Goal: Task Accomplishment & Management: Manage account settings

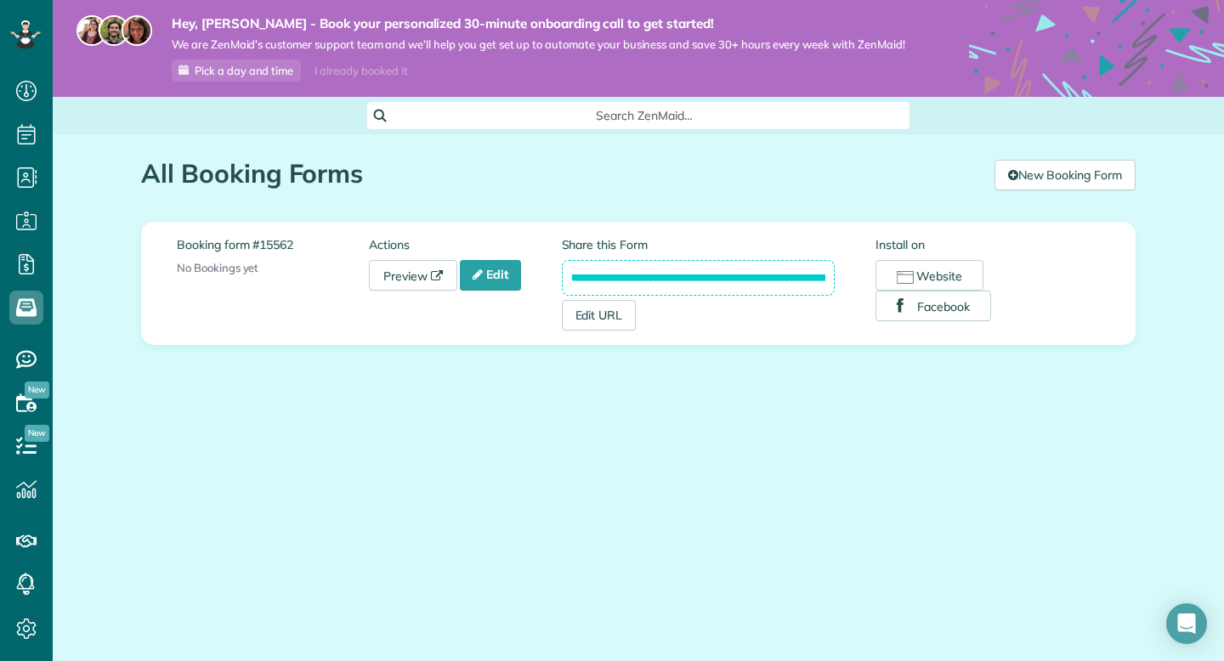
scroll to position [8, 8]
click at [28, 88] on icon at bounding box center [26, 91] width 34 height 34
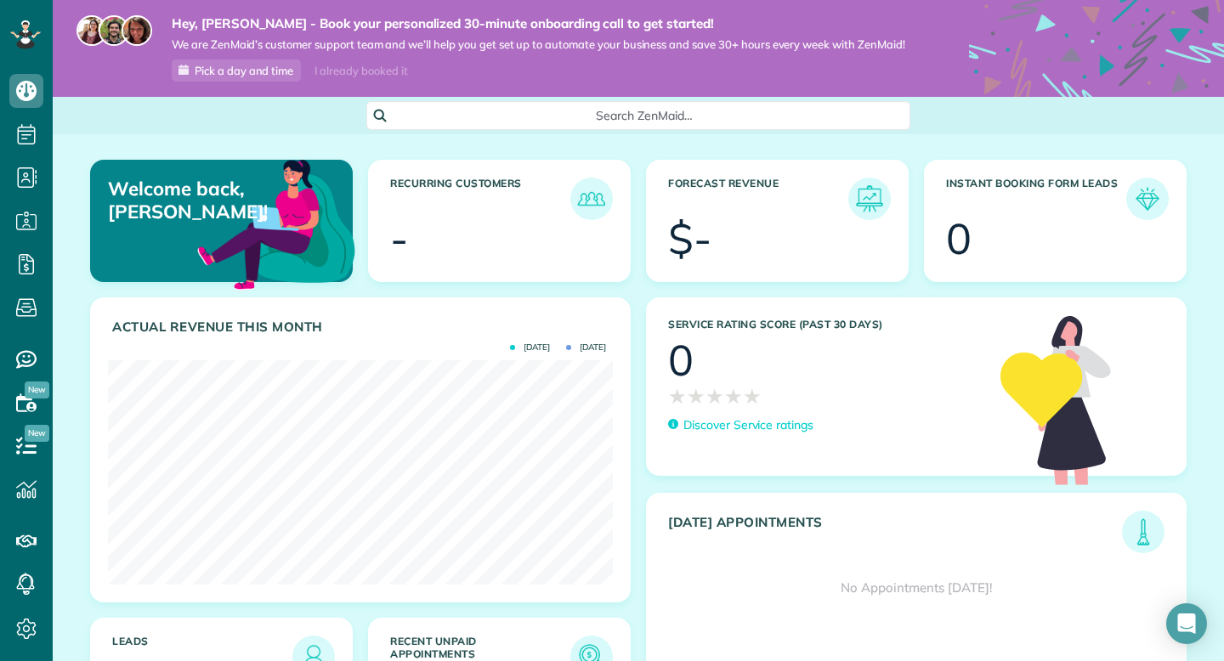
click at [145, 204] on p "Welcome back, Drew!" at bounding box center [187, 200] width 159 height 45
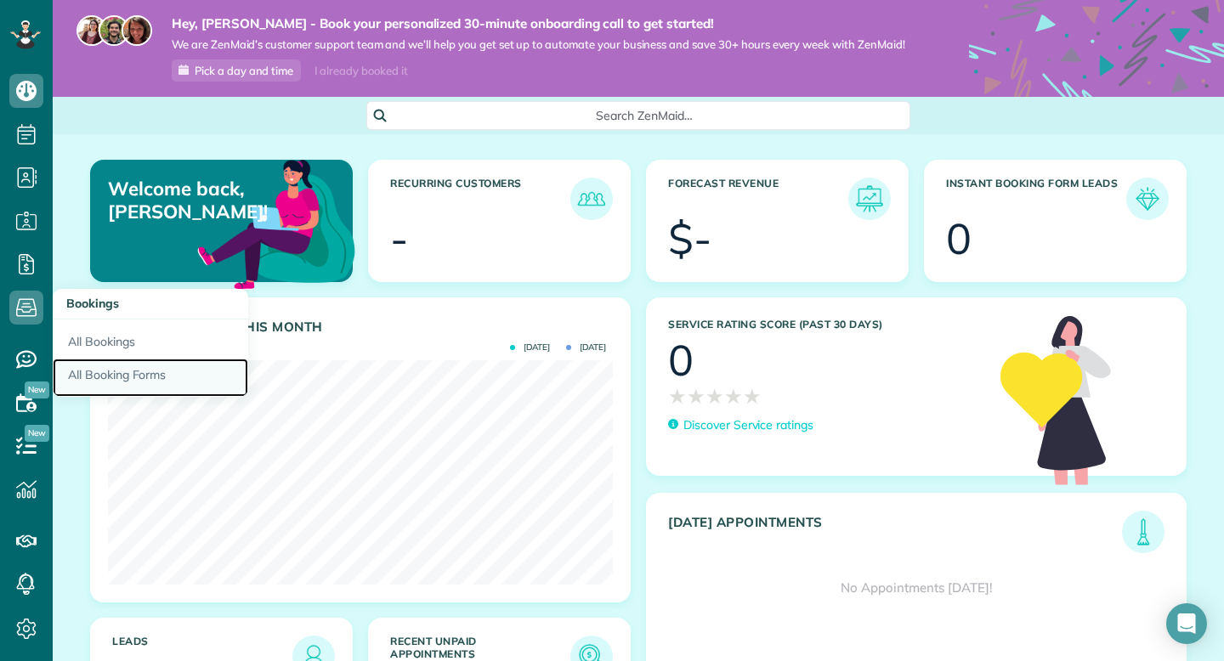
click at [107, 371] on link "All Booking Forms" at bounding box center [151, 378] width 196 height 39
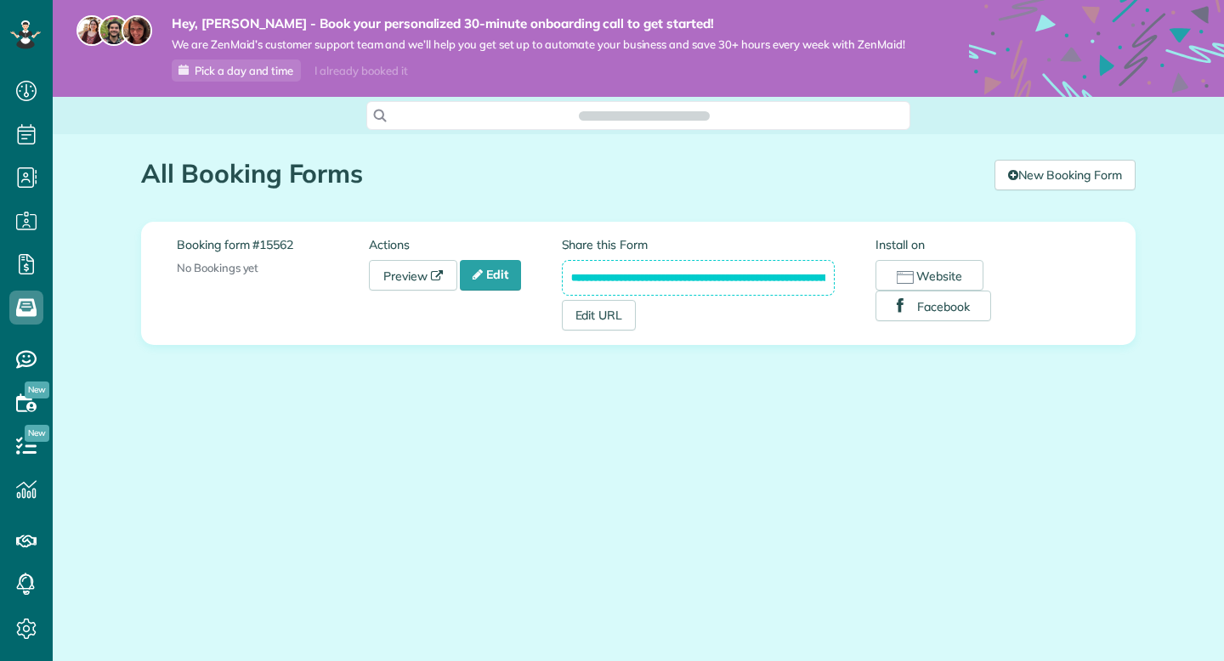
scroll to position [8, 8]
click at [483, 281] on icon at bounding box center [478, 275] width 10 height 12
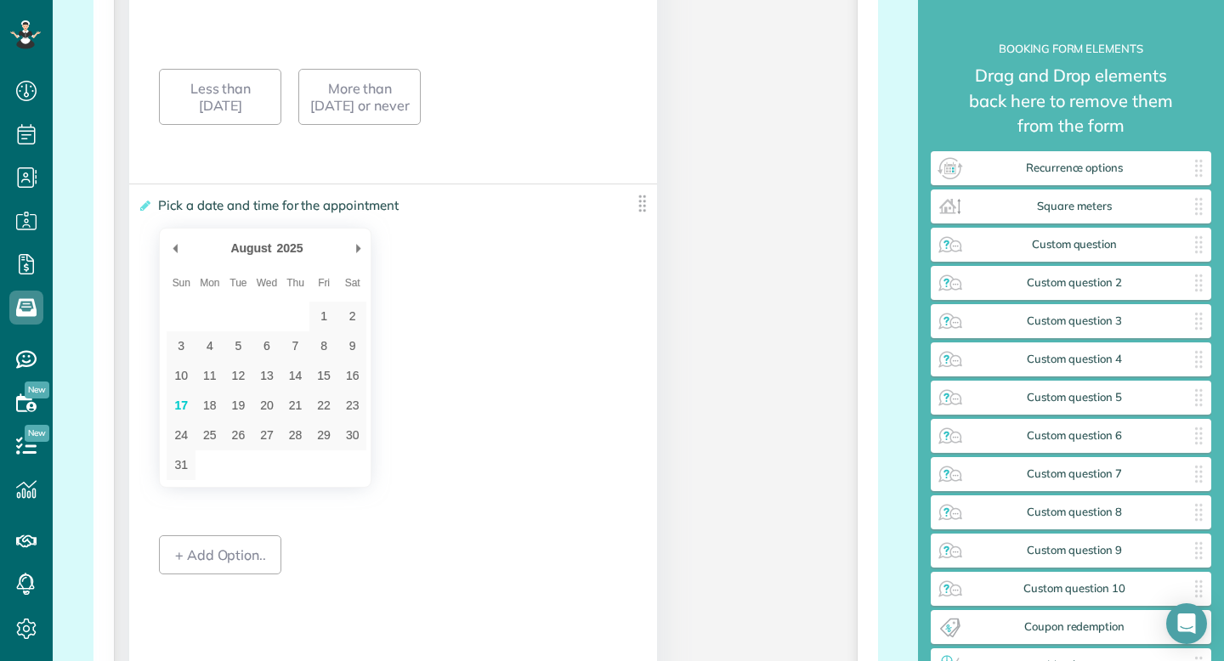
scroll to position [2670, 0]
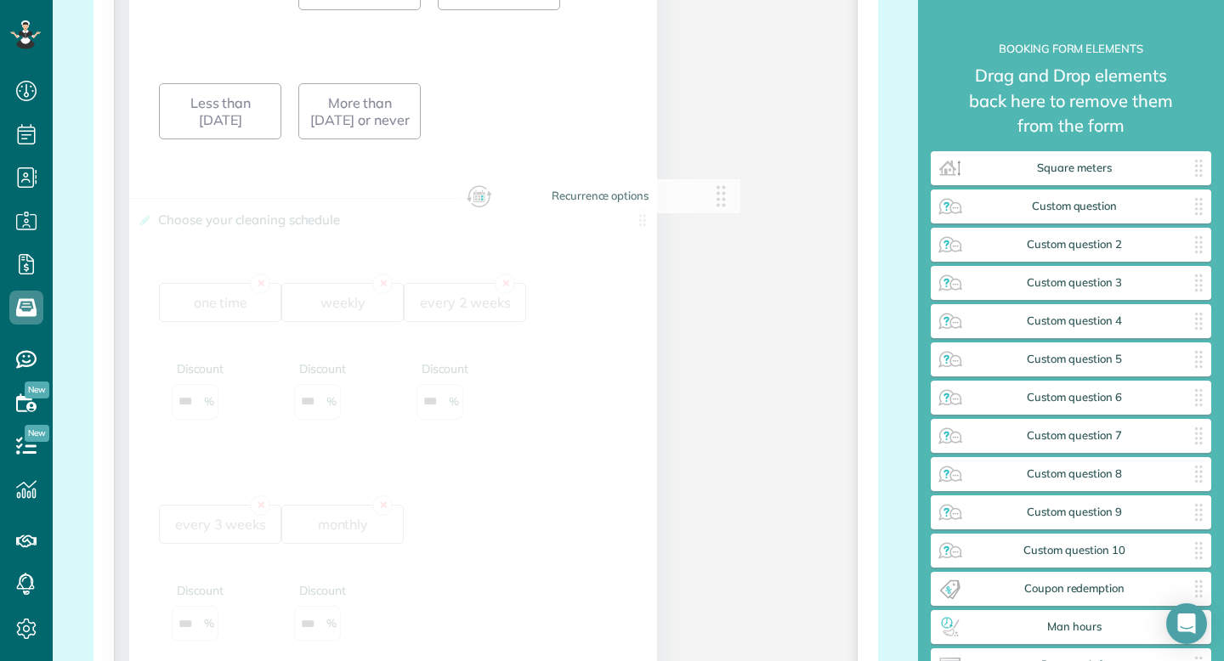
drag, startPoint x: 1023, startPoint y: 164, endPoint x: 551, endPoint y: 193, distance: 473.5
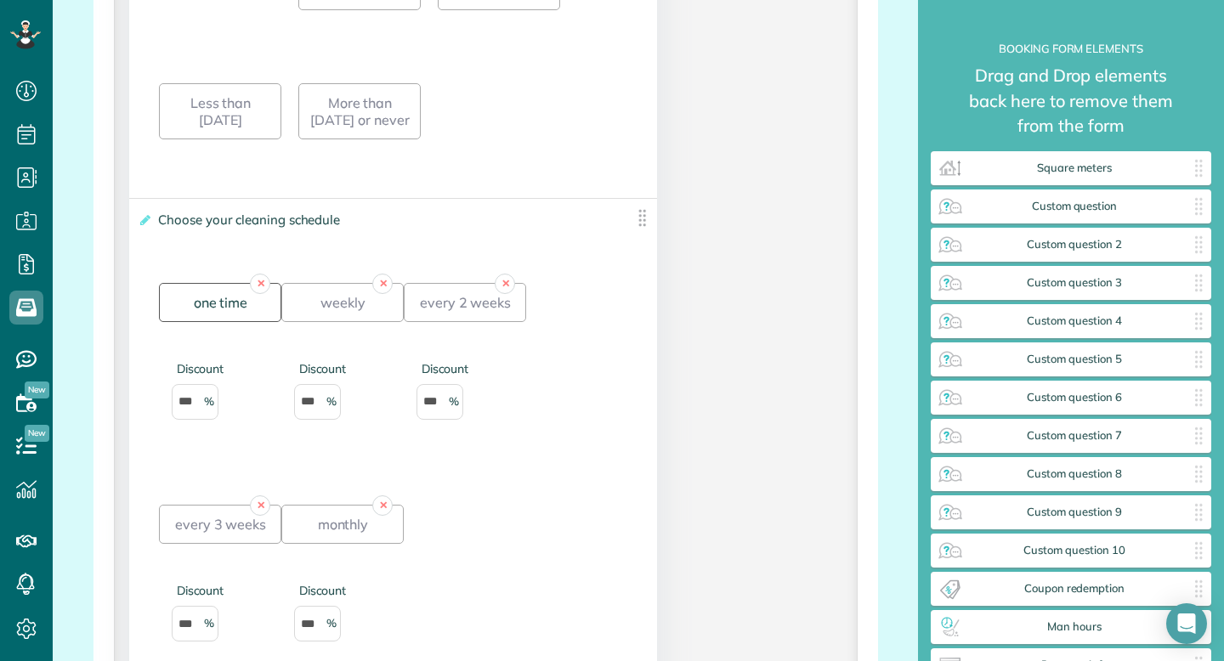
click at [226, 303] on div "one time" at bounding box center [220, 302] width 122 height 39
click at [230, 315] on div "one time" at bounding box center [220, 302] width 122 height 39
click at [255, 294] on link "✕" at bounding box center [260, 284] width 20 height 20
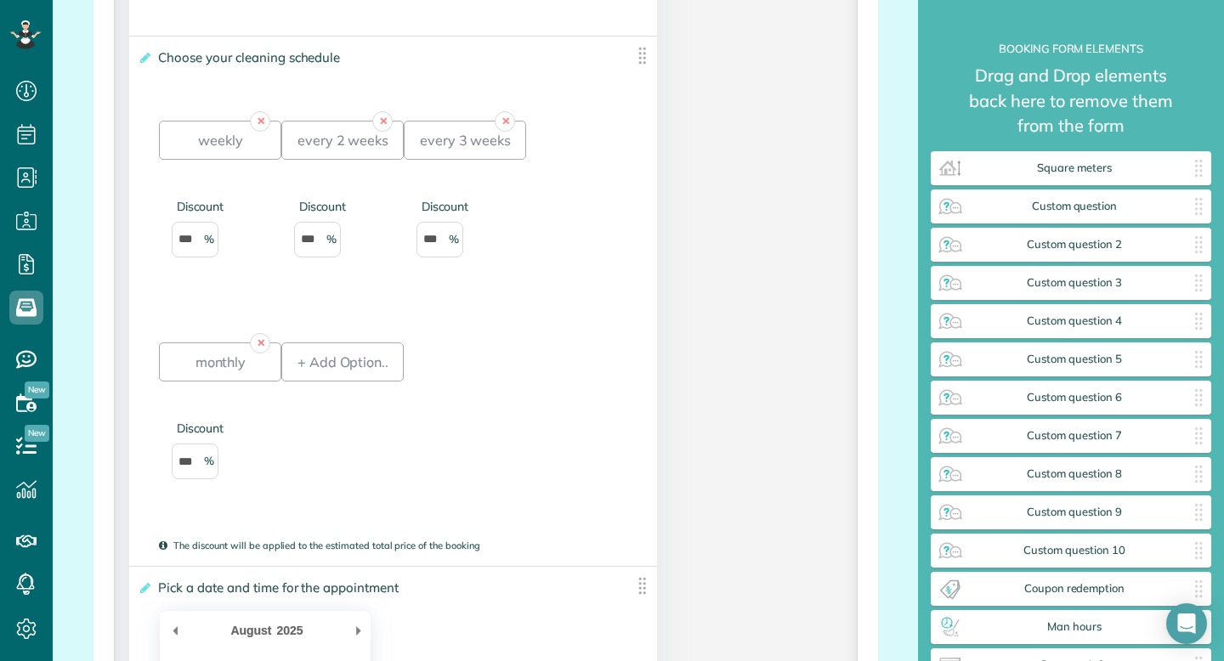
scroll to position [2831, 0]
click at [306, 382] on div "+ Add Option.." at bounding box center [342, 363] width 122 height 39
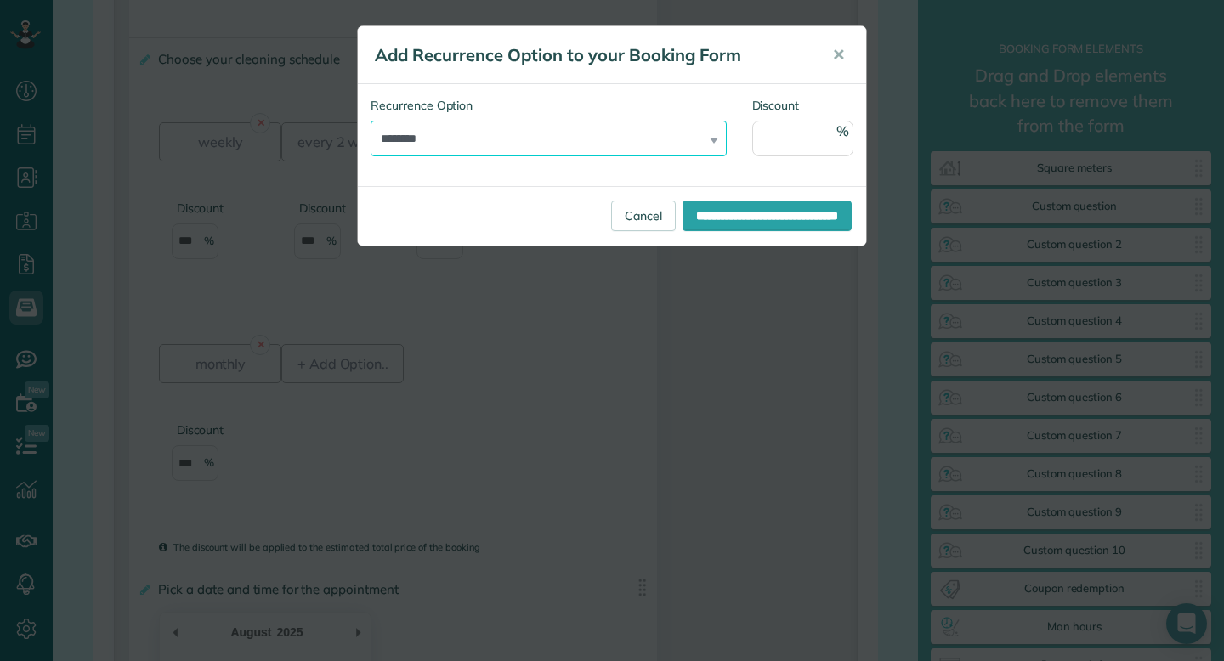
click at [564, 144] on select "********" at bounding box center [549, 139] width 356 height 36
click at [720, 145] on select "********" at bounding box center [549, 139] width 356 height 36
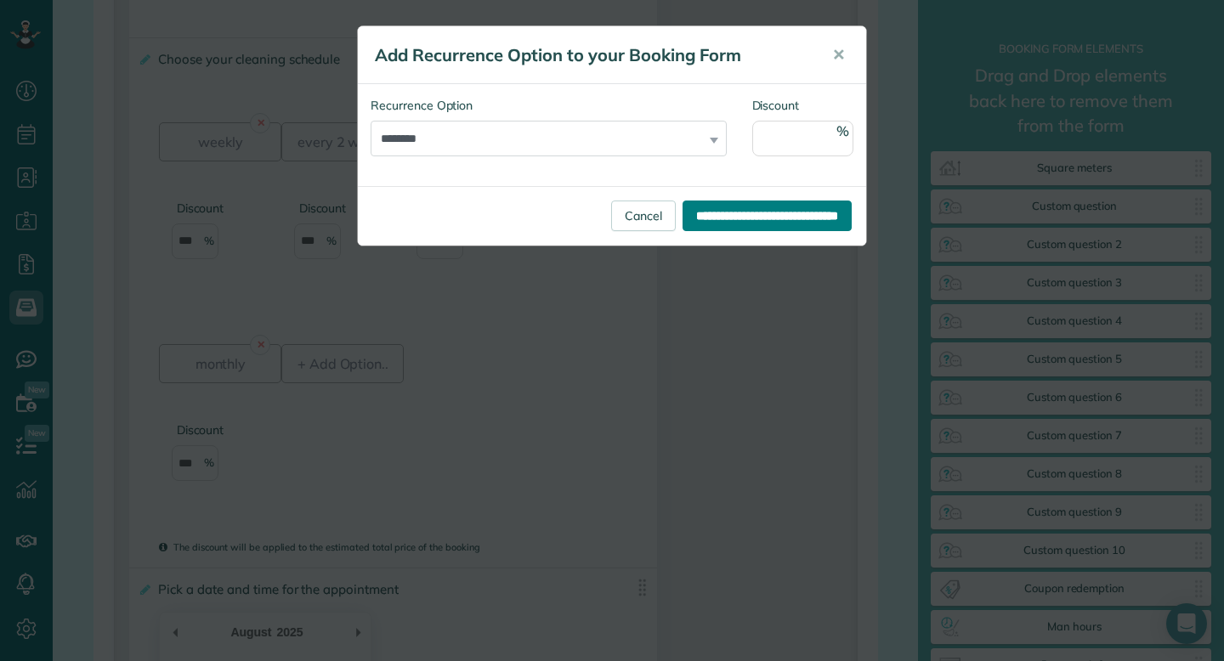
click at [683, 223] on input "**********" at bounding box center [767, 216] width 169 height 31
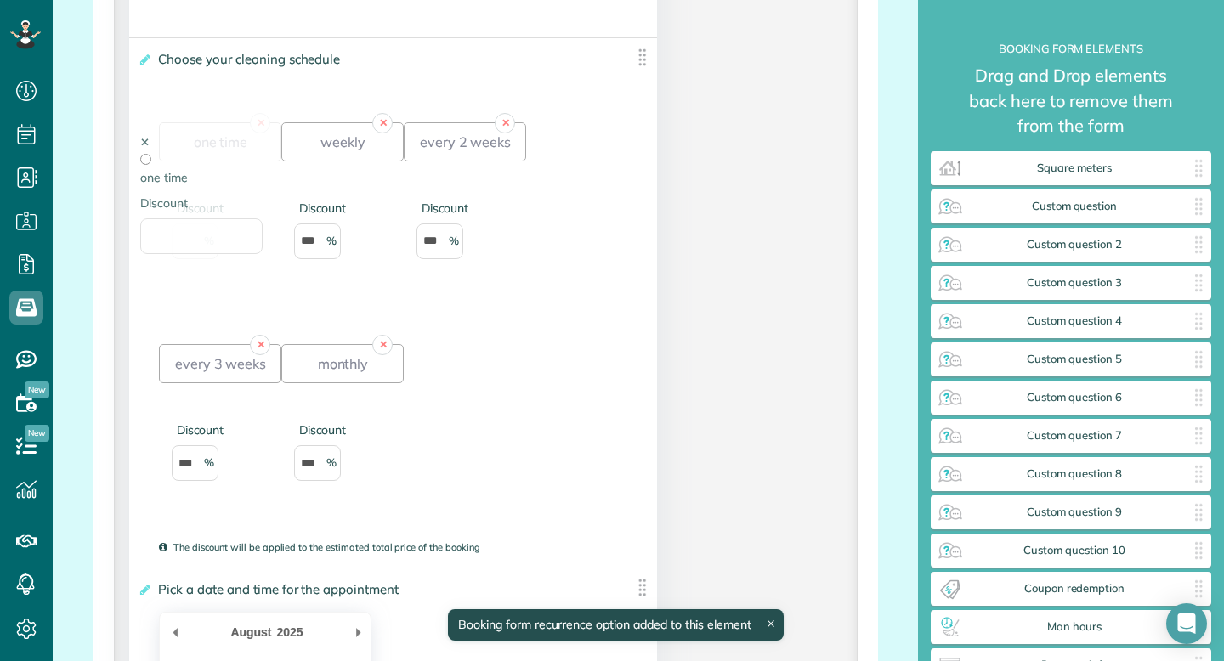
drag, startPoint x: 323, startPoint y: 369, endPoint x: 182, endPoint y: 149, distance: 261.5
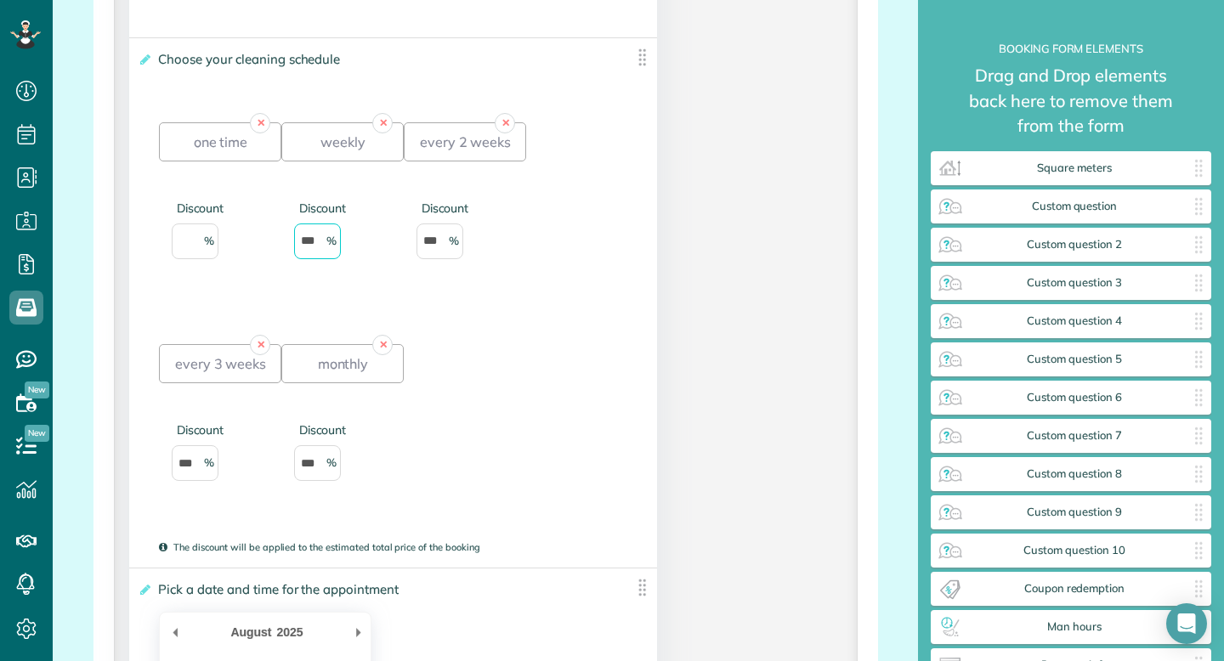
click at [305, 253] on input "***" at bounding box center [317, 242] width 47 height 36
drag, startPoint x: 319, startPoint y: 254, endPoint x: 291, endPoint y: 258, distance: 28.4
type input "*"
type input "**"
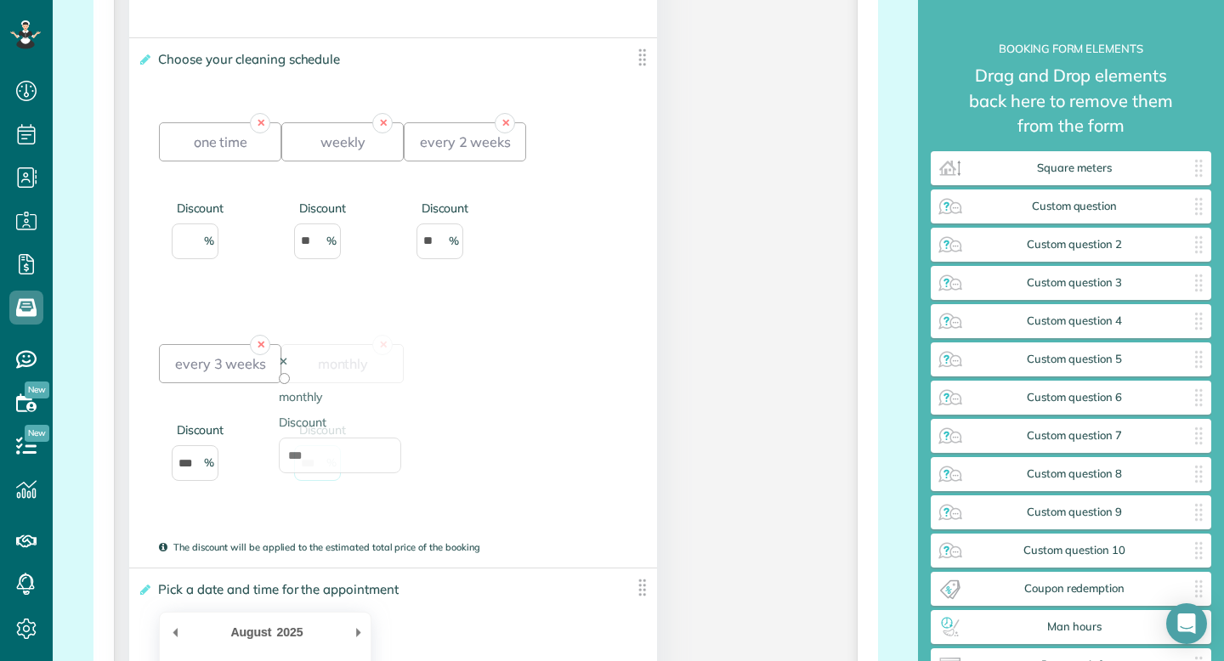
drag, startPoint x: 320, startPoint y: 475, endPoint x: 291, endPoint y: 474, distance: 28.9
click at [259, 354] on link "✕" at bounding box center [260, 345] width 20 height 20
type input "*"
click at [549, 307] on div "✕ one time Discount ✕ weekly Discount ** ✕ every 2 weeks Discount ** ✕ monthly …" at bounding box center [393, 317] width 468 height 444
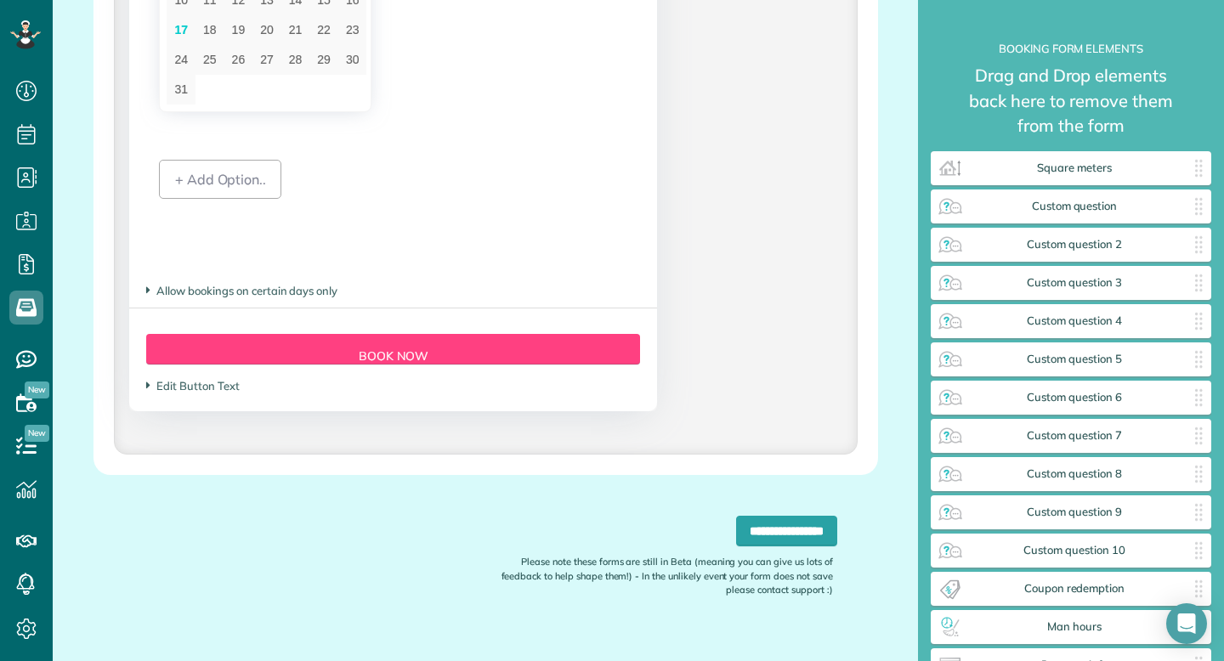
scroll to position [3626, 0]
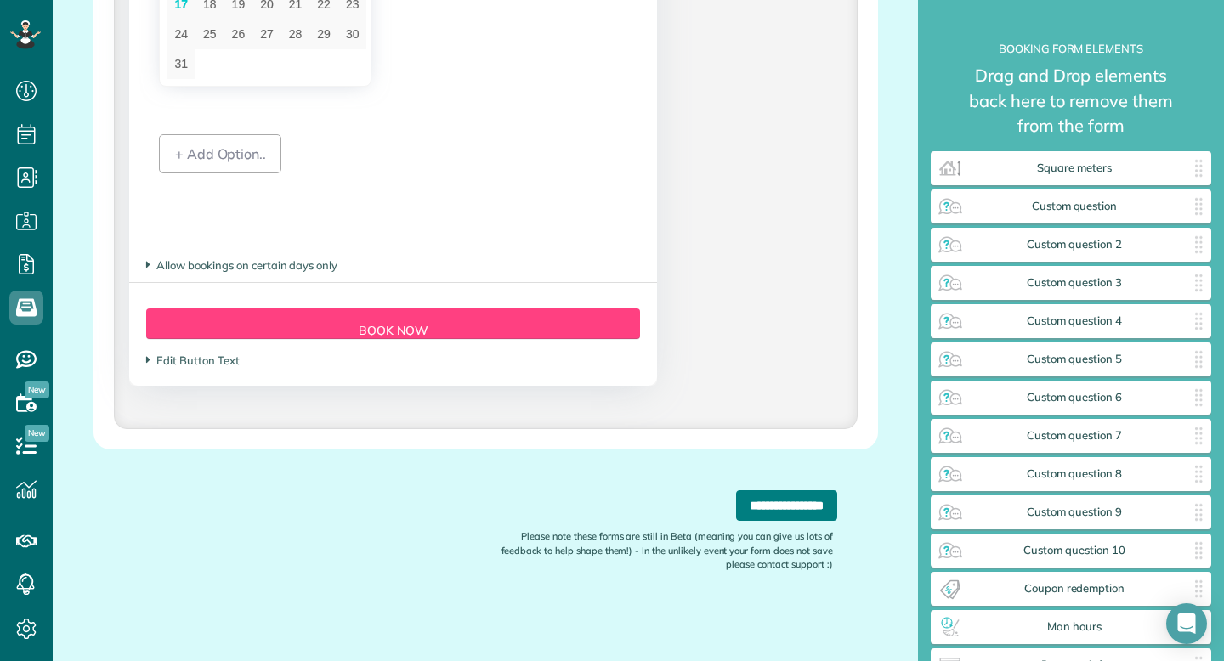
click at [736, 498] on input "**********" at bounding box center [786, 505] width 101 height 31
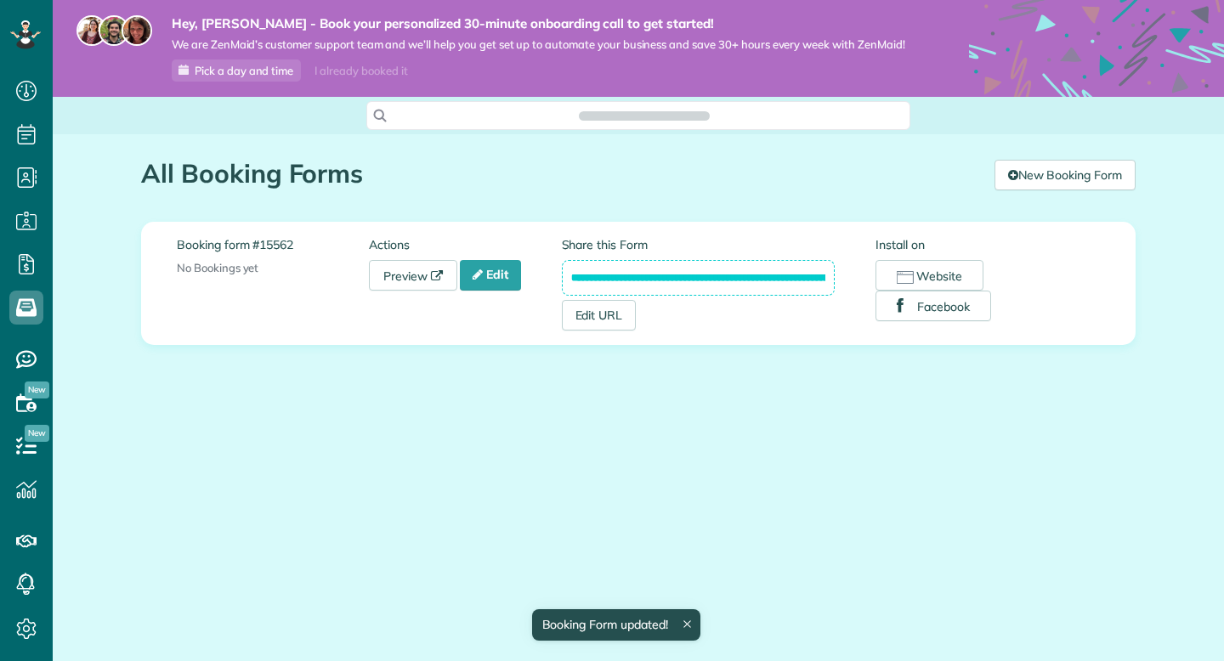
scroll to position [661, 53]
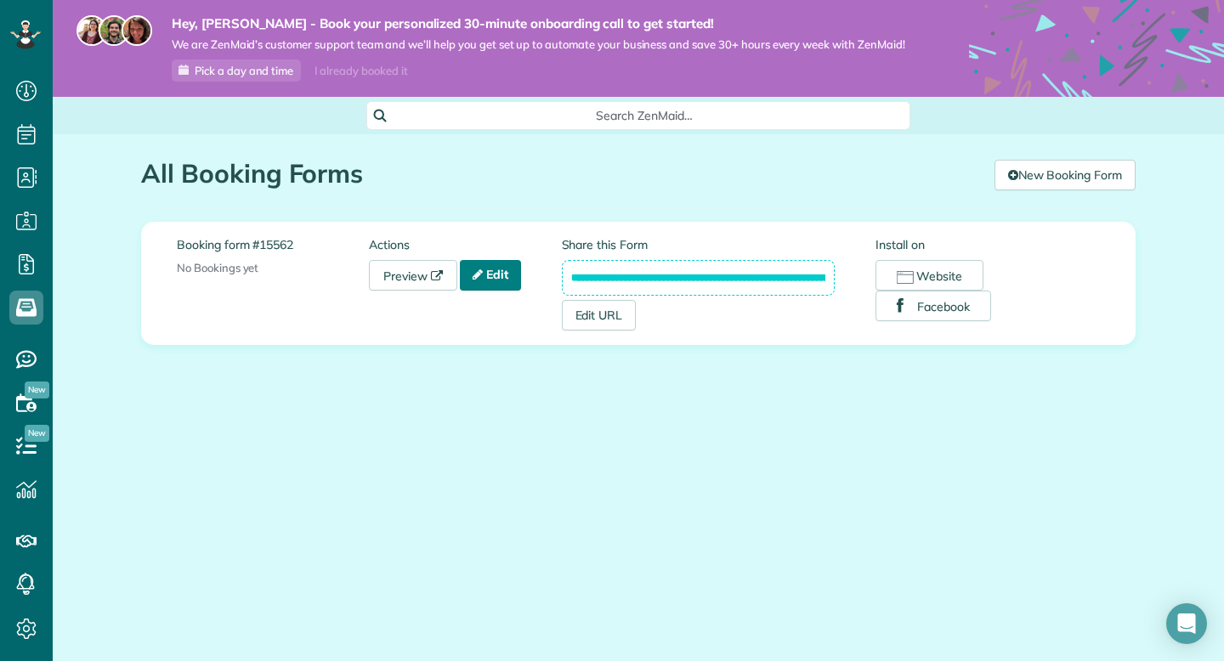
click at [507, 285] on link "Edit" at bounding box center [490, 275] width 61 height 31
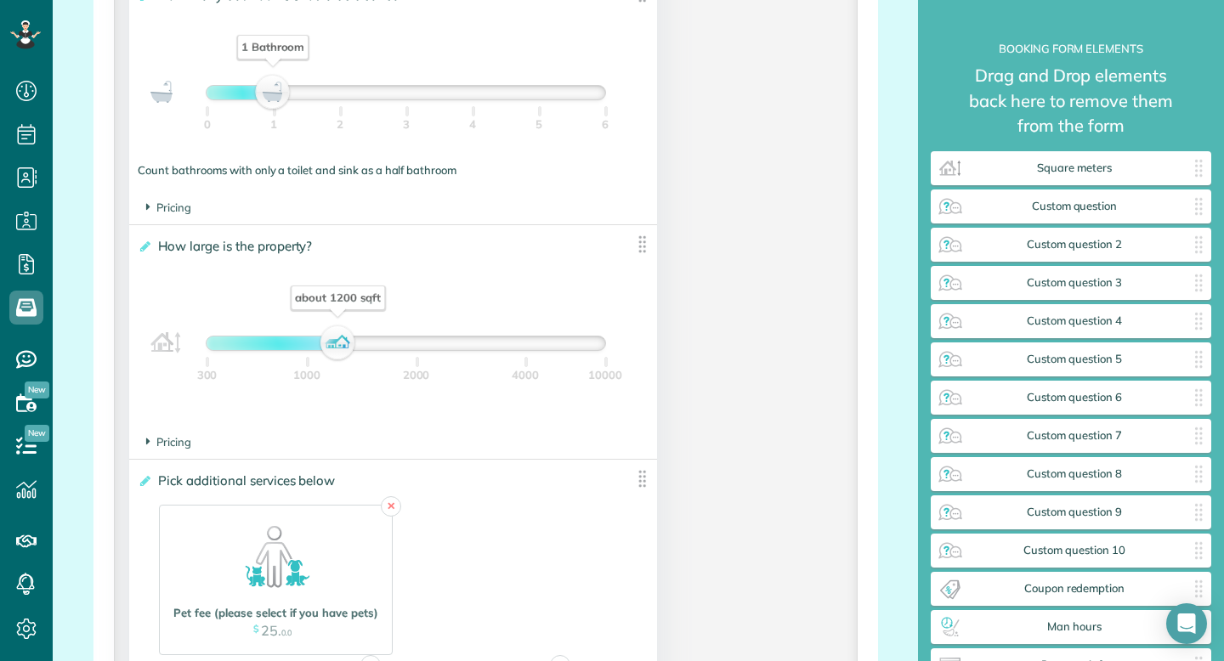
scroll to position [1535, 0]
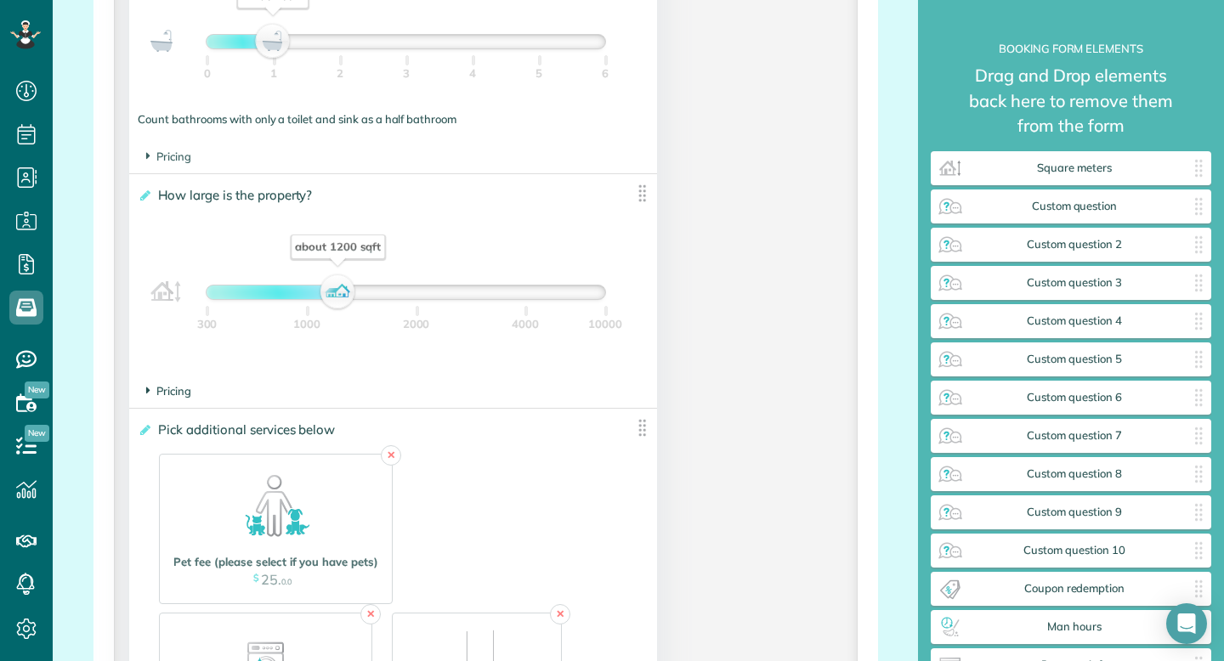
click at [164, 393] on span "Pricing" at bounding box center [168, 391] width 45 height 14
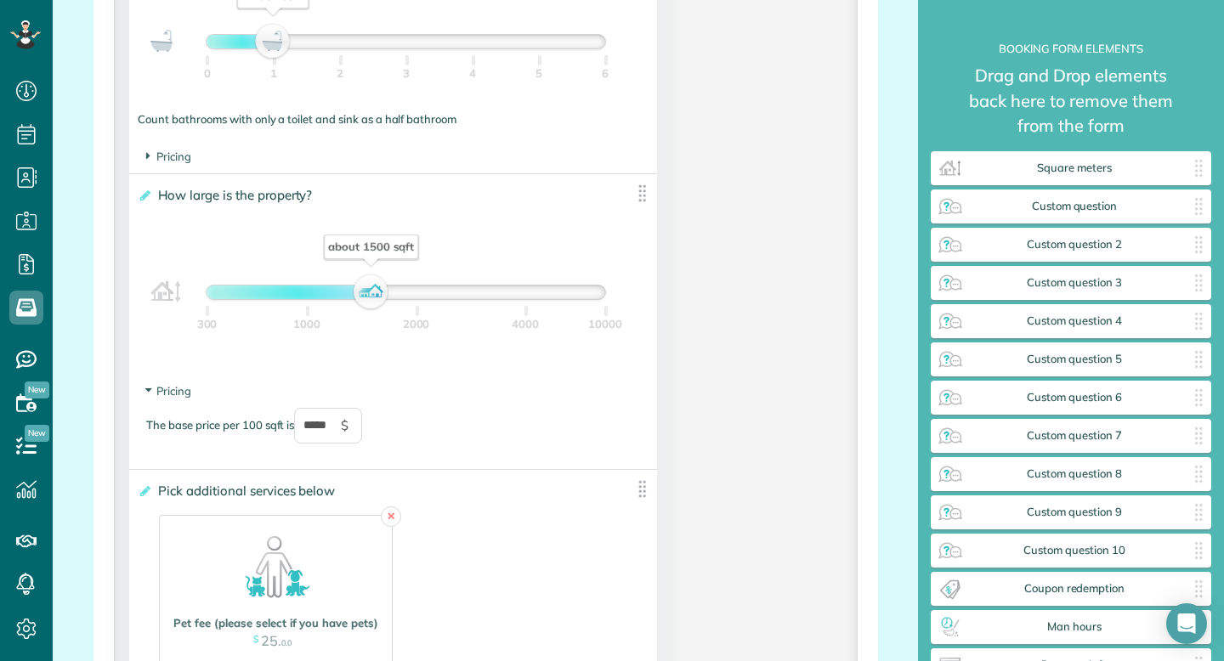
drag, startPoint x: 343, startPoint y: 291, endPoint x: 375, endPoint y: 298, distance: 33.0
click at [375, 298] on div "about 1500 sqft" at bounding box center [371, 293] width 29 height 24
click at [322, 432] on input "*****" at bounding box center [328, 426] width 68 height 36
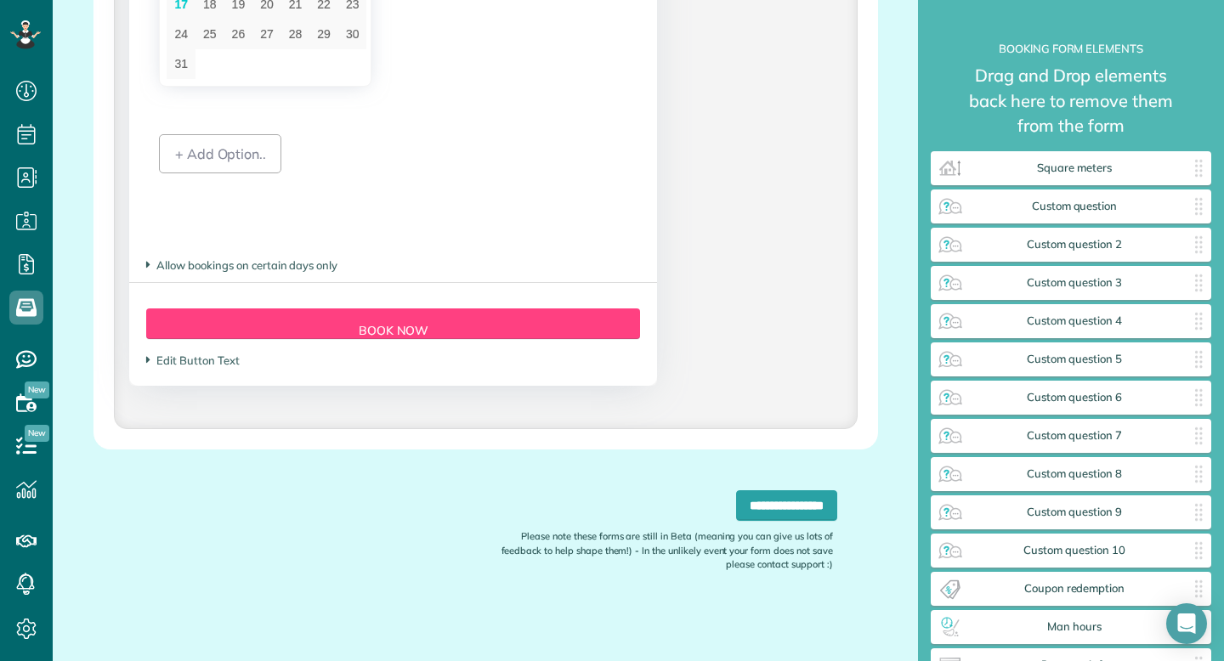
scroll to position [3684, 0]
click at [736, 505] on input "**********" at bounding box center [786, 505] width 101 height 31
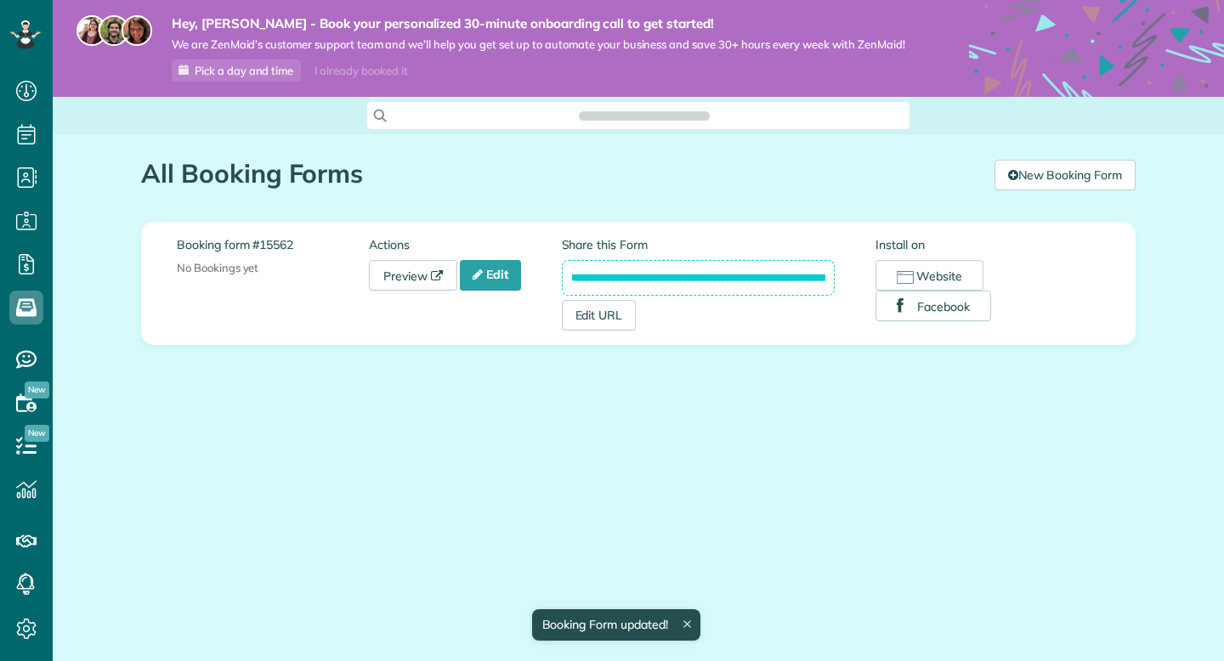
scroll to position [8, 8]
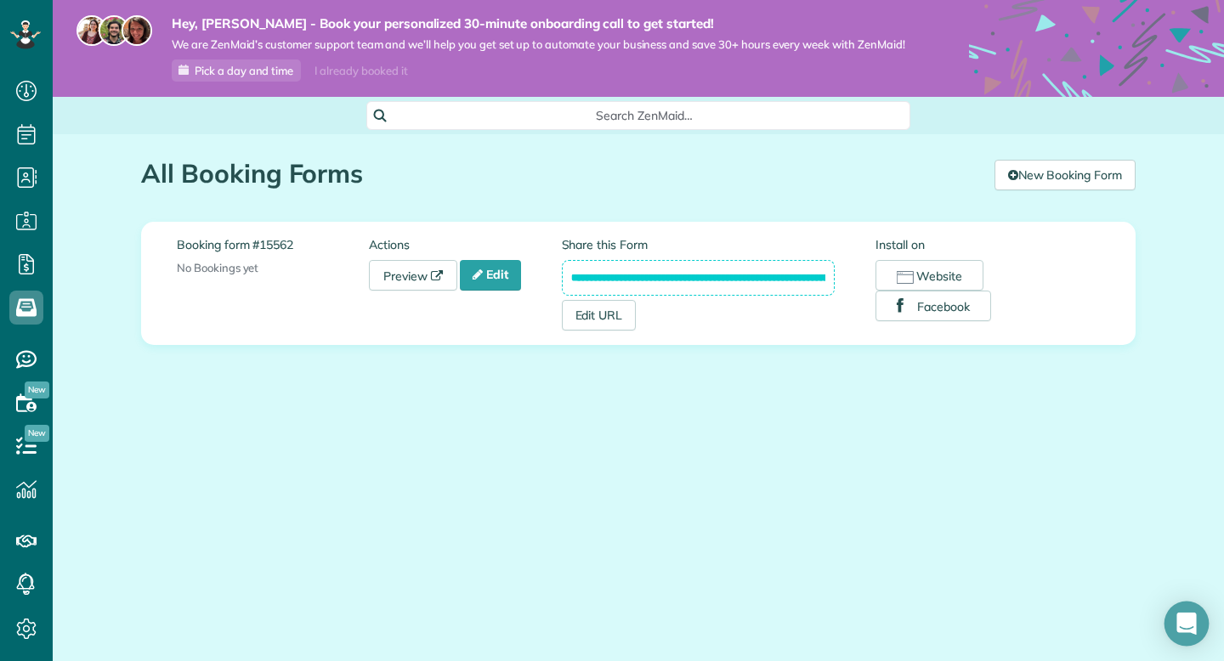
click at [1180, 622] on icon "Open Intercom Messenger" at bounding box center [1186, 624] width 20 height 22
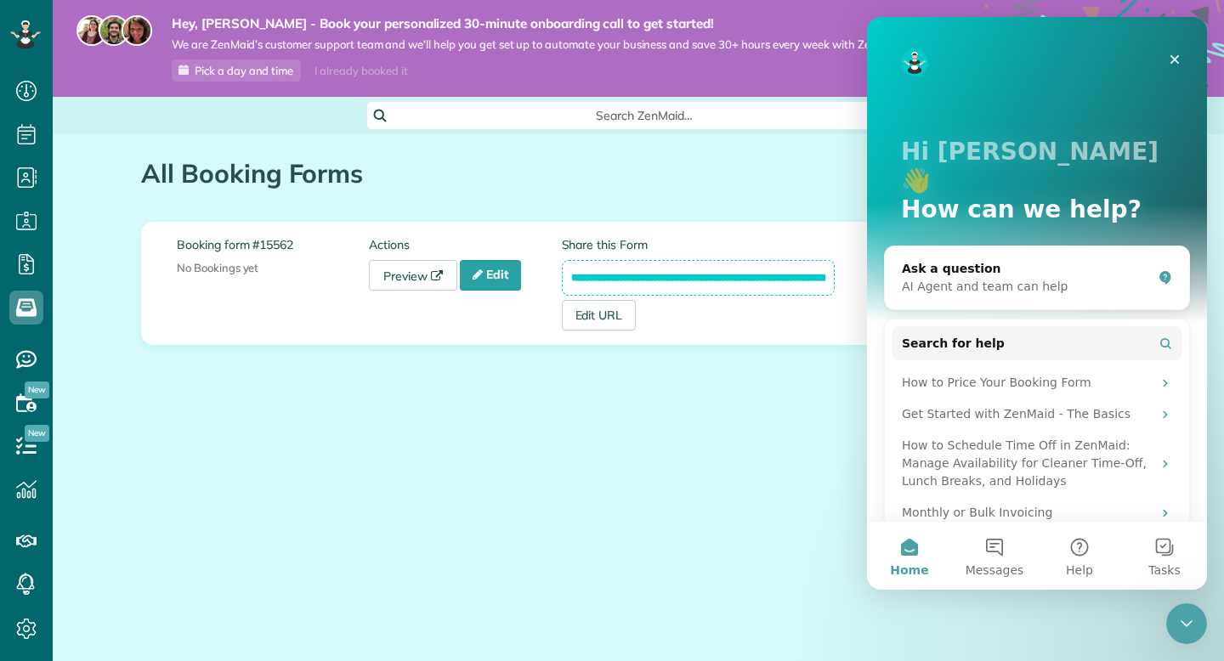
scroll to position [0, 0]
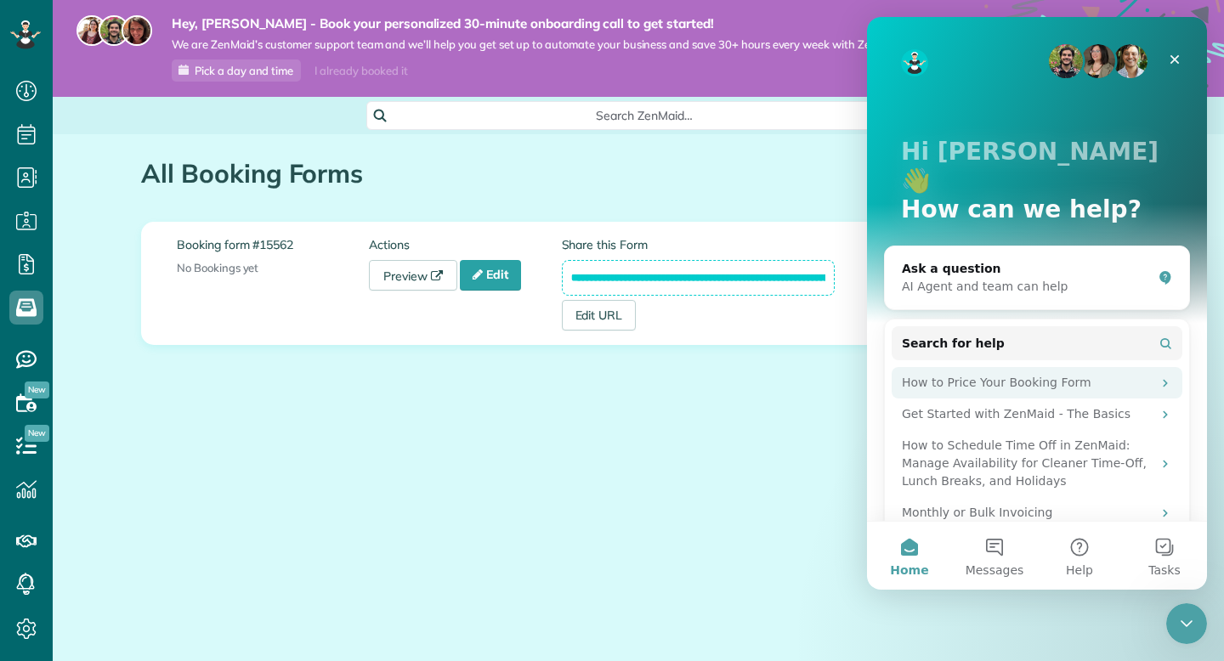
click at [995, 374] on div "How to Price Your Booking Form" at bounding box center [1027, 383] width 250 height 18
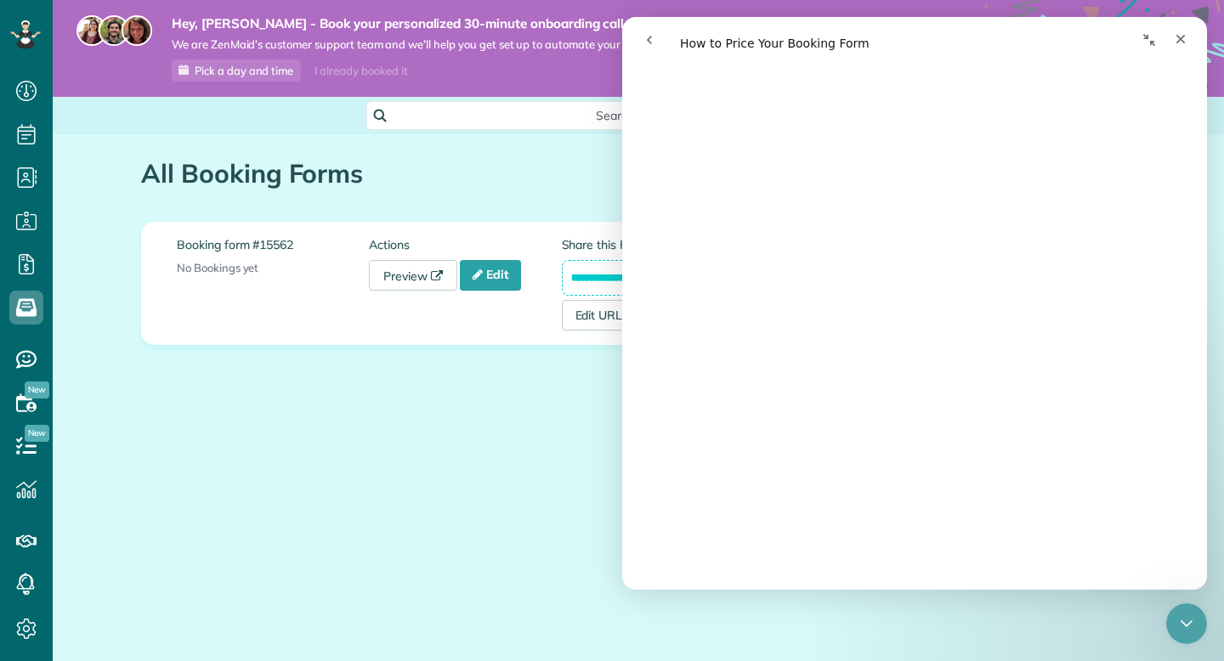
scroll to position [3052, 0]
click at [1174, 37] on icon "Close" at bounding box center [1181, 39] width 14 height 14
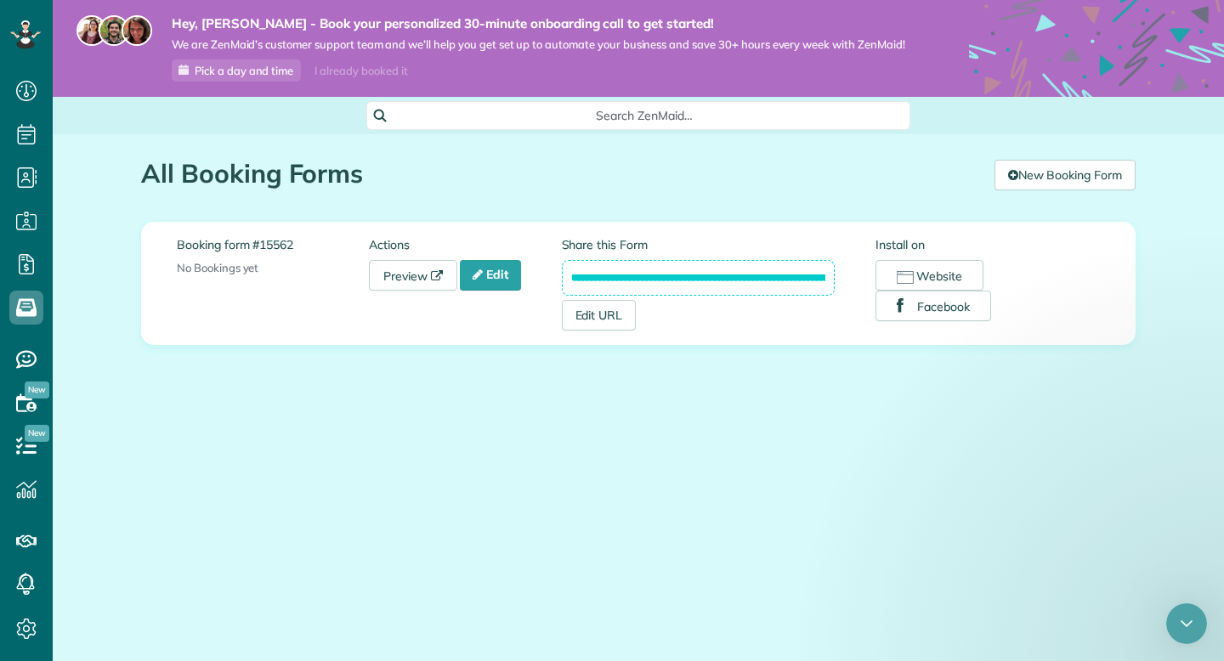
scroll to position [0, 0]
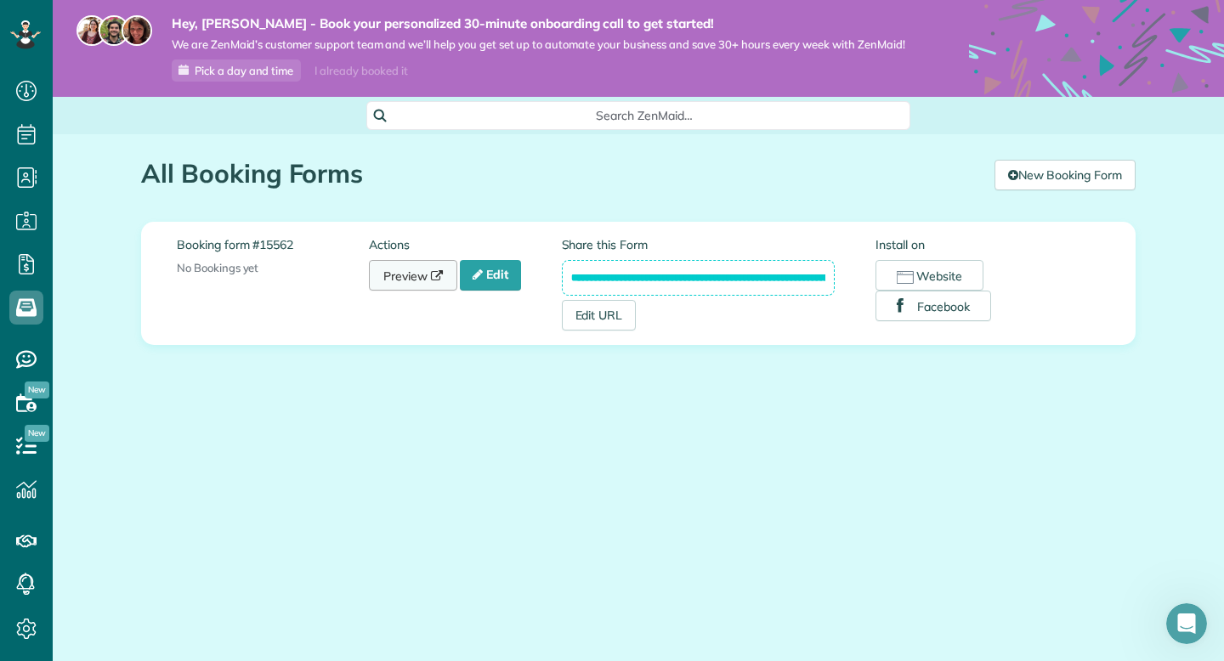
click at [405, 276] on link "Preview" at bounding box center [413, 275] width 88 height 31
click at [502, 268] on link "Edit" at bounding box center [490, 275] width 61 height 31
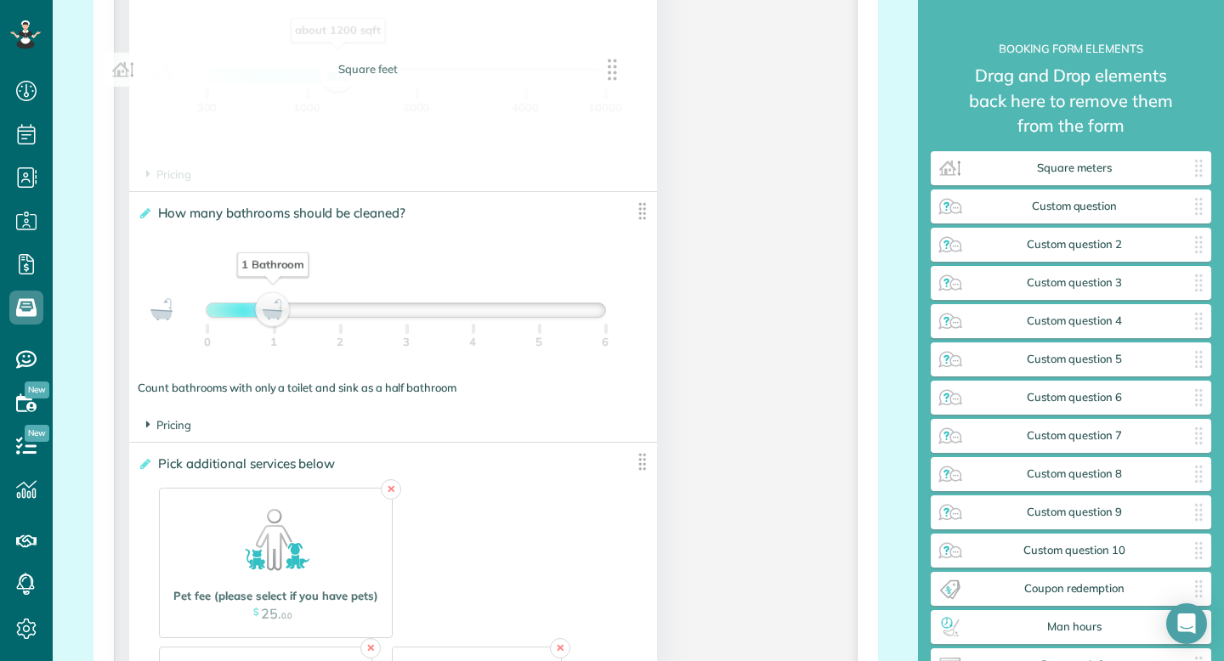
scroll to position [1737, 0]
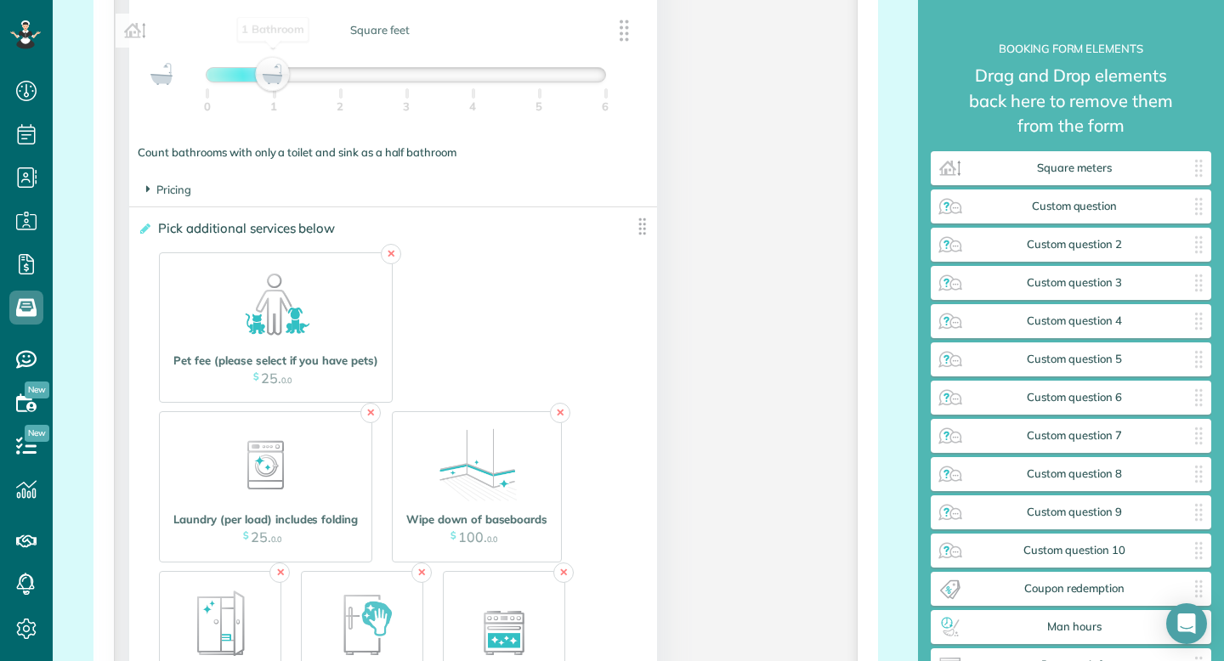
drag, startPoint x: 405, startPoint y: 233, endPoint x: 392, endPoint y: 33, distance: 200.2
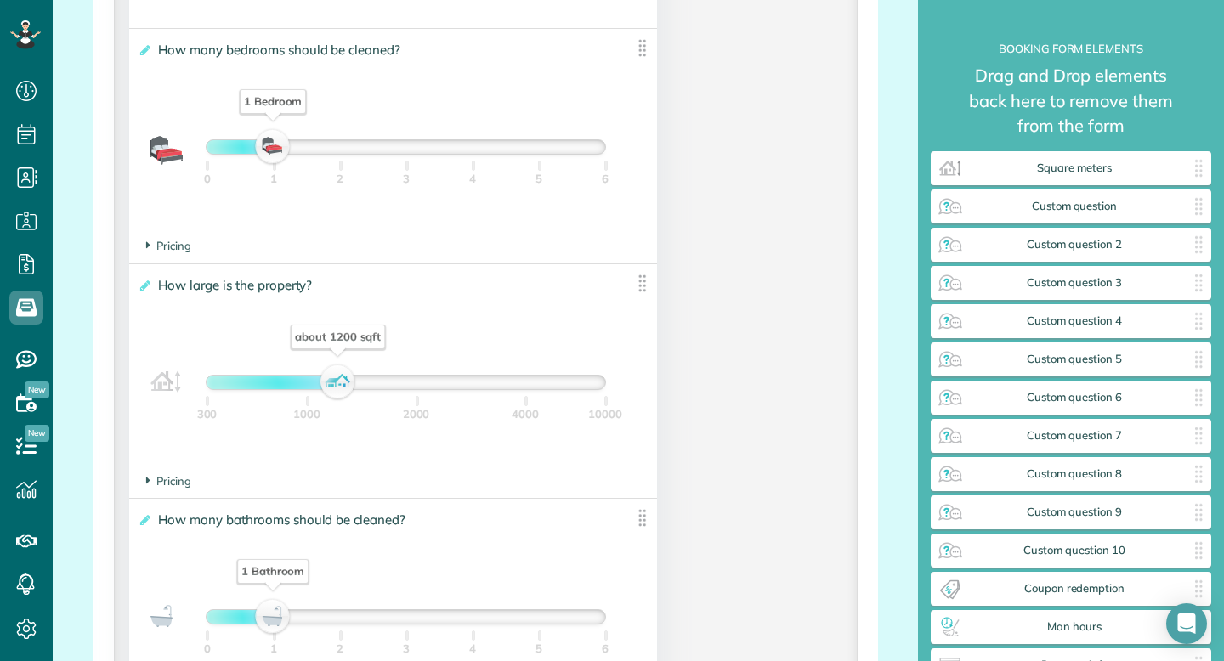
scroll to position [1178, 0]
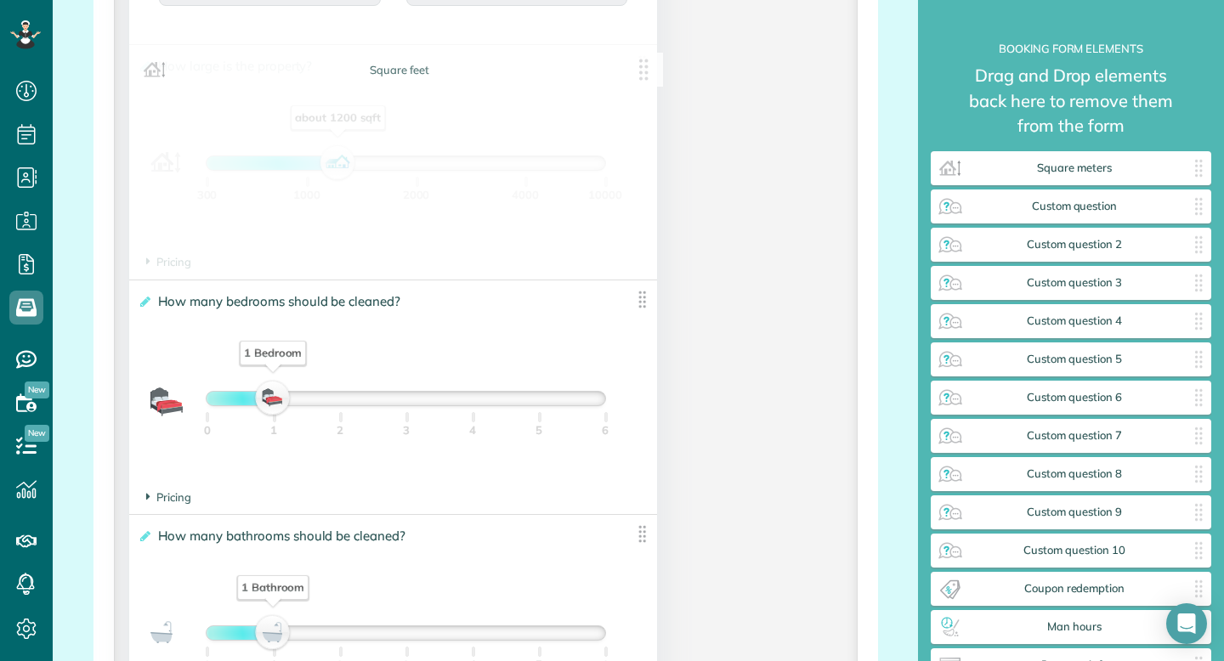
drag, startPoint x: 371, startPoint y: 320, endPoint x: 377, endPoint y: 89, distance: 231.3
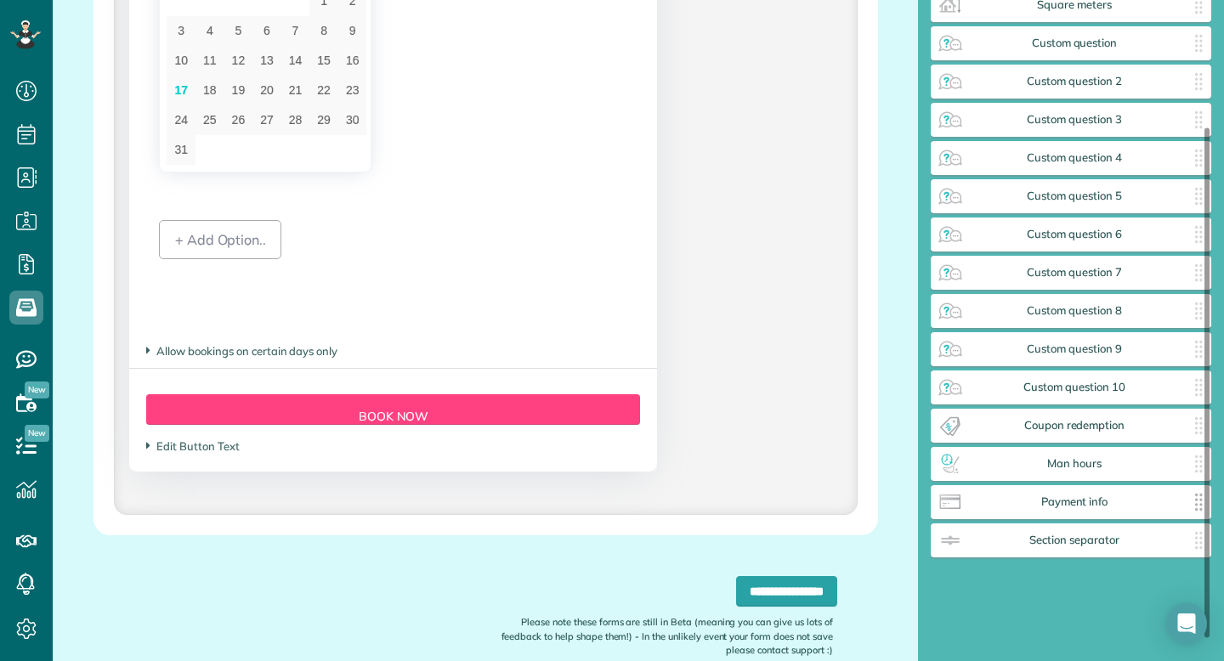
scroll to position [0, 0]
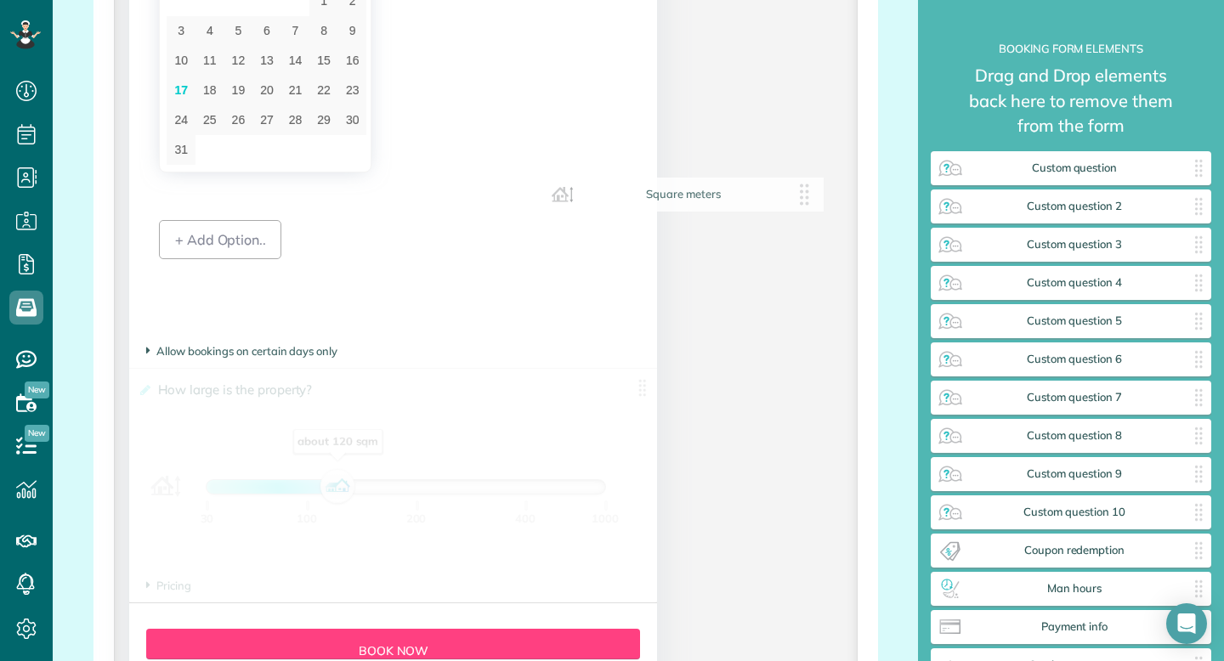
drag, startPoint x: 1040, startPoint y: 173, endPoint x: 649, endPoint y: 206, distance: 392.4
drag, startPoint x: 458, startPoint y: 409, endPoint x: 1073, endPoint y: 252, distance: 634.2
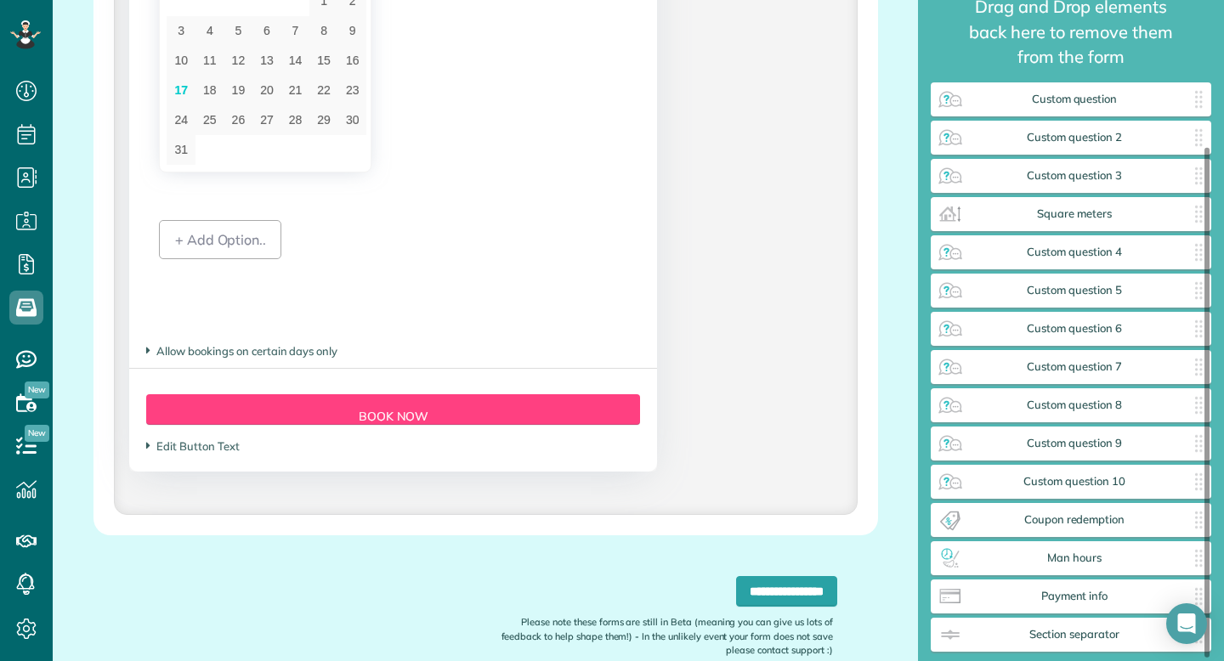
scroll to position [191, 0]
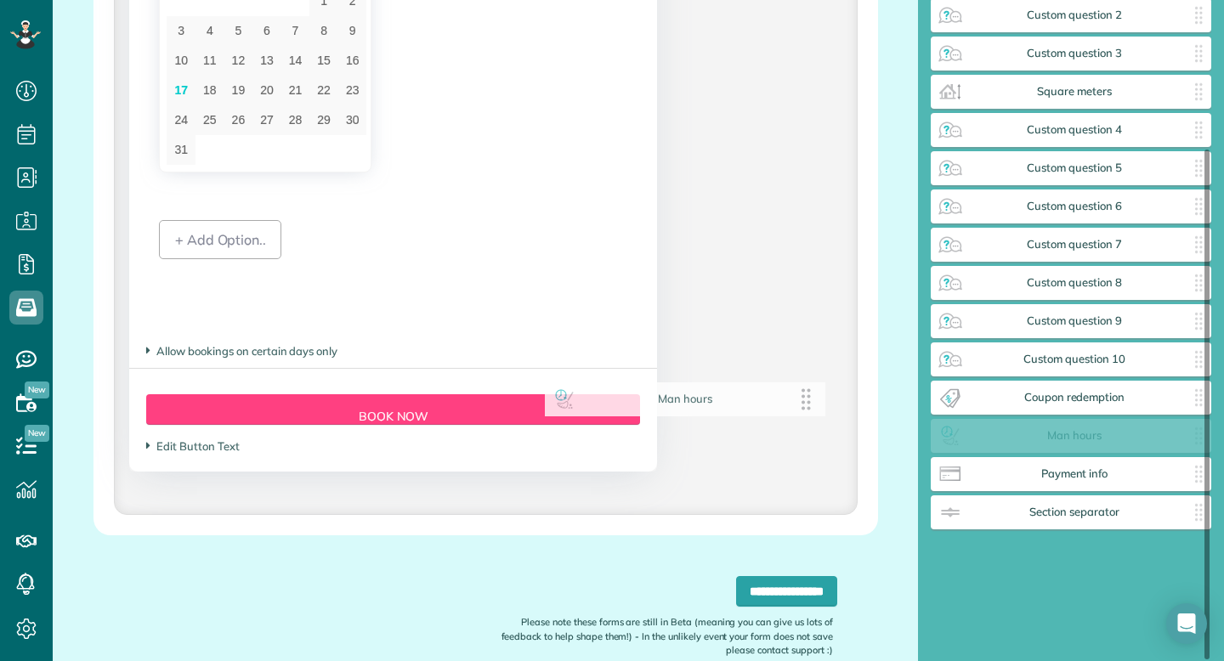
drag, startPoint x: 1044, startPoint y: 452, endPoint x: 657, endPoint y: 416, distance: 388.5
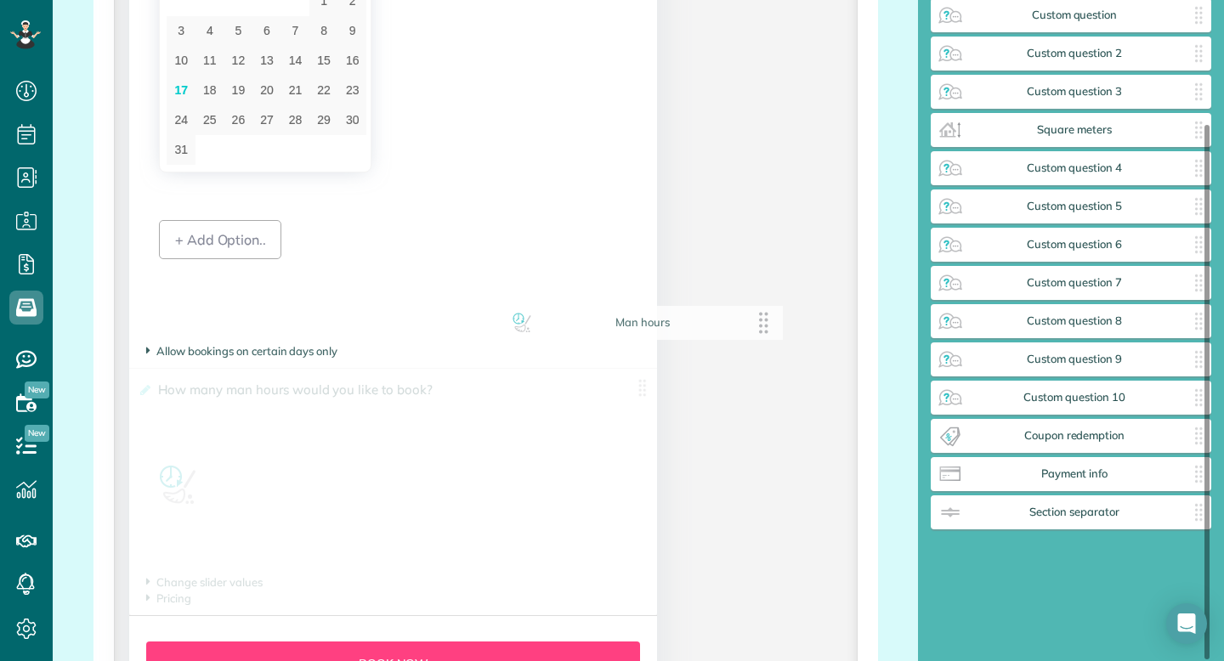
scroll to position [153, 0]
drag, startPoint x: 1021, startPoint y: 441, endPoint x: 372, endPoint y: 289, distance: 666.2
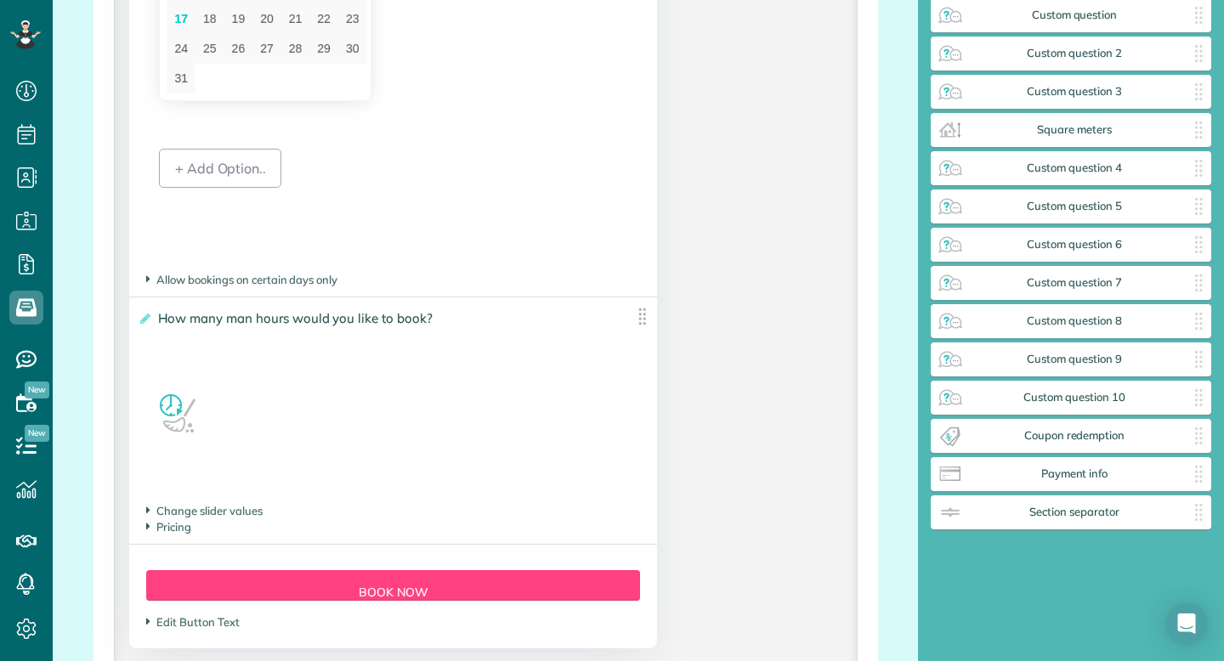
scroll to position [3617, 0]
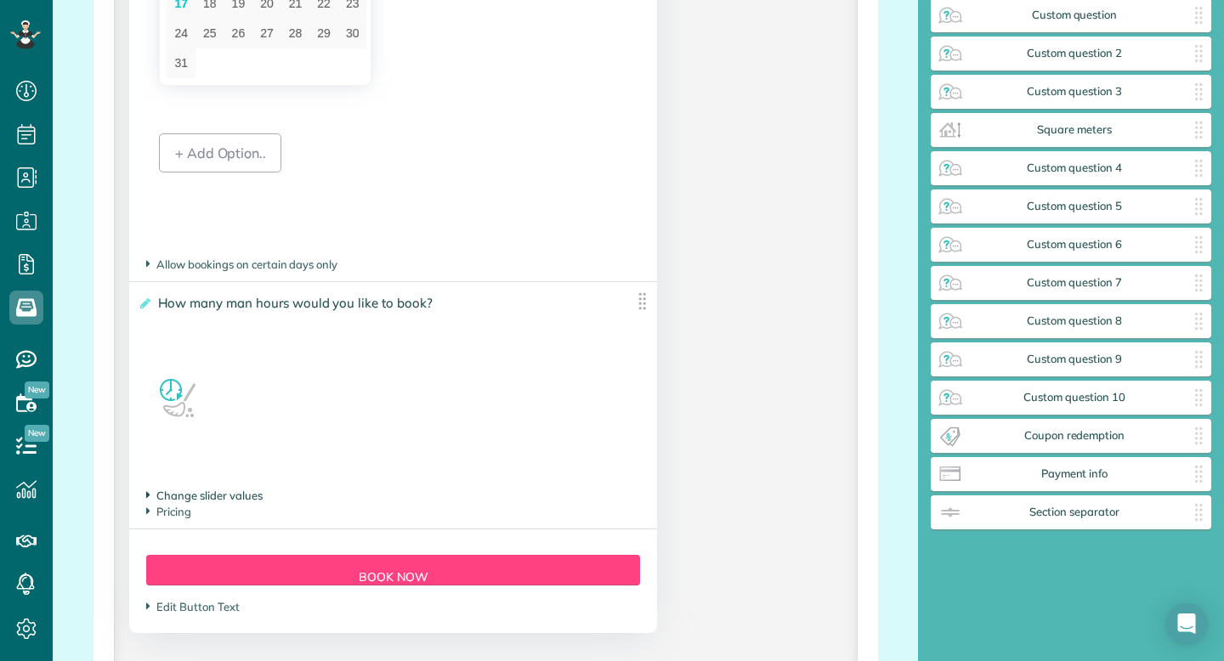
click at [231, 502] on span "Change slider values" at bounding box center [204, 496] width 116 height 14
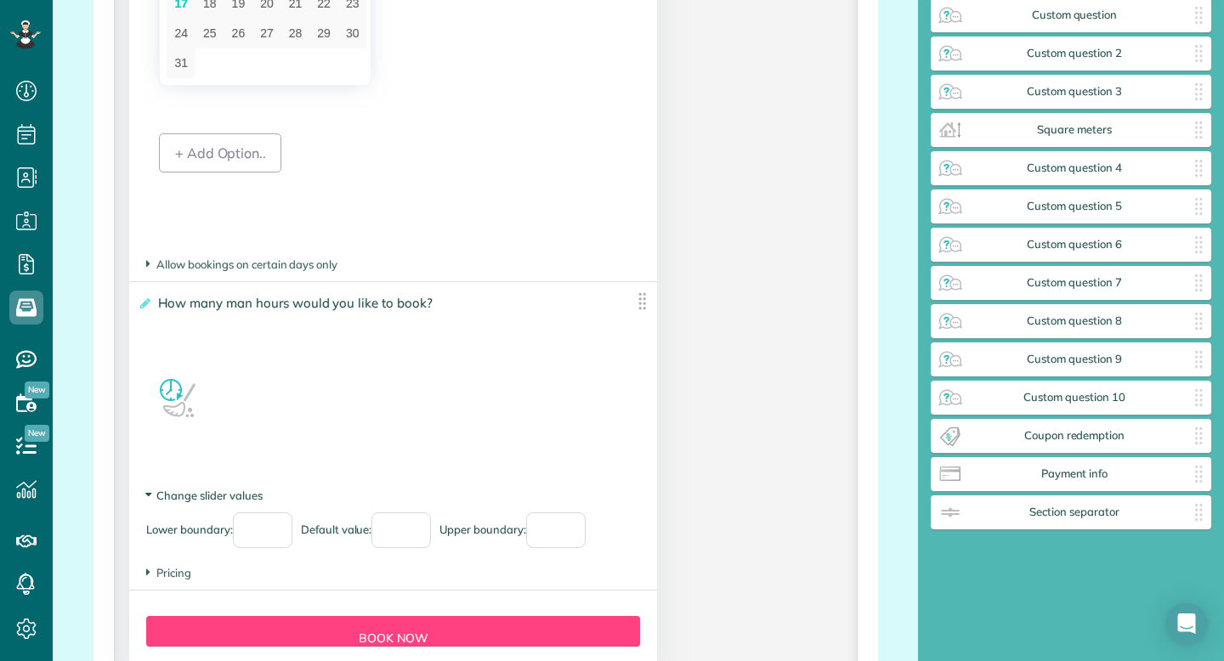
click at [176, 502] on span "Change slider values" at bounding box center [204, 496] width 116 height 14
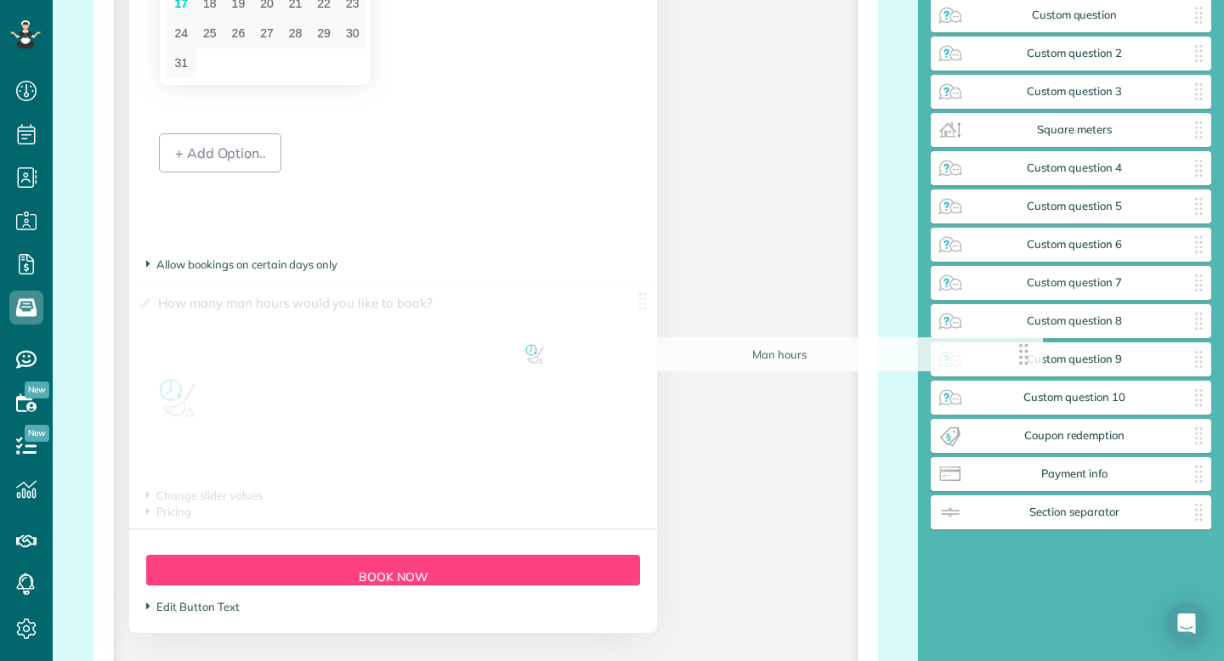
scroll to position [191, 0]
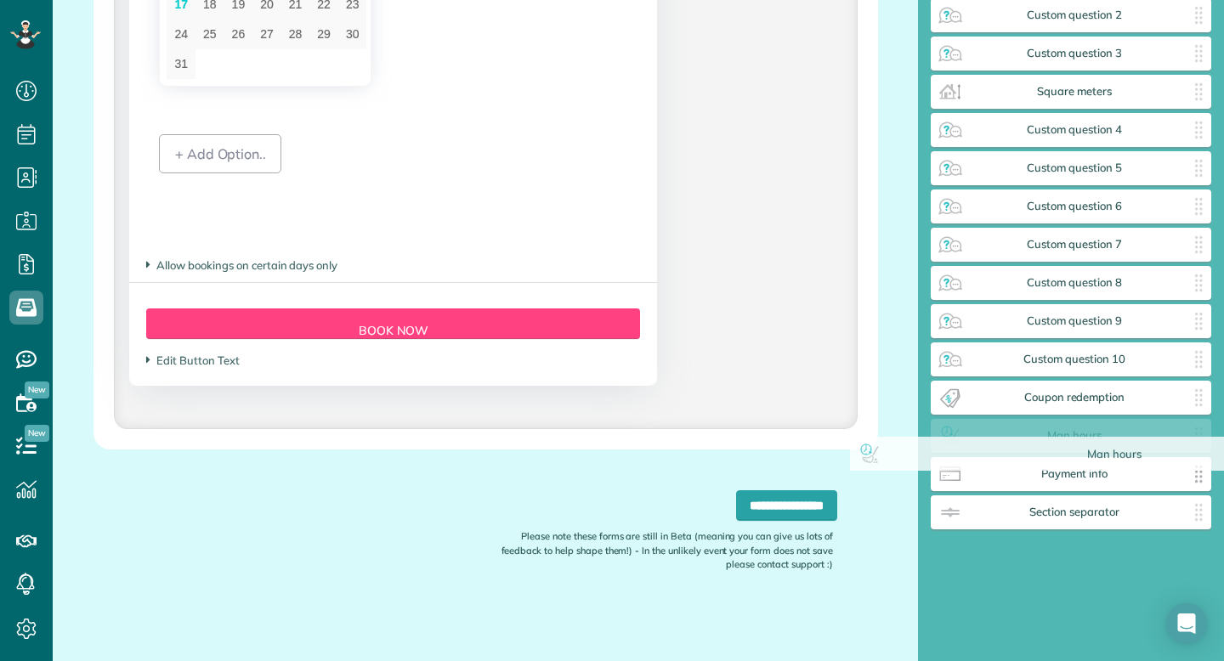
drag, startPoint x: 349, startPoint y: 323, endPoint x: 1072, endPoint y: 462, distance: 736.7
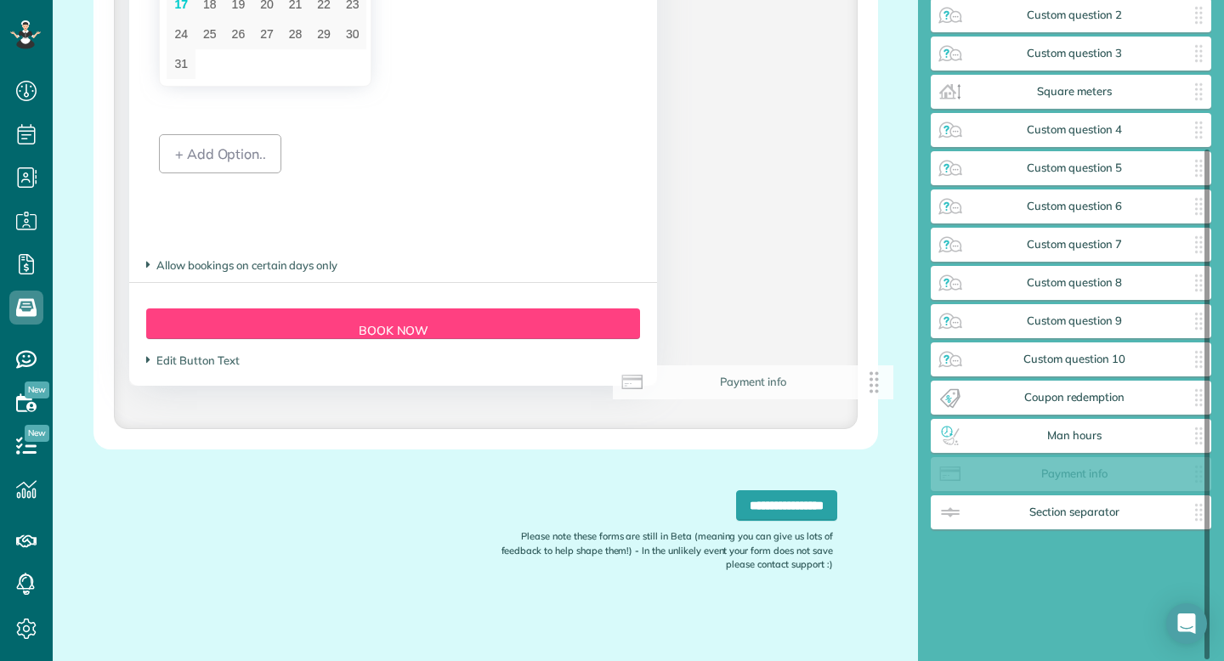
scroll to position [153, 0]
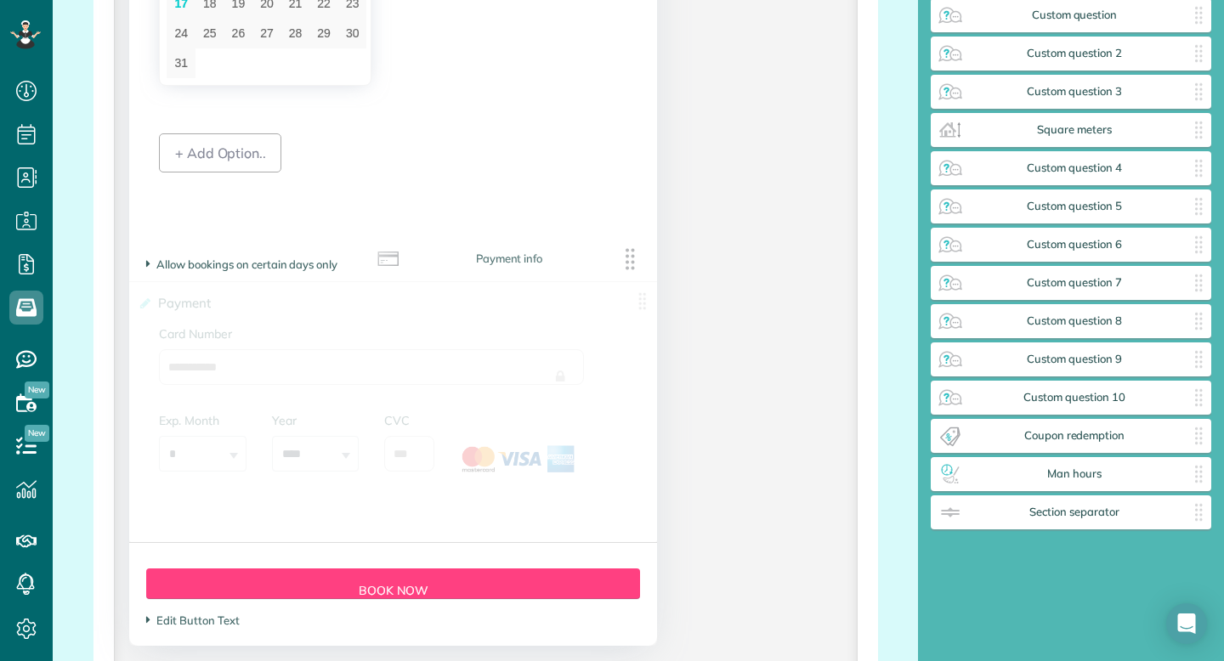
drag, startPoint x: 1064, startPoint y: 478, endPoint x: 502, endPoint y: 263, distance: 602.4
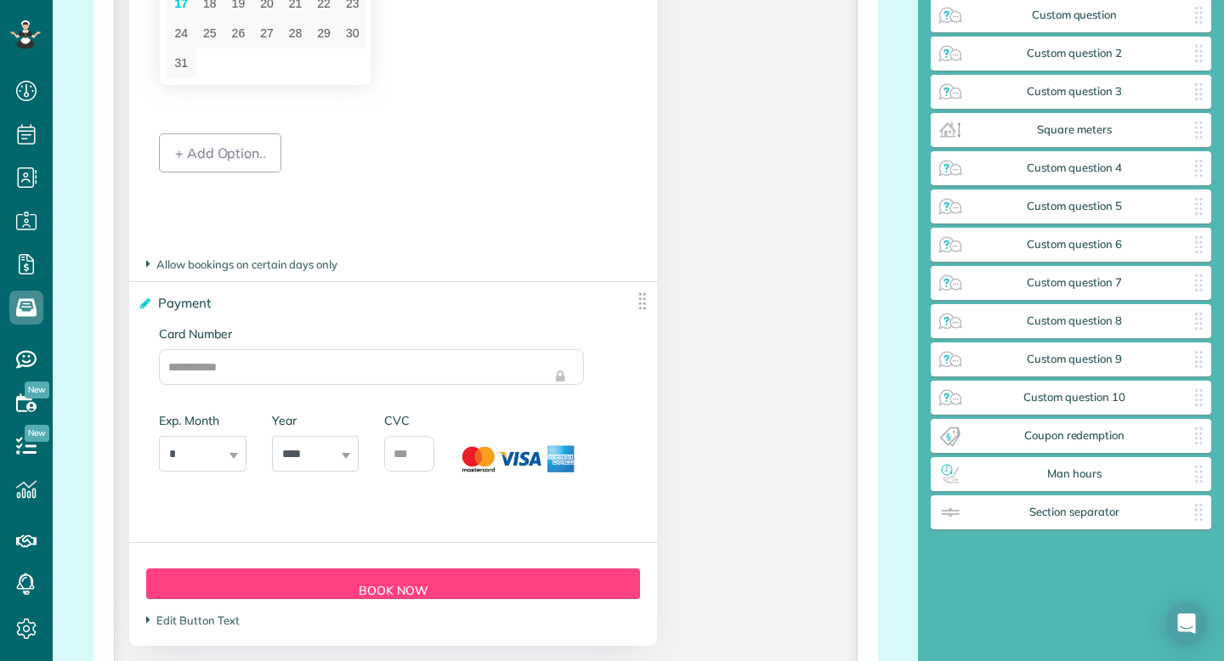
click at [144, 309] on icon at bounding box center [144, 304] width 13 height 12
click at [0, 0] on input "*******" at bounding box center [0, 0] width 0 height 0
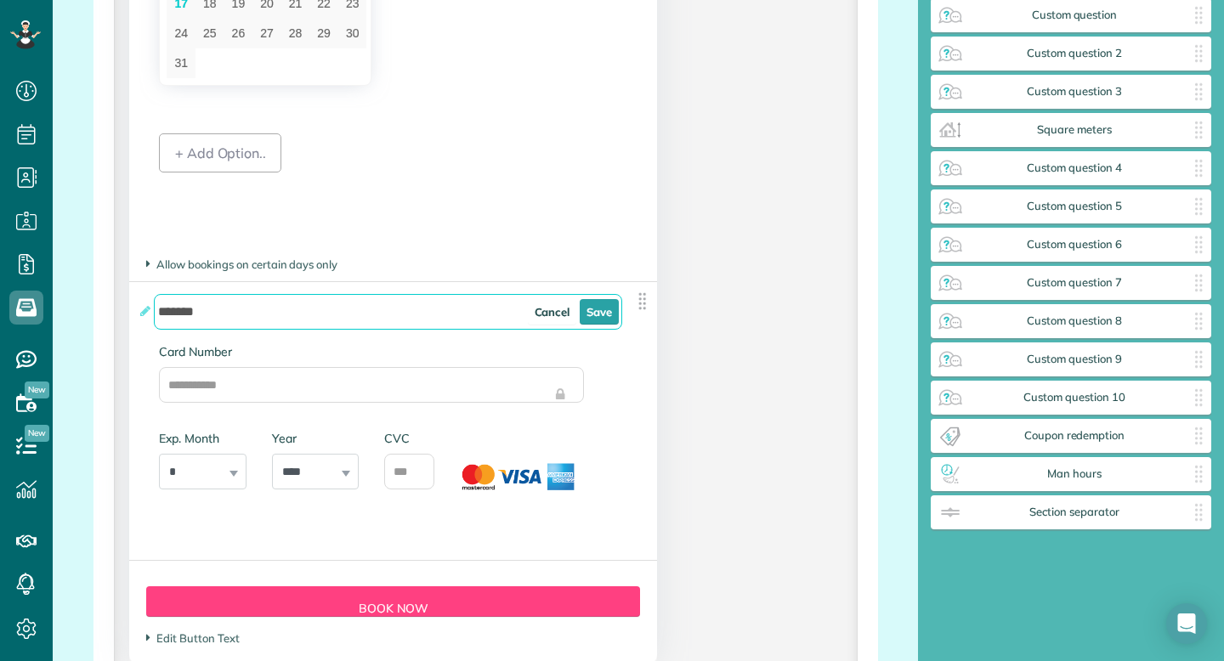
click at [258, 330] on input "*******" at bounding box center [388, 312] width 468 height 36
type input "*"
paste input "**********"
type input "**********"
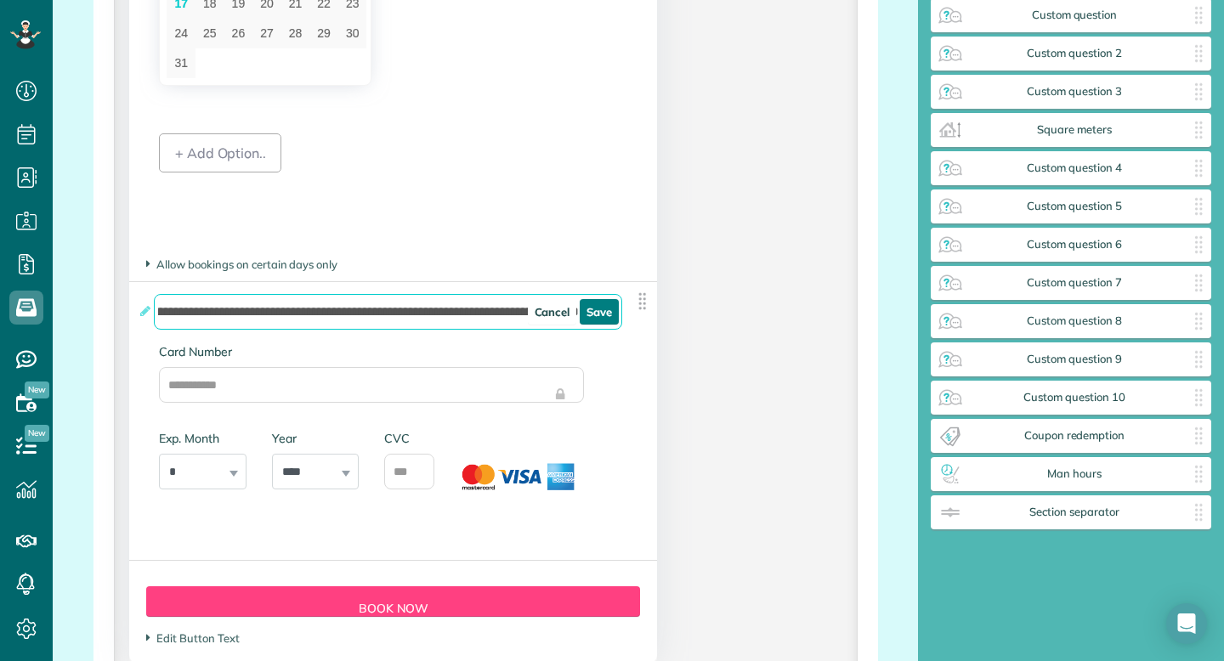
click at [591, 323] on link "Save" at bounding box center [599, 312] width 39 height 26
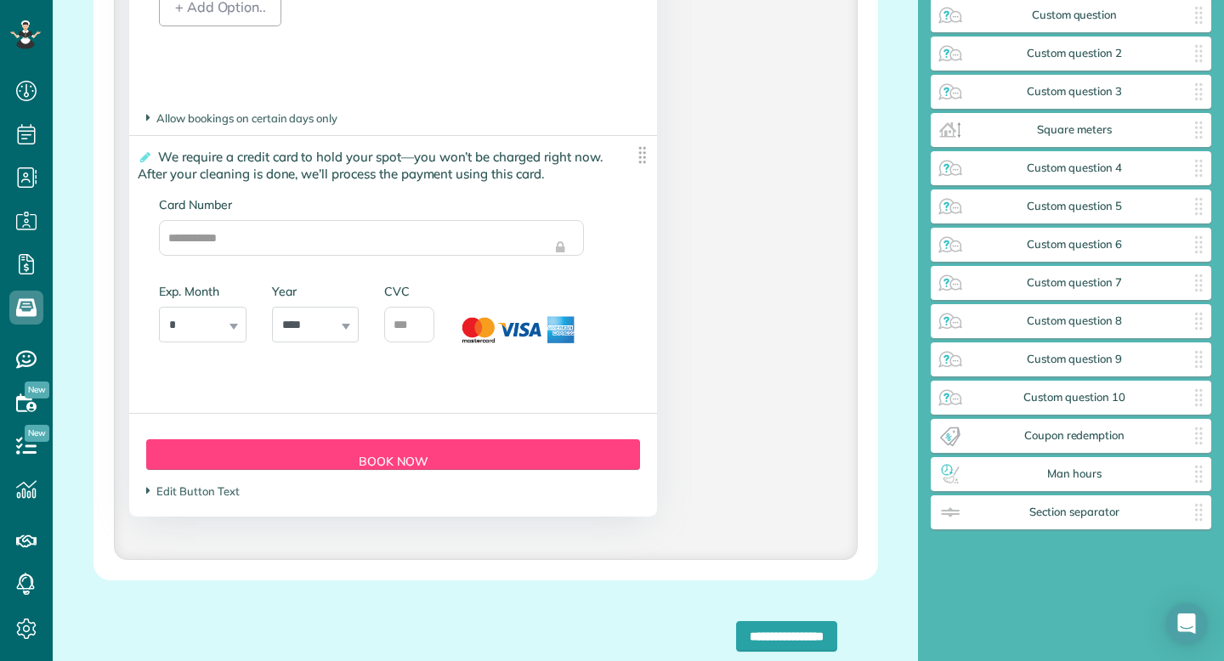
scroll to position [3905, 0]
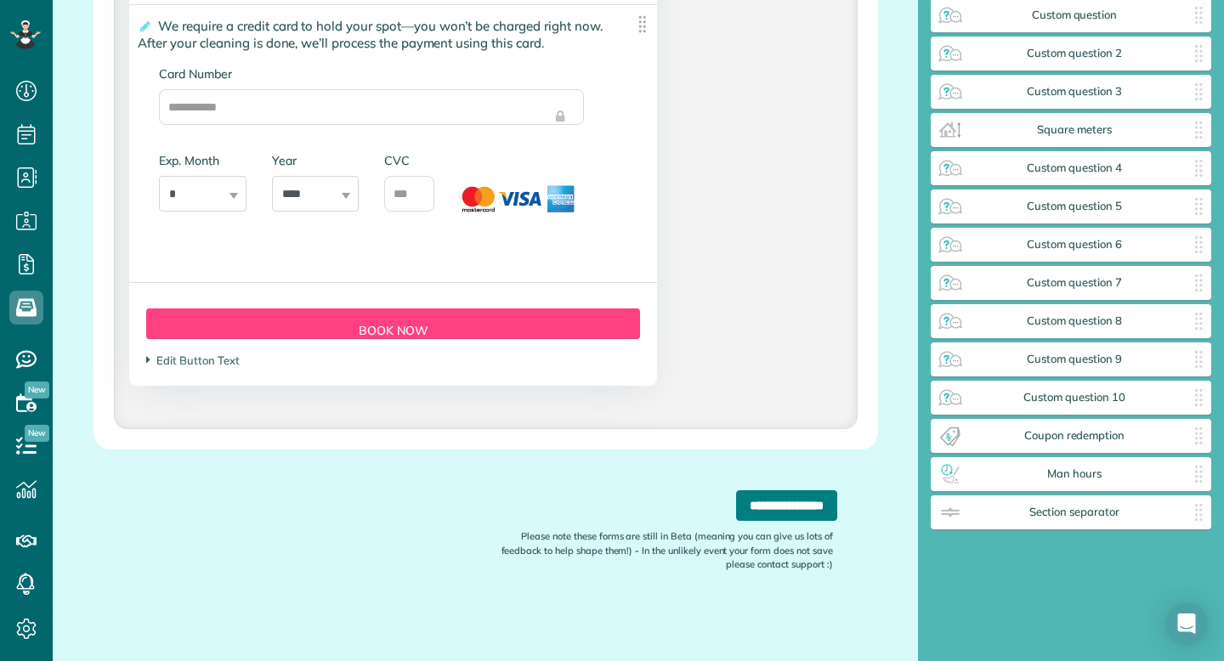
click at [736, 510] on input "**********" at bounding box center [786, 505] width 101 height 31
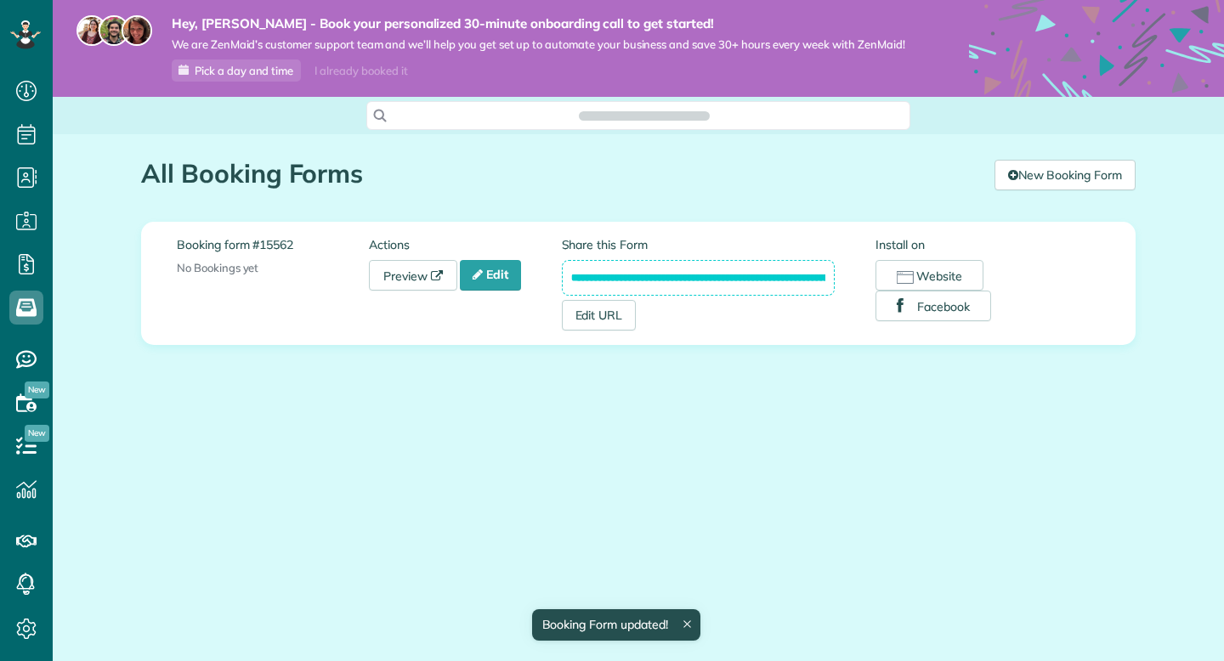
scroll to position [8, 8]
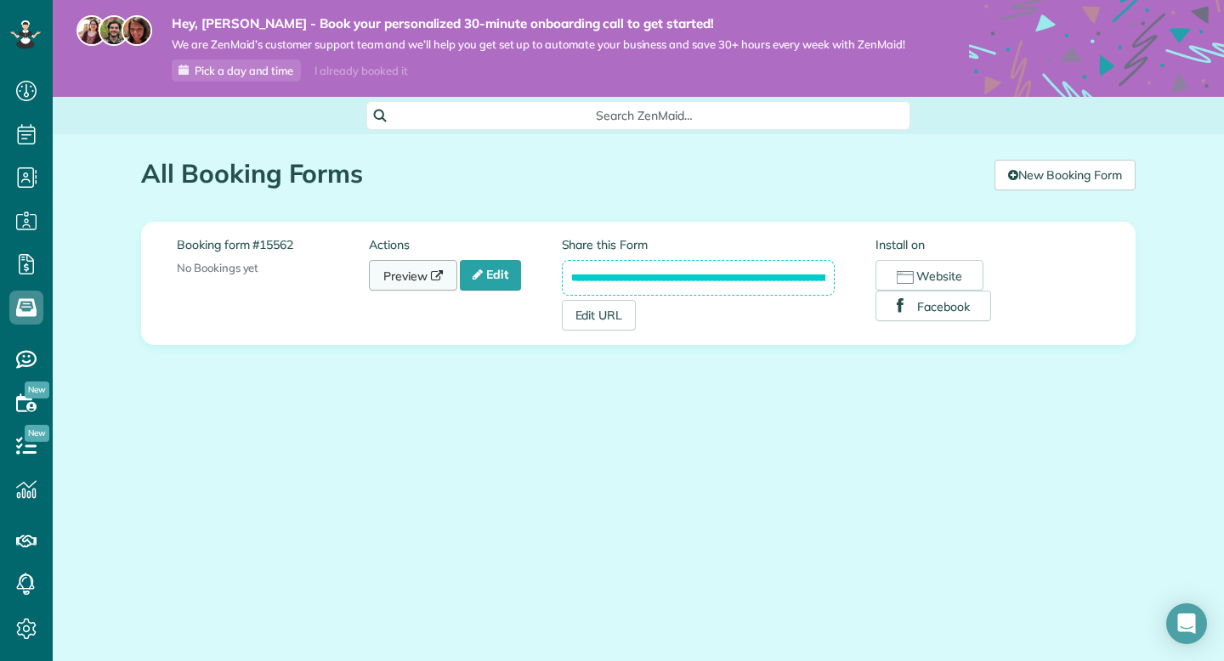
click at [426, 275] on link "Preview" at bounding box center [413, 275] width 88 height 31
click at [494, 280] on link "Edit" at bounding box center [490, 275] width 61 height 31
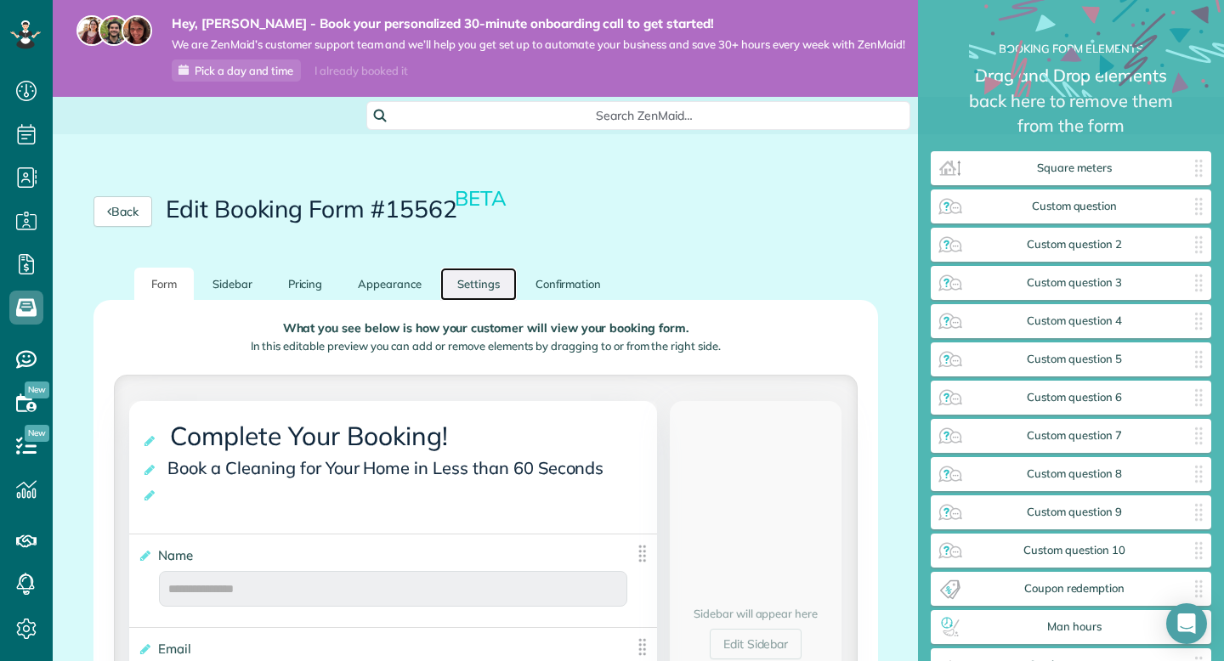
click at [465, 292] on link "Settings" at bounding box center [478, 284] width 77 height 33
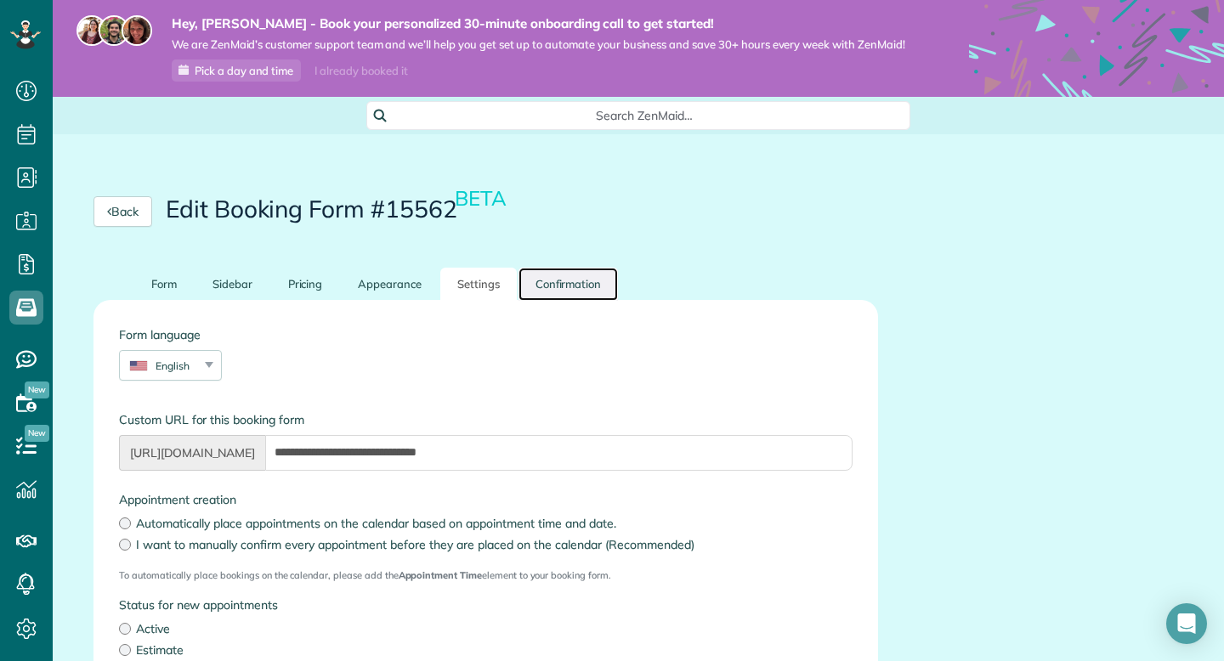
click at [564, 282] on link "Confirmation" at bounding box center [569, 284] width 100 height 33
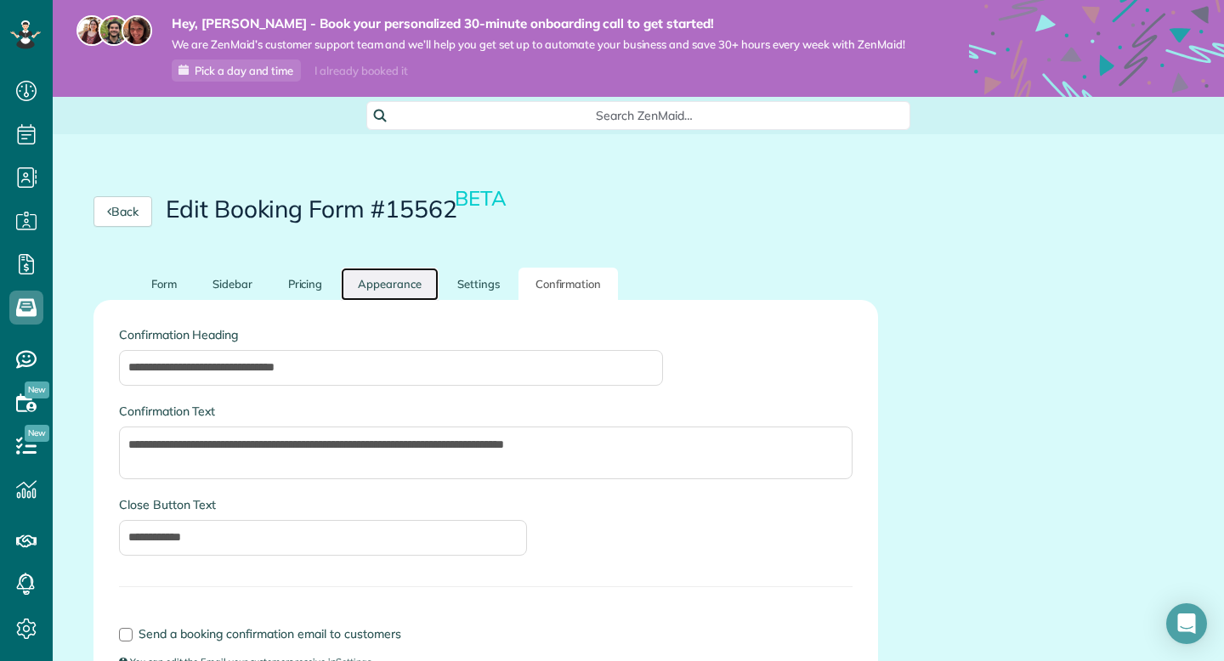
click at [400, 291] on link "Appearance" at bounding box center [390, 284] width 98 height 33
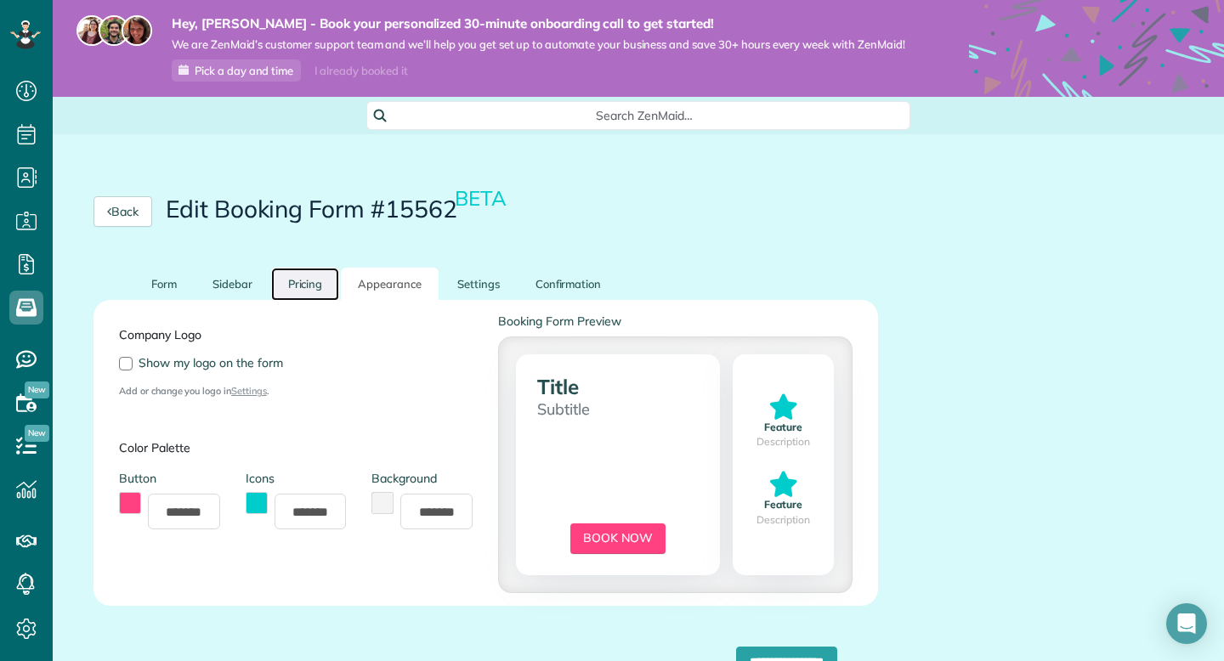
click at [295, 287] on link "Pricing" at bounding box center [305, 284] width 69 height 33
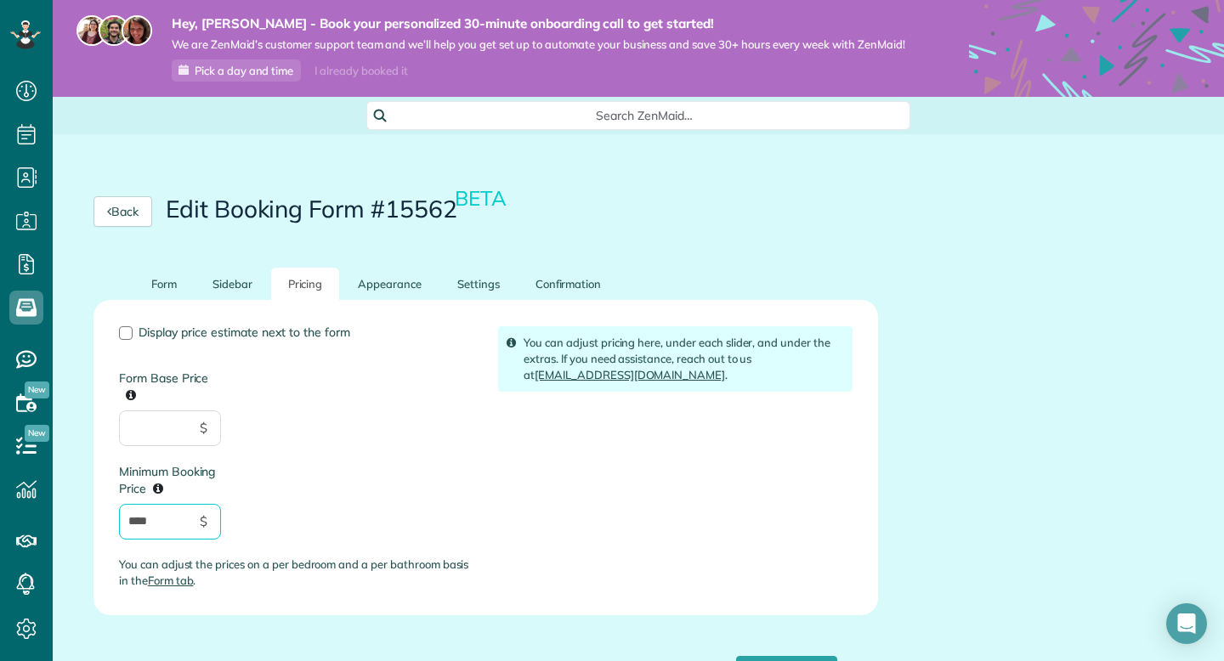
click at [156, 519] on input "****" at bounding box center [170, 522] width 102 height 36
type input "*"
type input "***"
click at [264, 524] on div "Display price estimate next to the form Form Base Price $ Minimum Booking Price…" at bounding box center [295, 464] width 379 height 276
click at [156, 439] on input "Form Base Price" at bounding box center [170, 429] width 102 height 36
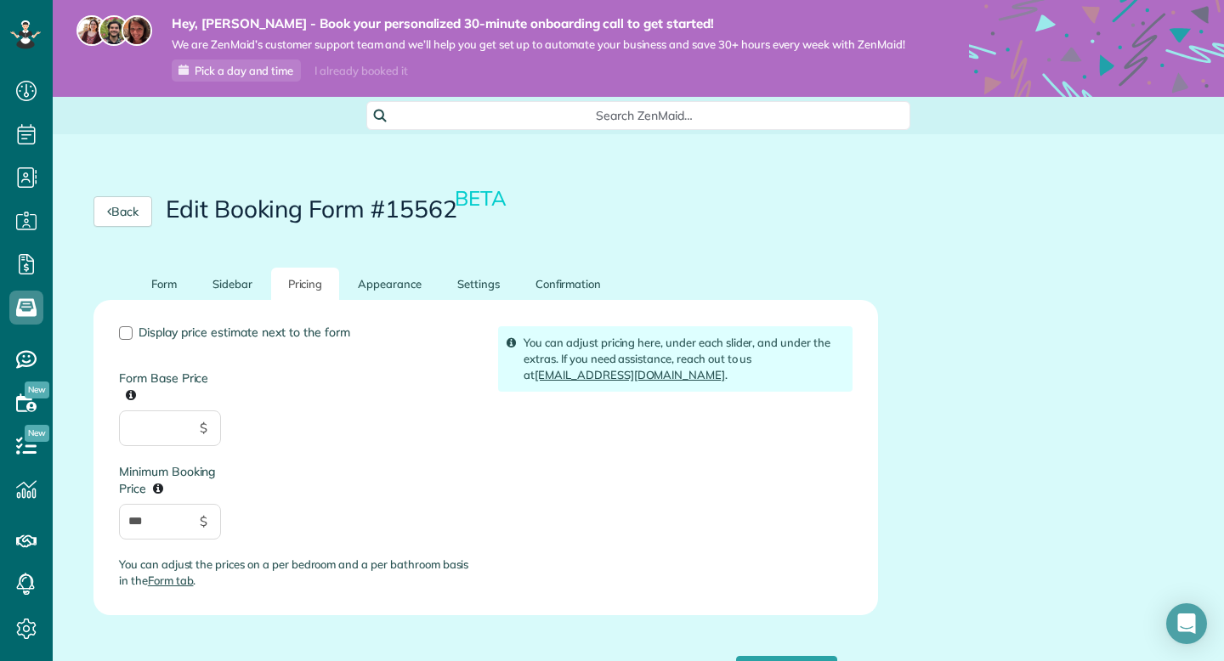
click at [277, 464] on div "Display price estimate next to the form Form Base Price $ Minimum Booking Price…" at bounding box center [295, 464] width 379 height 276
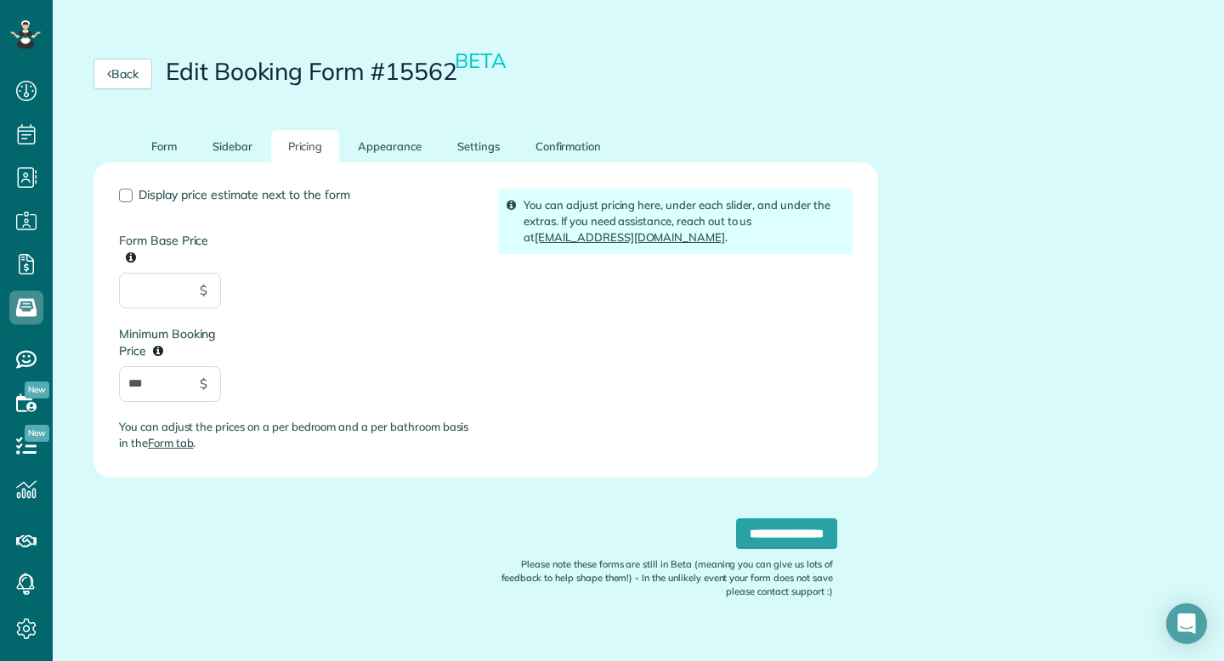
scroll to position [165, 0]
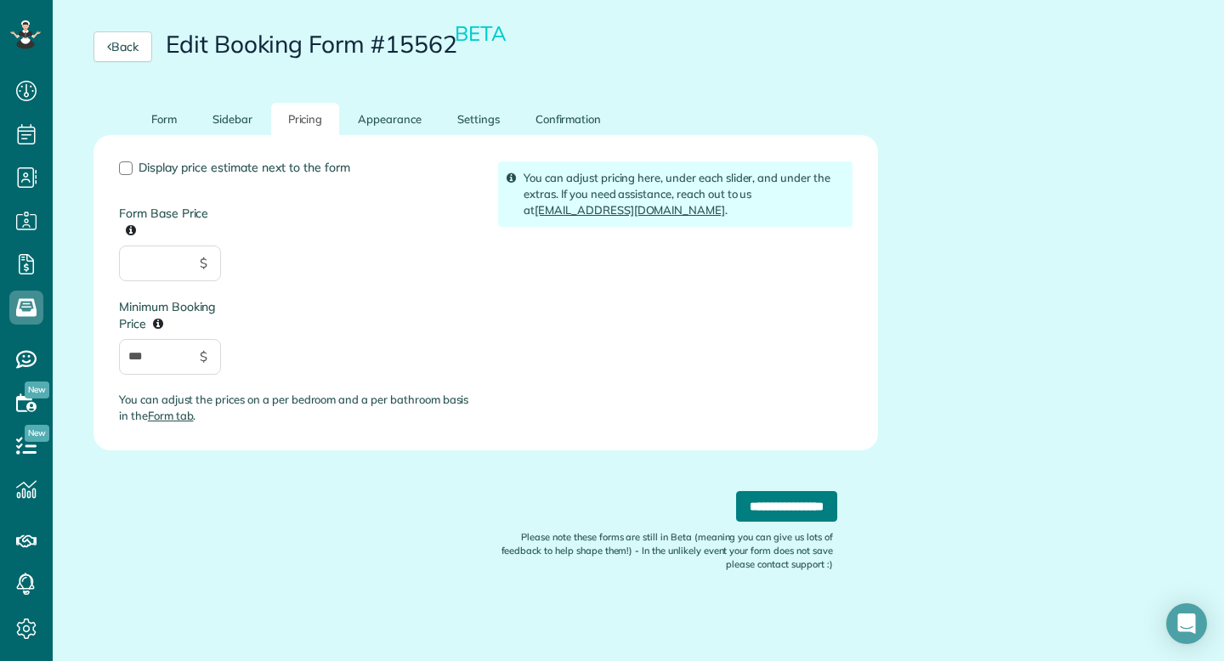
click at [789, 515] on input "**********" at bounding box center [786, 506] width 101 height 31
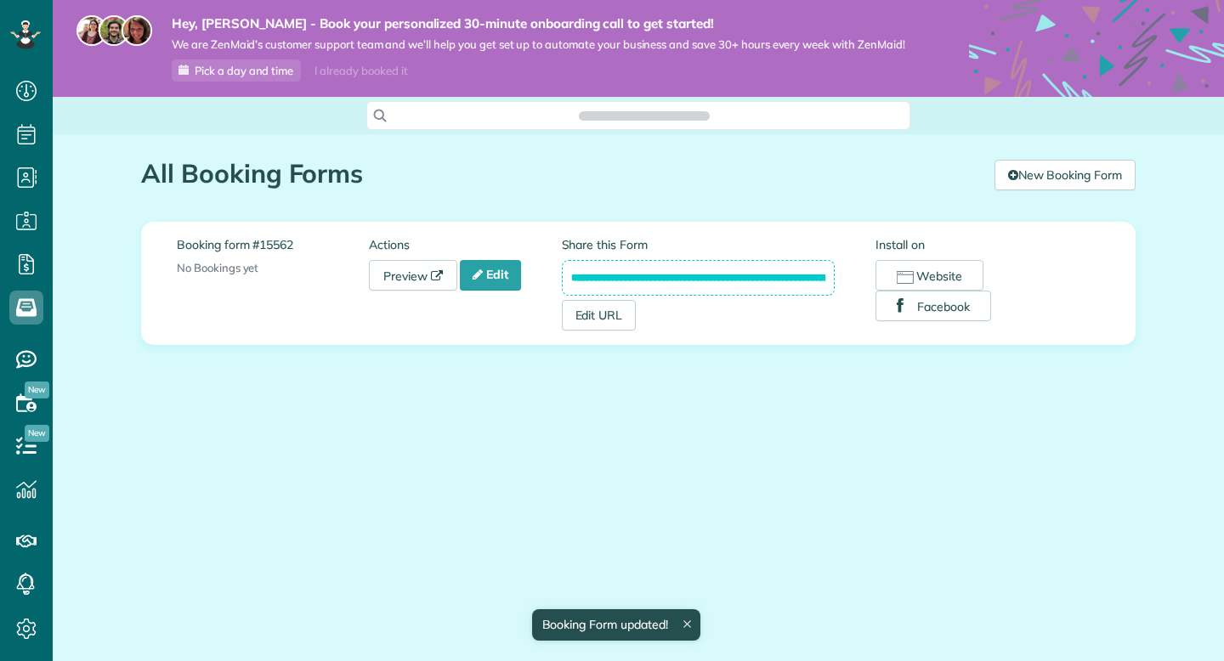
scroll to position [8, 8]
click at [496, 281] on link "Edit" at bounding box center [490, 275] width 61 height 31
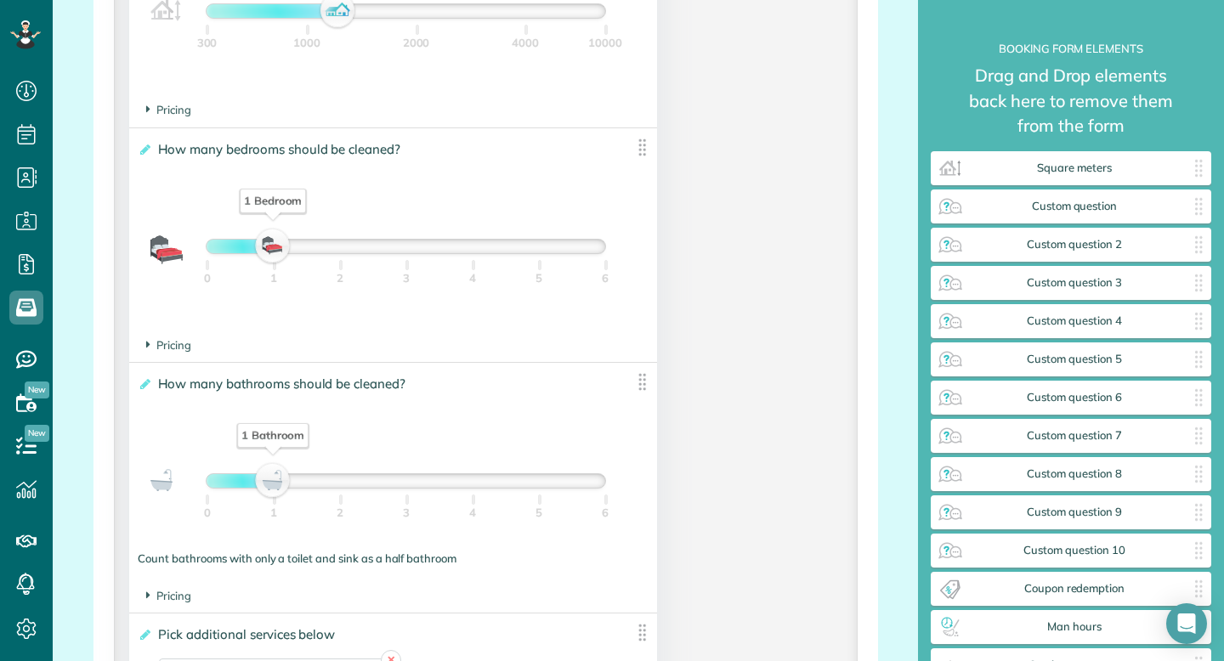
scroll to position [1355, 0]
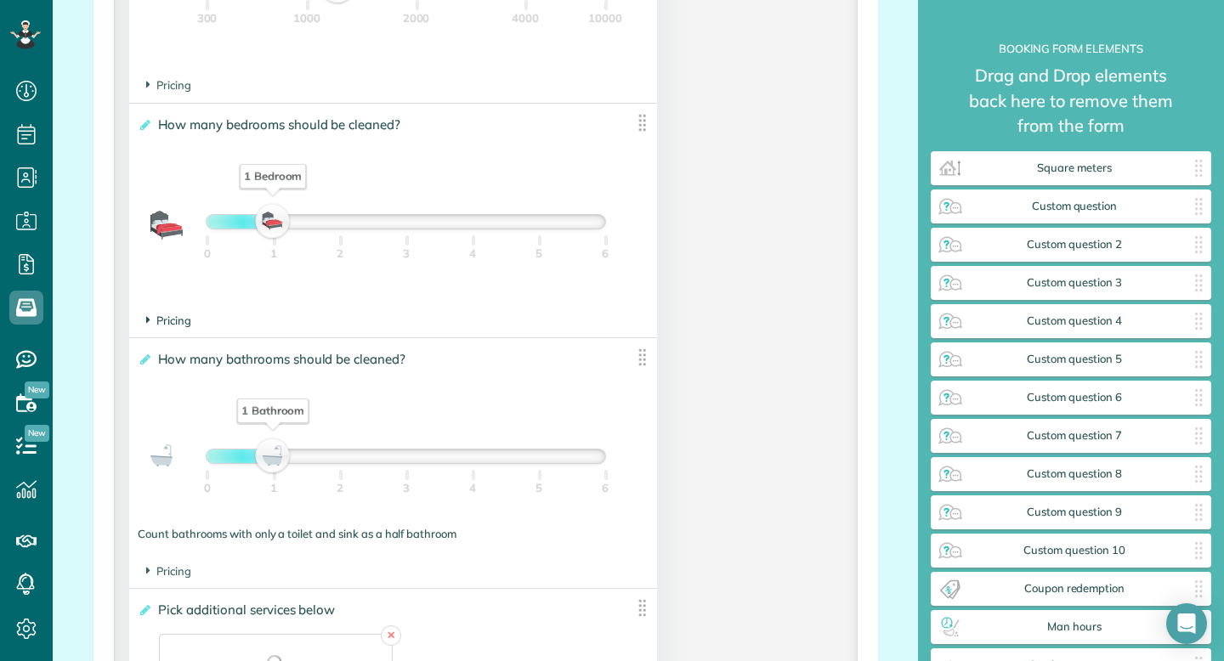
click at [167, 327] on span "Pricing" at bounding box center [168, 321] width 45 height 14
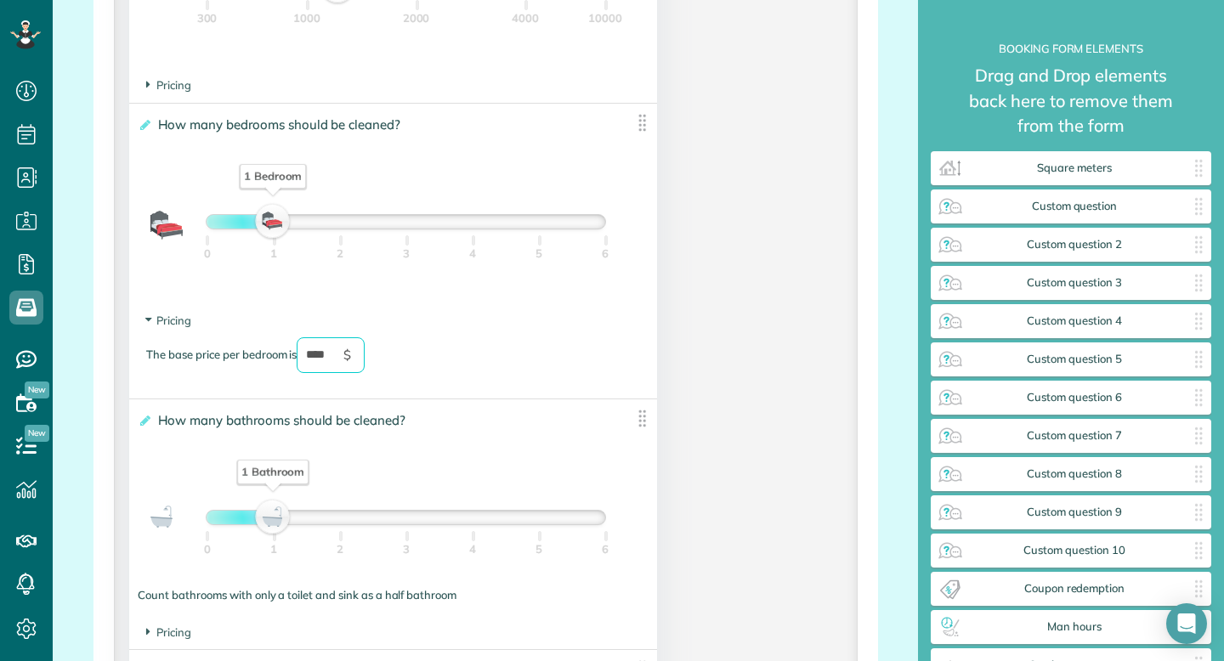
click at [337, 364] on input "****" at bounding box center [331, 355] width 68 height 36
type input "*"
click at [445, 388] on div "The base price per bedroom is *** $" at bounding box center [393, 363] width 494 height 53
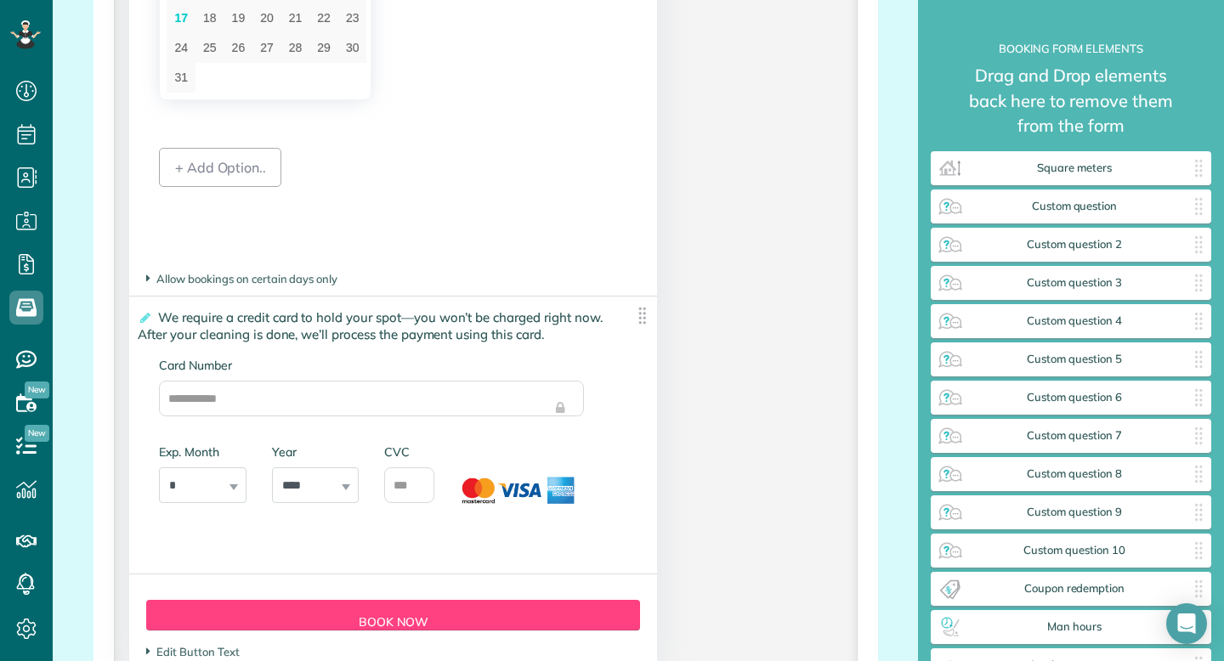
scroll to position [3966, 0]
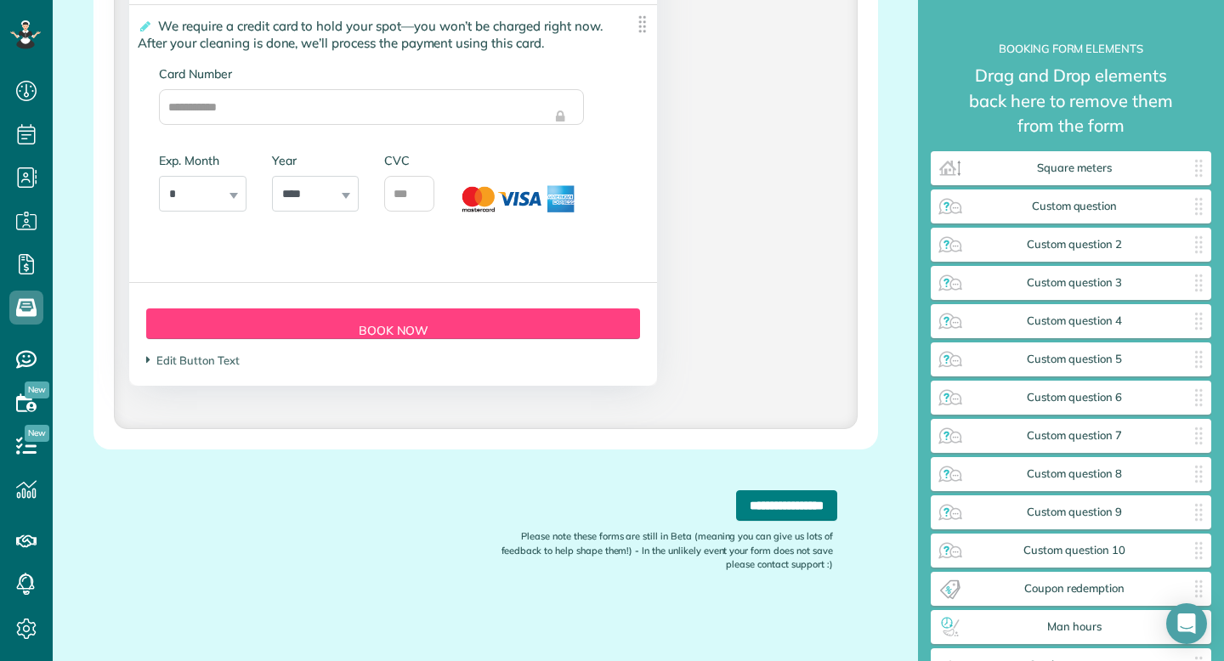
type input "***"
click at [802, 514] on input "**********" at bounding box center [786, 505] width 101 height 31
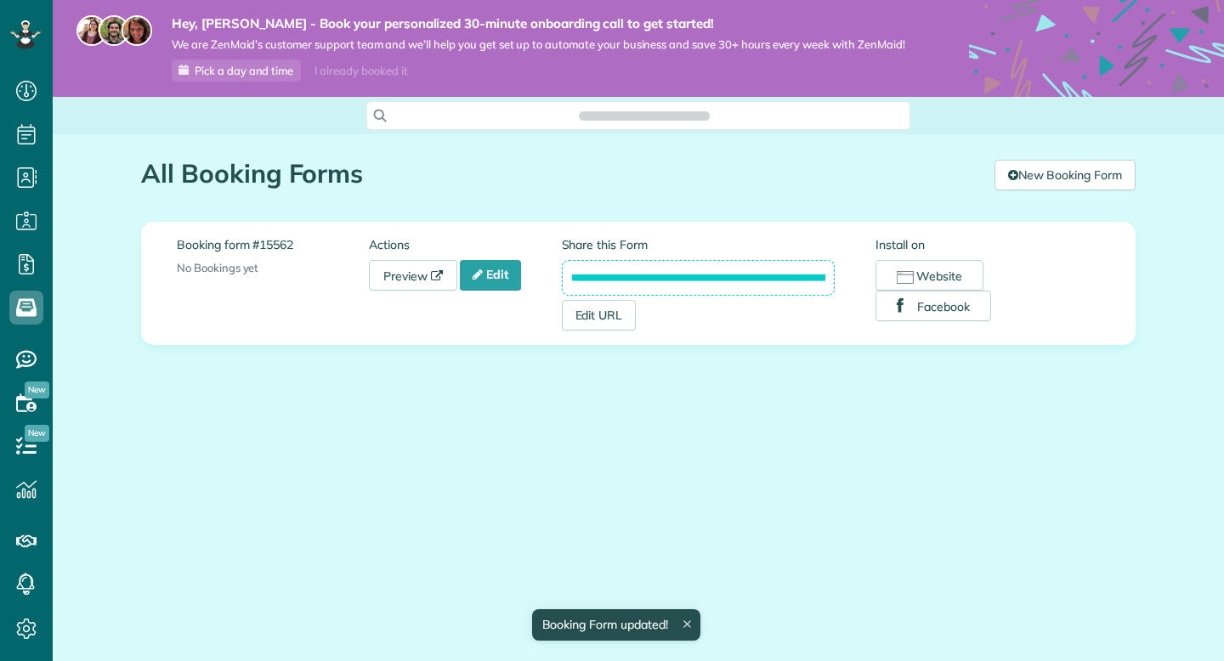
scroll to position [8, 8]
click at [520, 281] on link "Edit" at bounding box center [490, 275] width 61 height 31
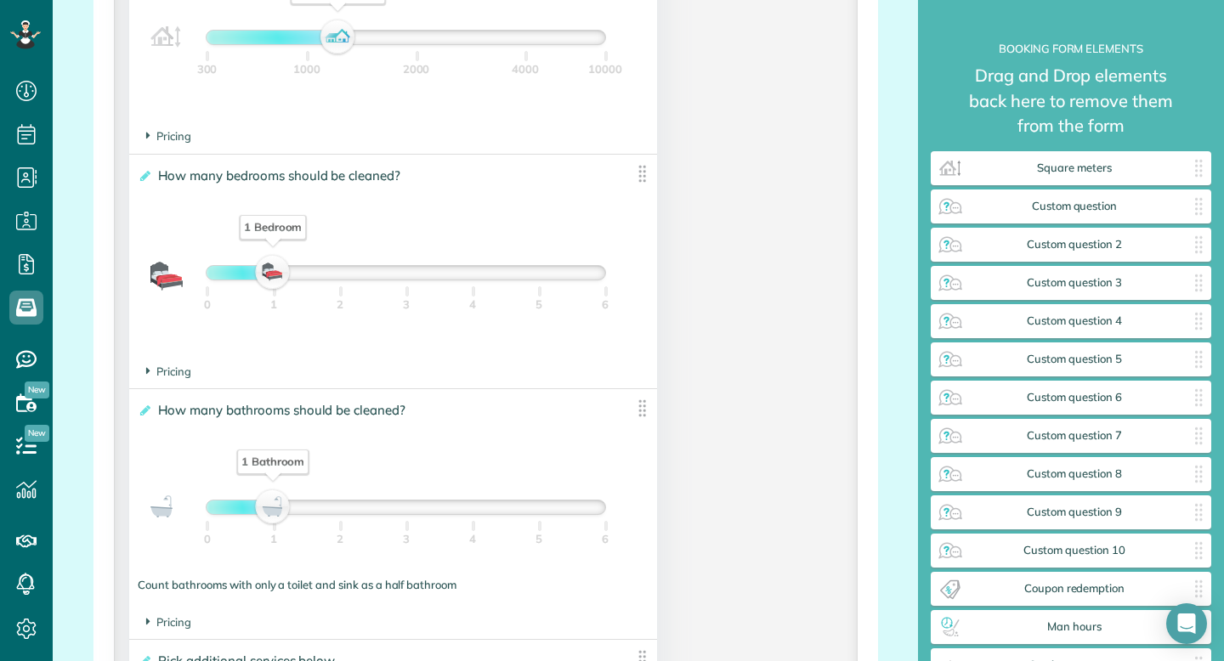
scroll to position [1325, 0]
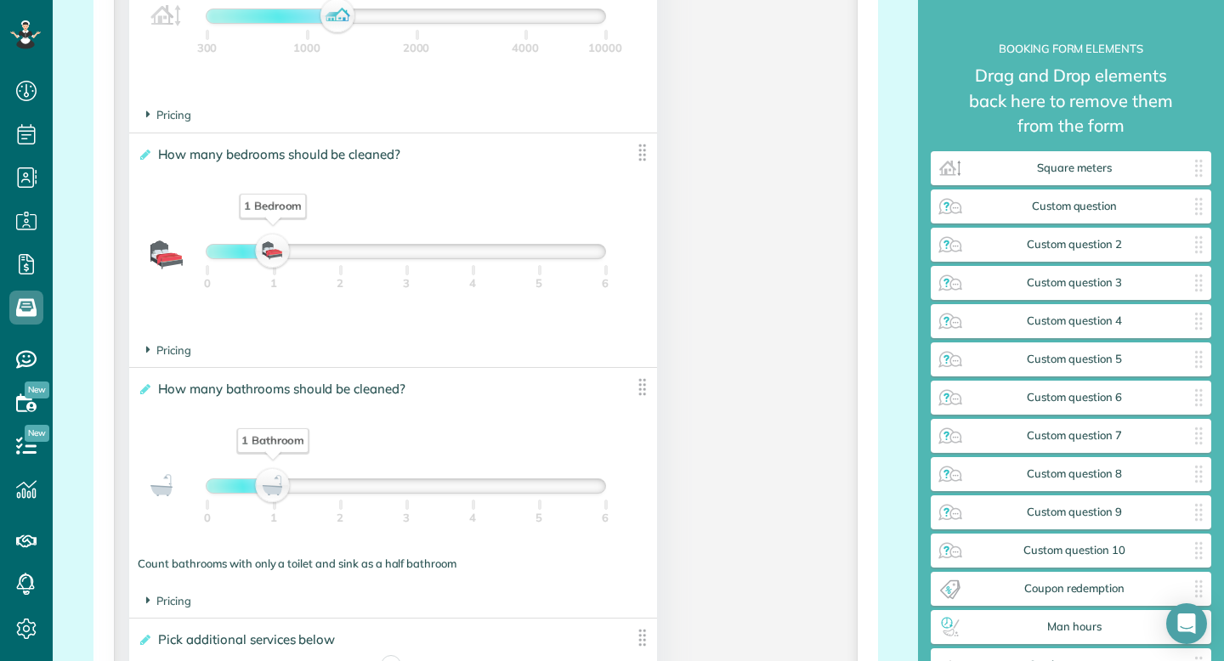
click at [175, 362] on footer "Pricing The base price per bedroom is ****** $" at bounding box center [393, 350] width 528 height 33
click at [182, 357] on span "Pricing" at bounding box center [168, 350] width 45 height 14
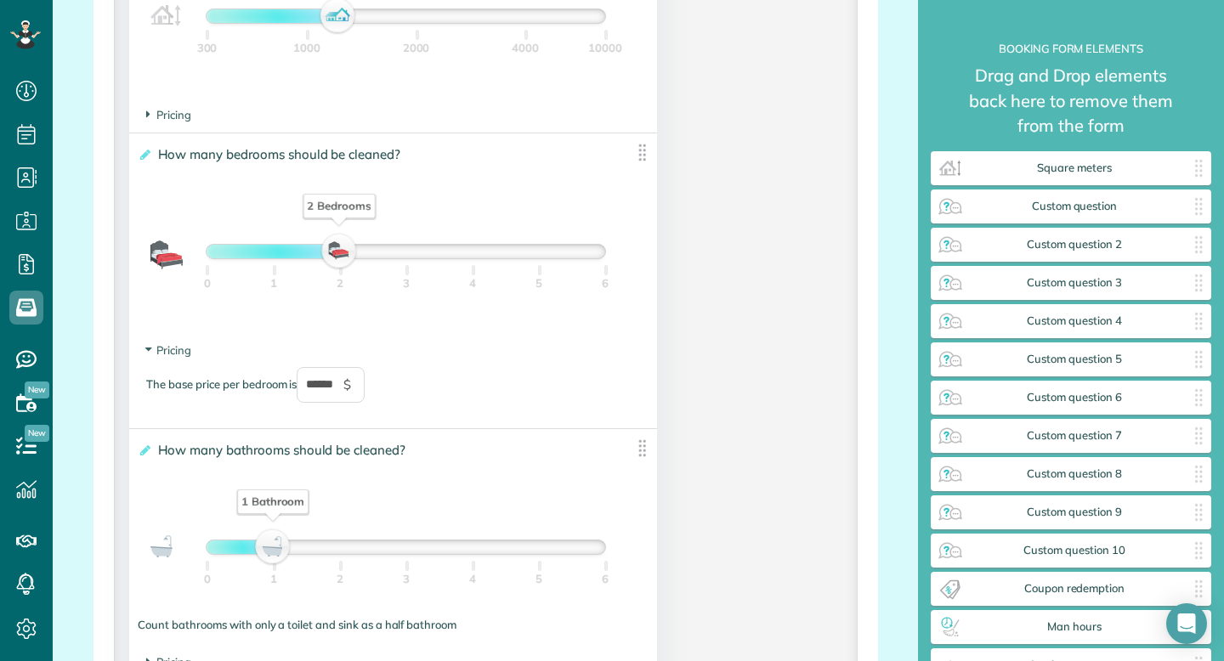
drag, startPoint x: 275, startPoint y: 253, endPoint x: 330, endPoint y: 253, distance: 54.4
click at [332, 254] on div "2 Bedrooms" at bounding box center [340, 252] width 29 height 24
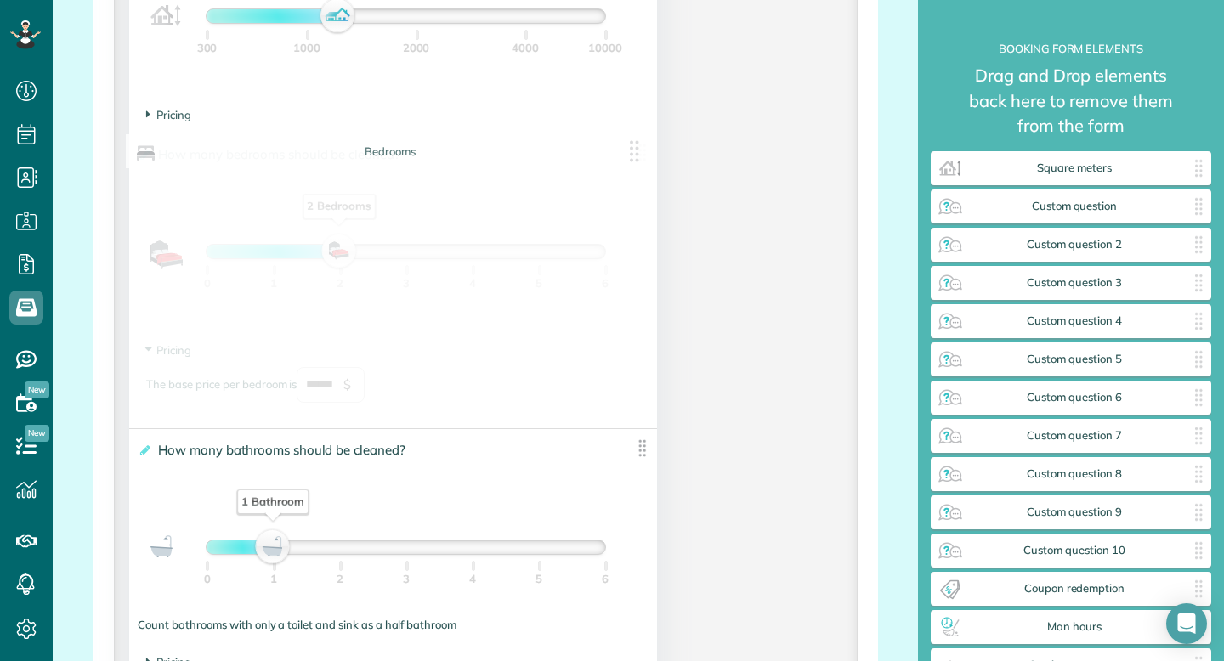
drag, startPoint x: 349, startPoint y: 393, endPoint x: 298, endPoint y: 390, distance: 51.9
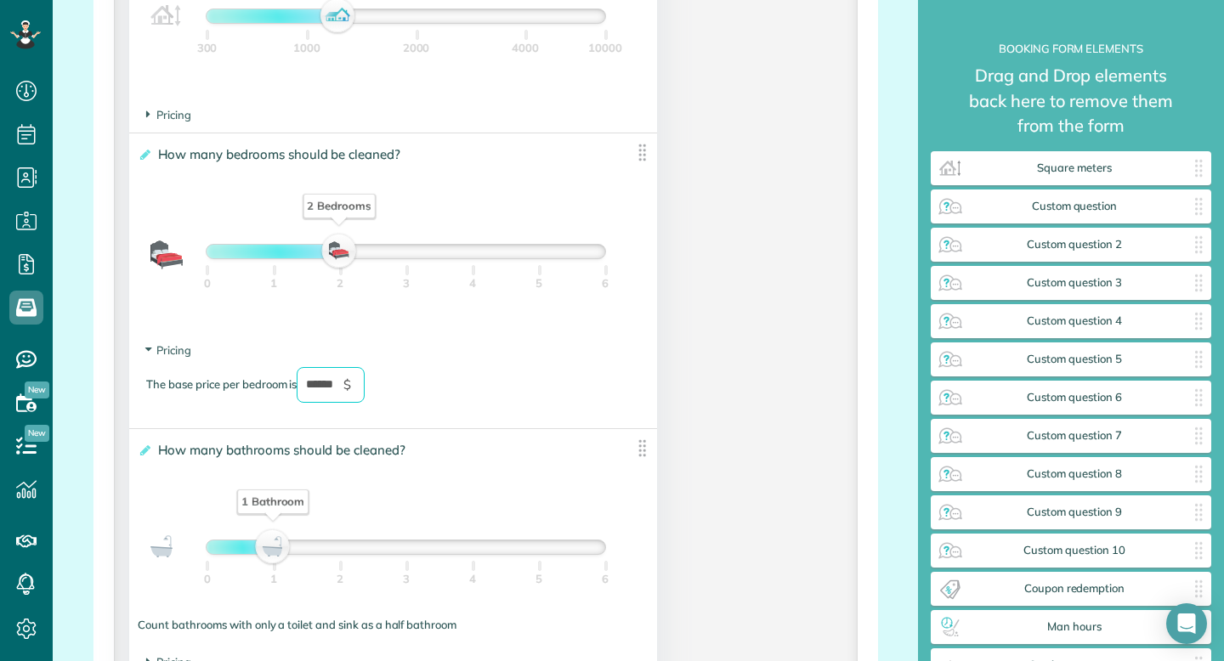
click at [327, 385] on input "******" at bounding box center [331, 385] width 68 height 36
click at [467, 391] on div "The base price per bedroom is ** $" at bounding box center [393, 393] width 494 height 53
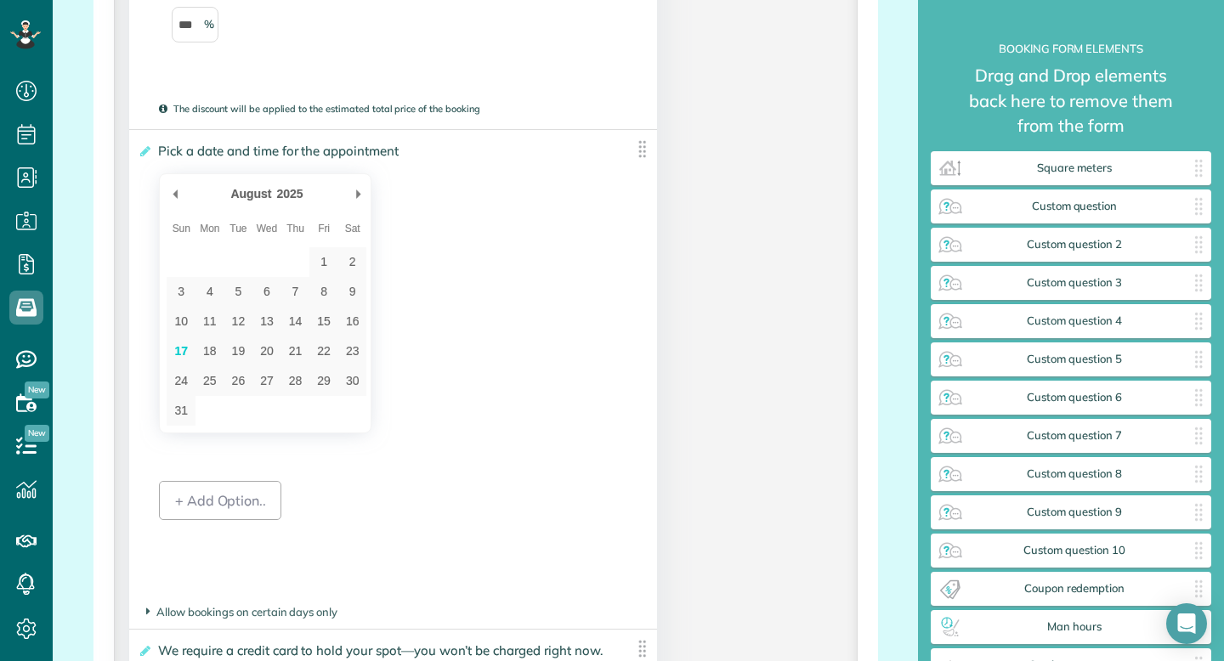
scroll to position [3966, 0]
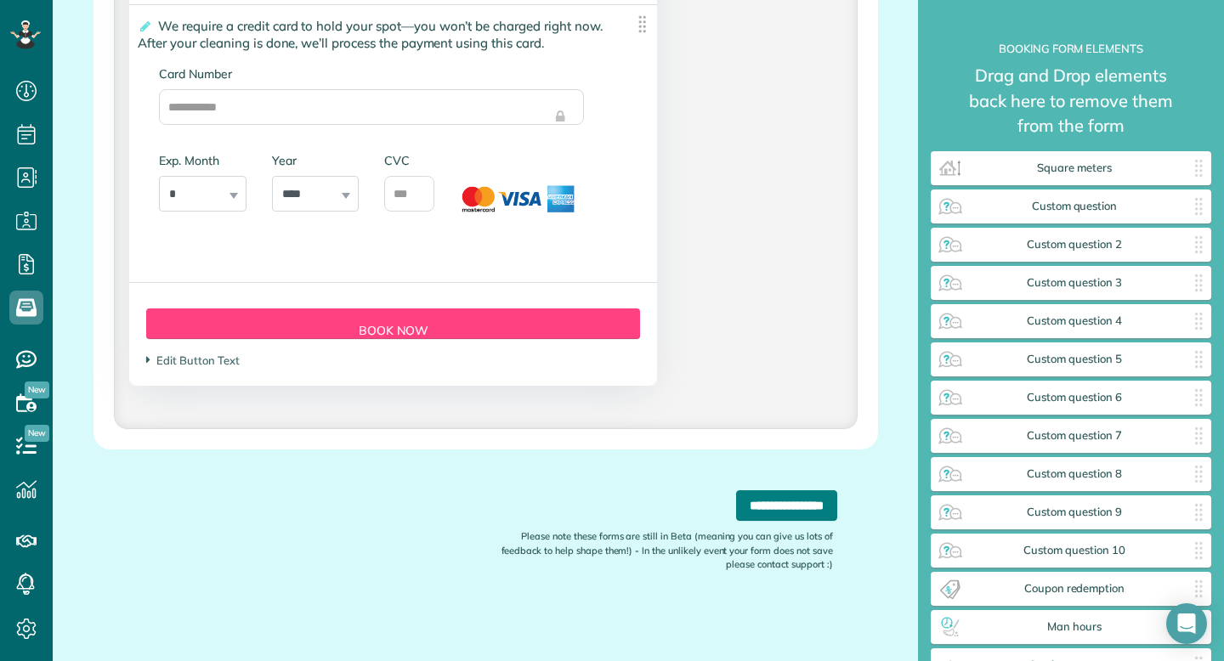
type input "**"
click at [736, 502] on input "**********" at bounding box center [786, 505] width 101 height 31
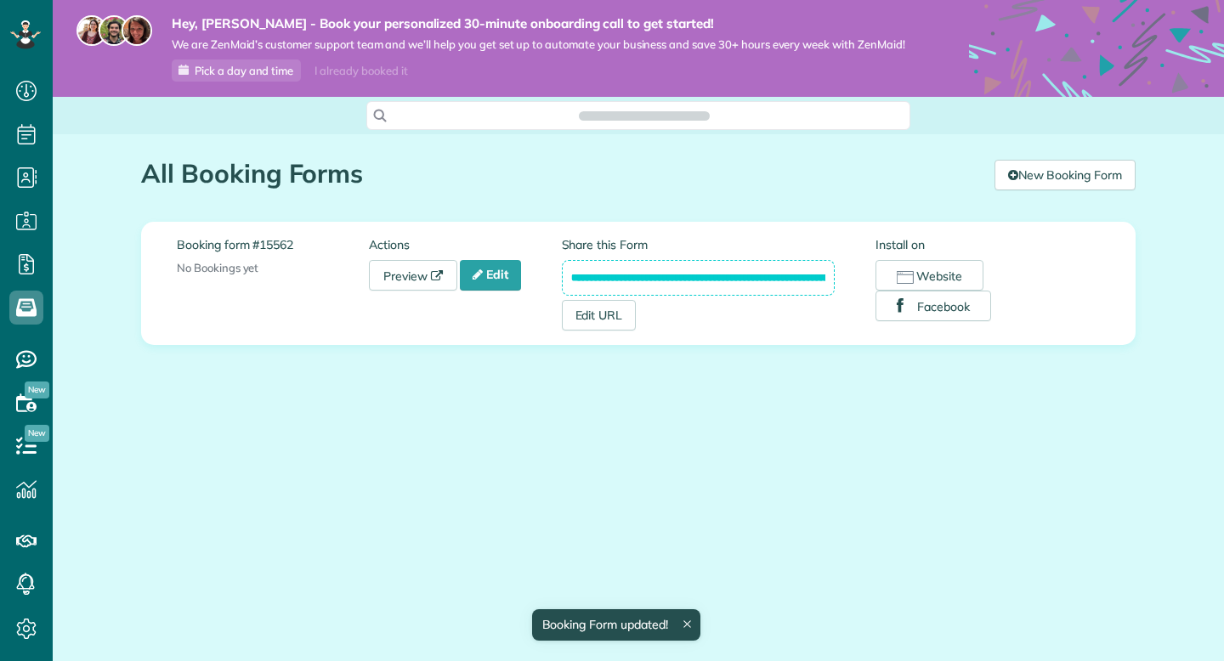
scroll to position [8, 8]
click at [517, 279] on link "Edit" at bounding box center [490, 275] width 61 height 31
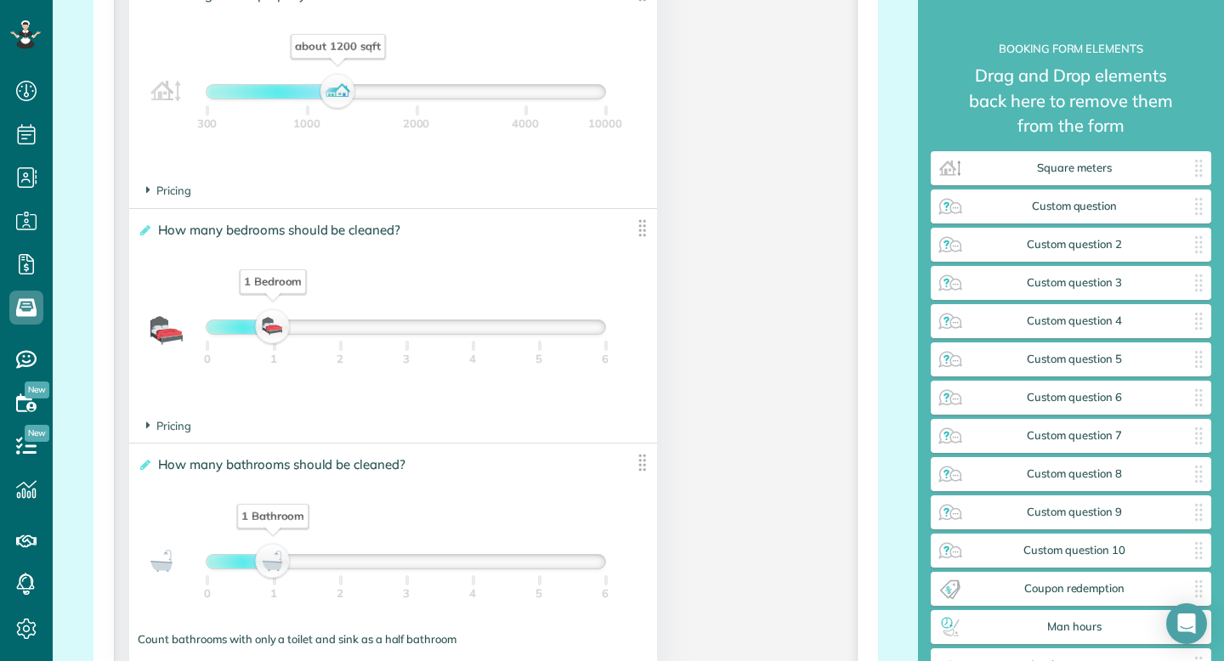
scroll to position [1141, 0]
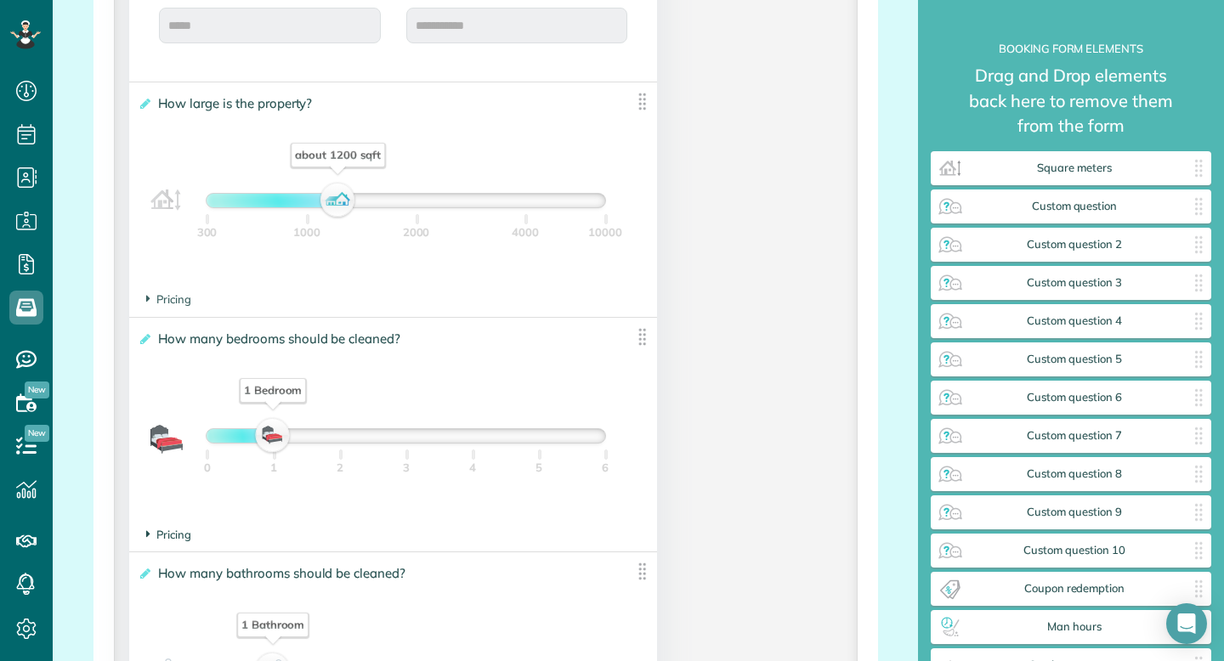
click at [179, 541] on span "Pricing" at bounding box center [168, 535] width 45 height 14
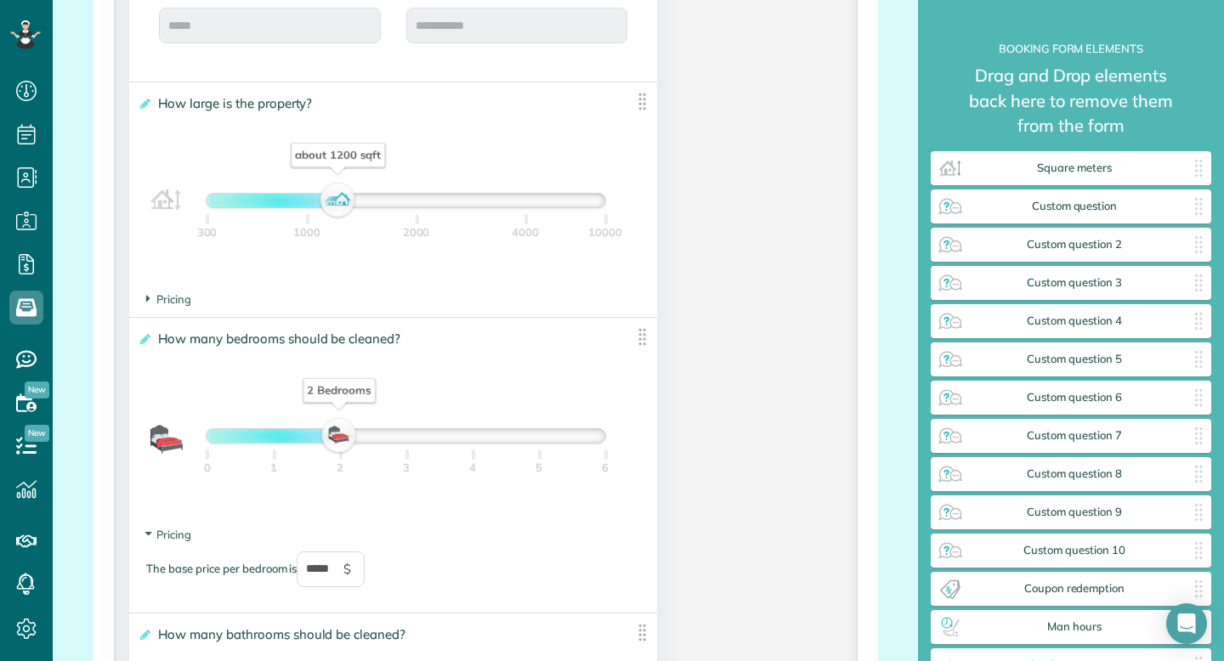
drag, startPoint x: 273, startPoint y: 436, endPoint x: 329, endPoint y: 437, distance: 56.1
click at [330, 437] on div "2 Bedrooms" at bounding box center [340, 436] width 29 height 24
drag, startPoint x: 345, startPoint y: 437, endPoint x: 218, endPoint y: 420, distance: 127.8
click at [218, 424] on div "No Bedrooms 0 1 2 3 4 5 6" at bounding box center [393, 440] width 511 height 49
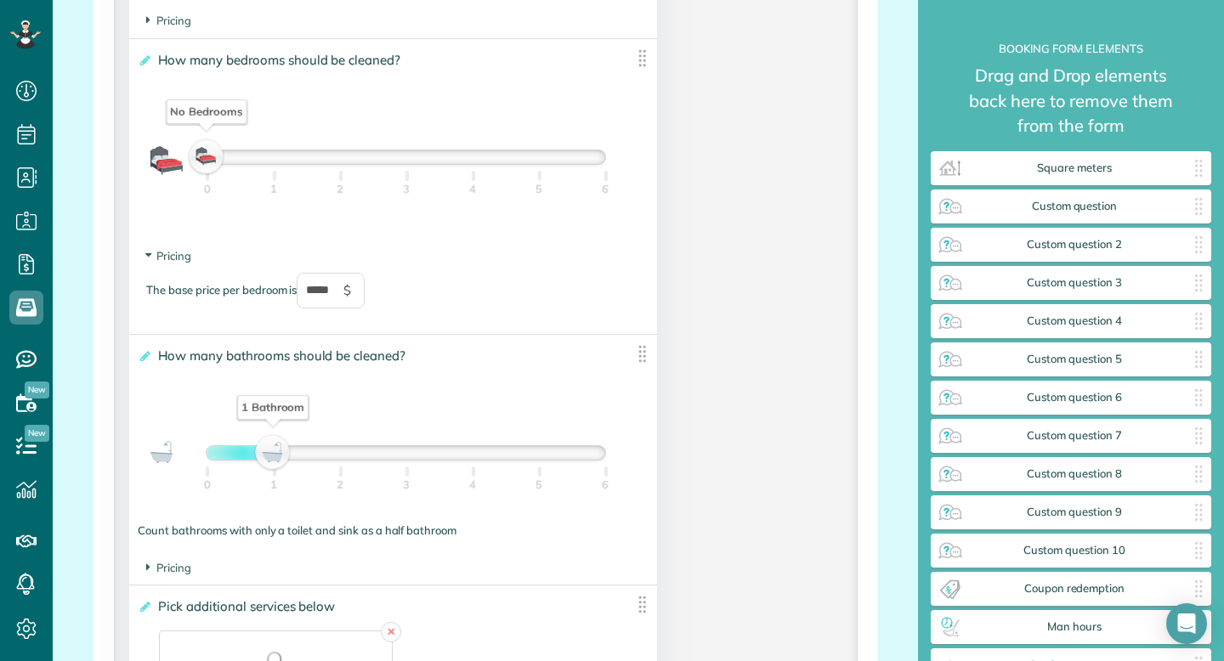
scroll to position [1426, 0]
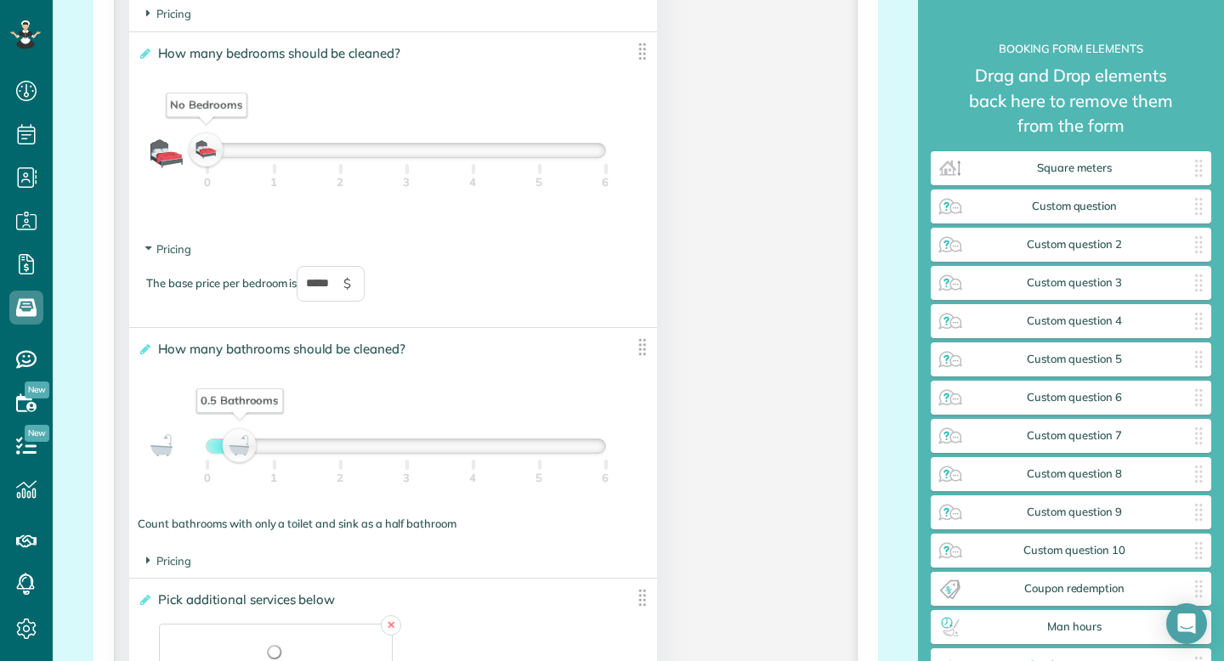
drag, startPoint x: 269, startPoint y: 449, endPoint x: 213, endPoint y: 451, distance: 55.3
click at [226, 453] on div "0.5 Bathrooms" at bounding box center [240, 446] width 29 height 24
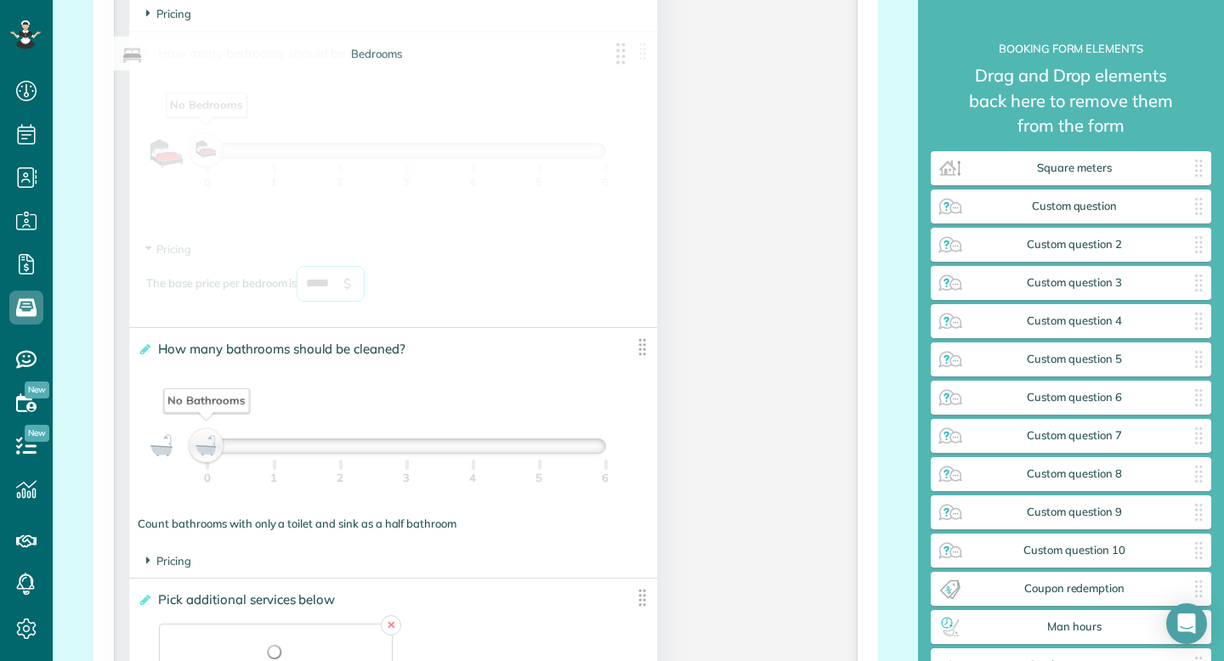
drag, startPoint x: 343, startPoint y: 292, endPoint x: 248, endPoint y: 300, distance: 94.7
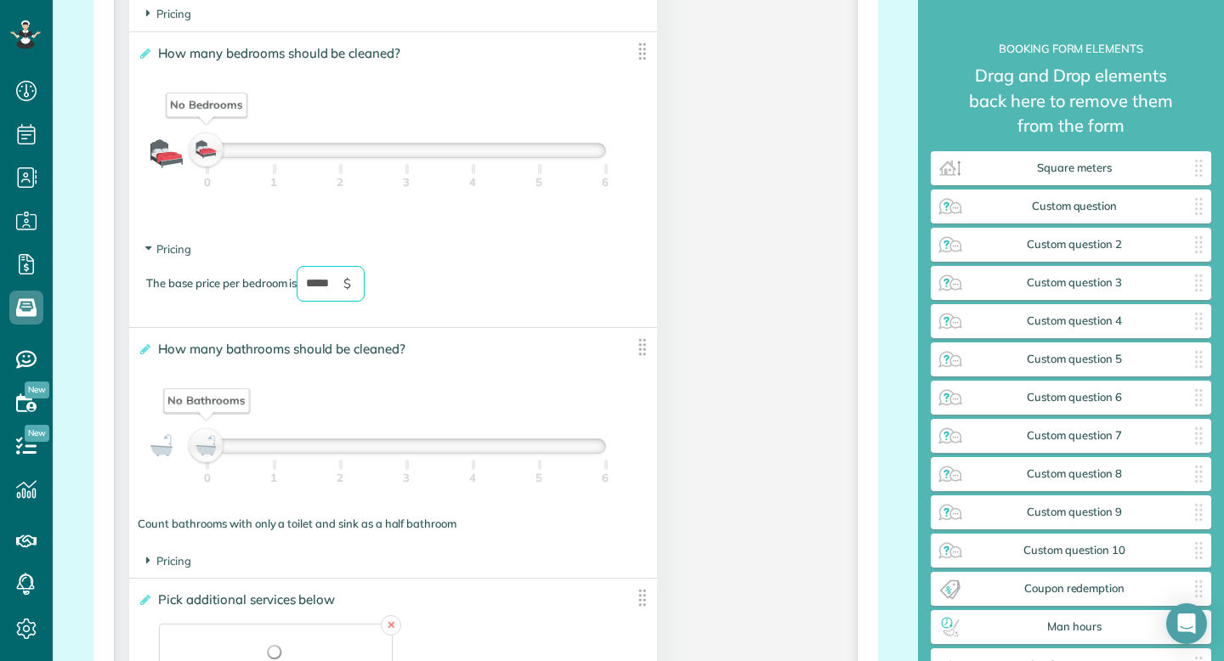
click at [328, 291] on input "*****" at bounding box center [331, 284] width 68 height 36
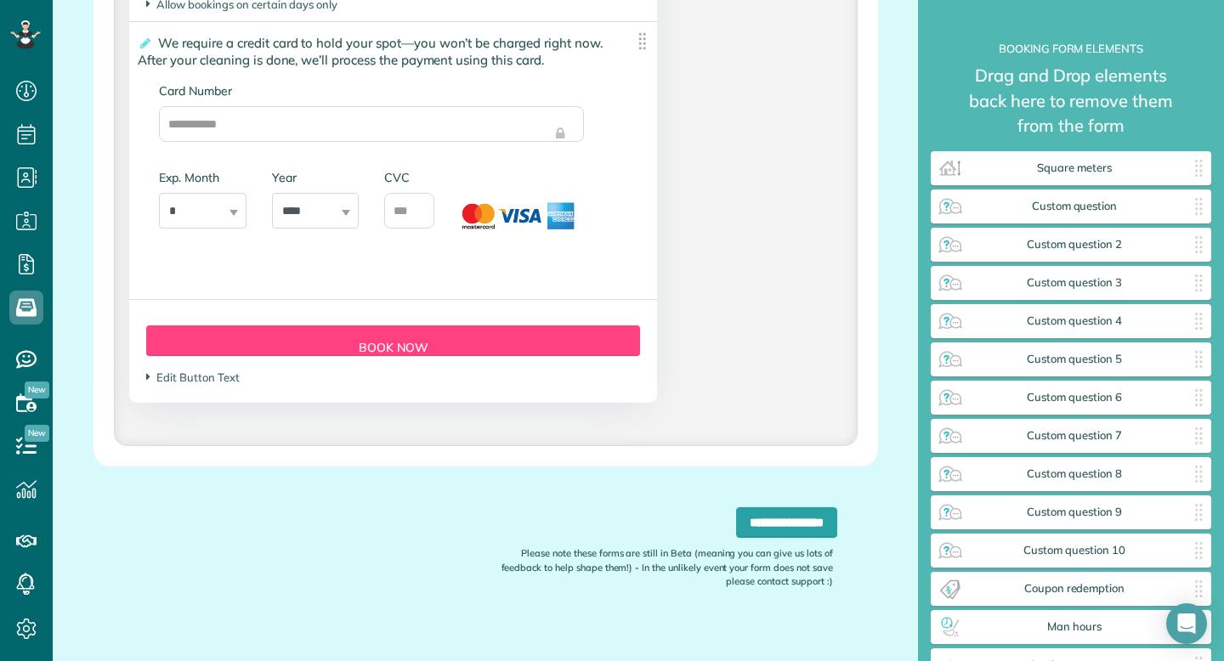
scroll to position [3966, 0]
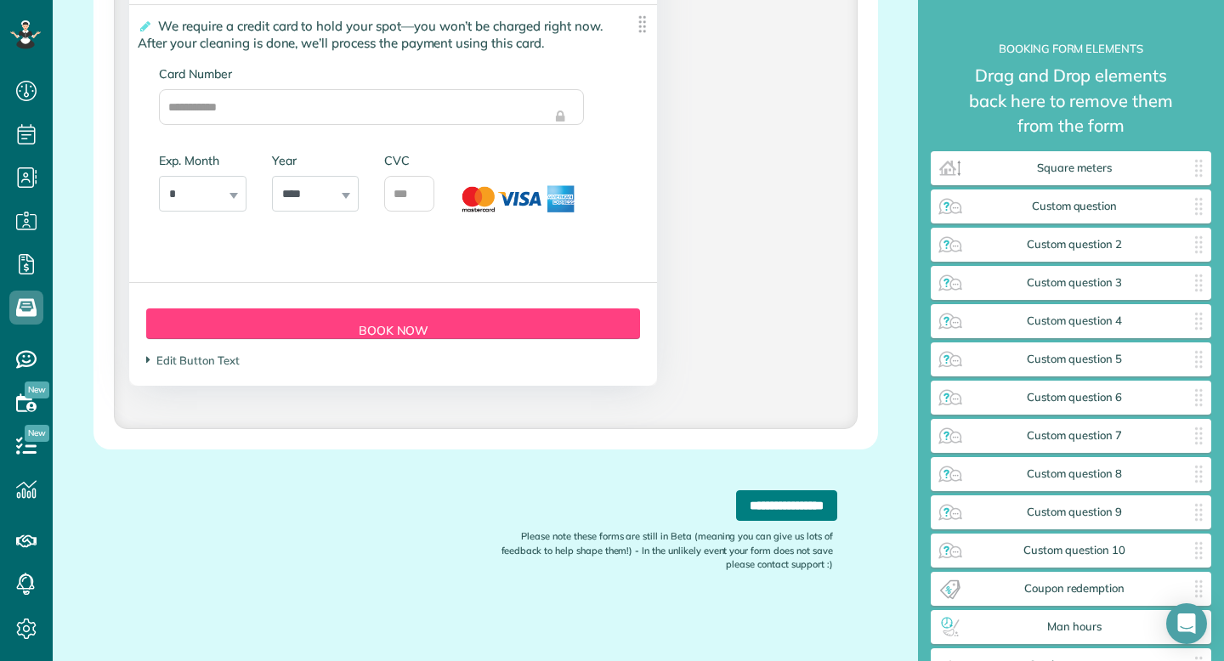
click at [736, 502] on input "**********" at bounding box center [786, 505] width 101 height 31
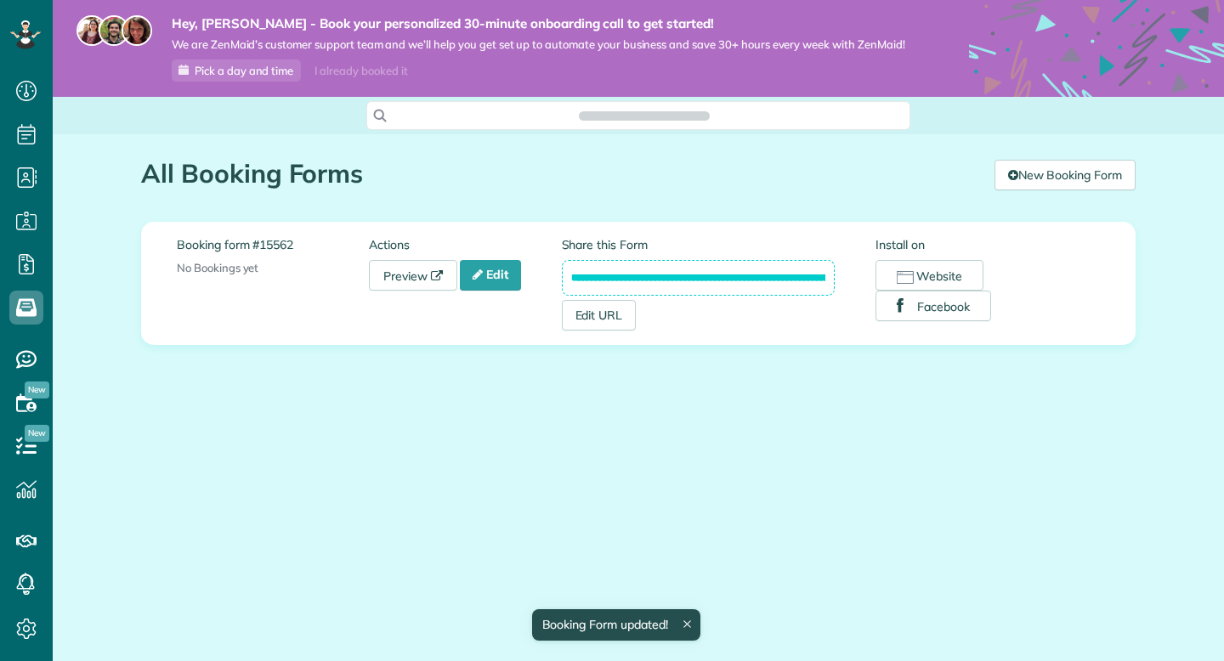
scroll to position [8, 8]
click at [430, 280] on link "Preview" at bounding box center [413, 275] width 88 height 31
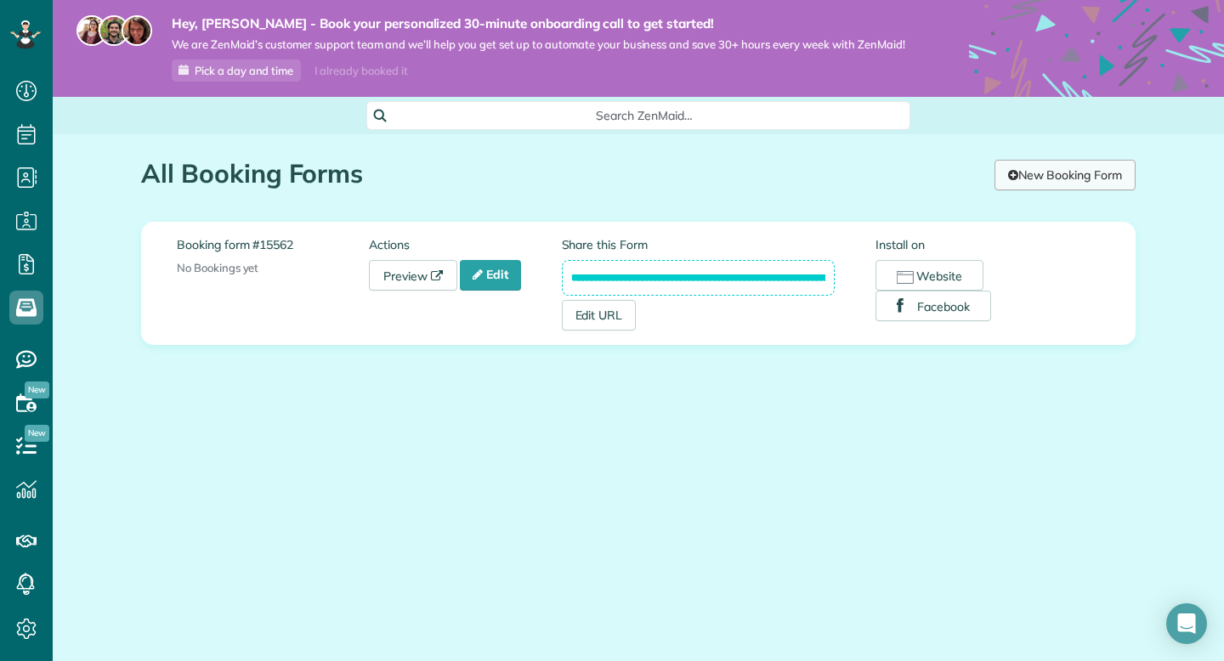
click at [1012, 170] on icon at bounding box center [1013, 175] width 10 height 12
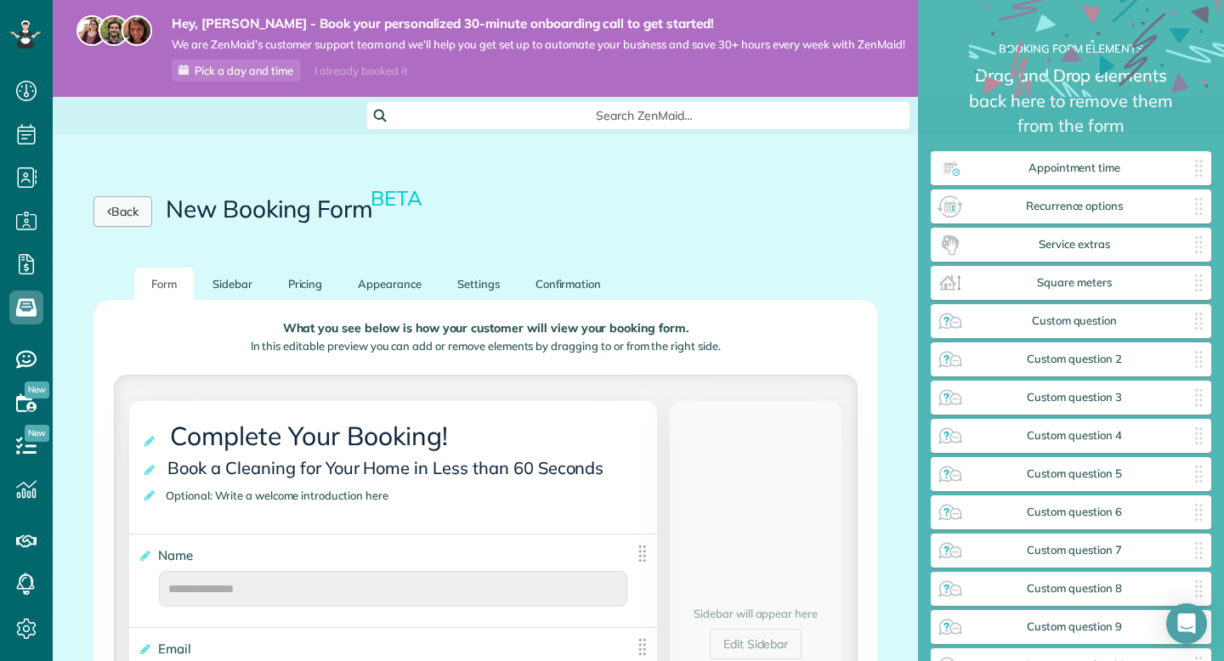
click at [138, 214] on link "Back" at bounding box center [123, 211] width 59 height 31
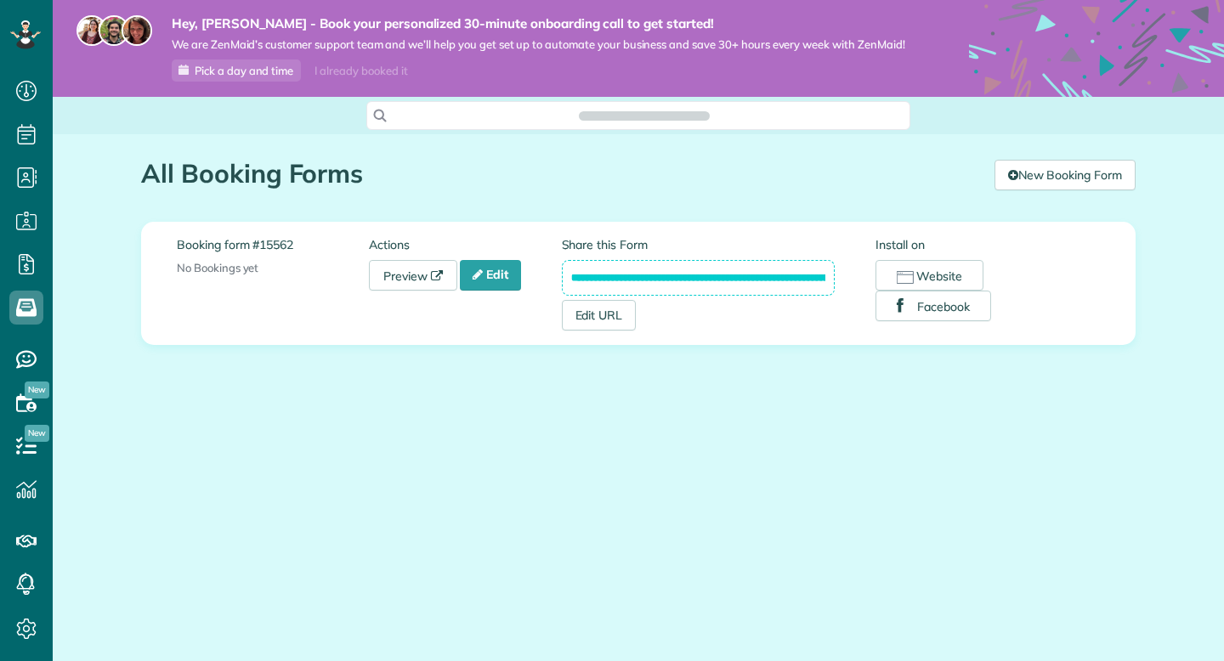
scroll to position [8, 8]
click at [1188, 621] on icon "Open Intercom Messenger" at bounding box center [1186, 624] width 20 height 22
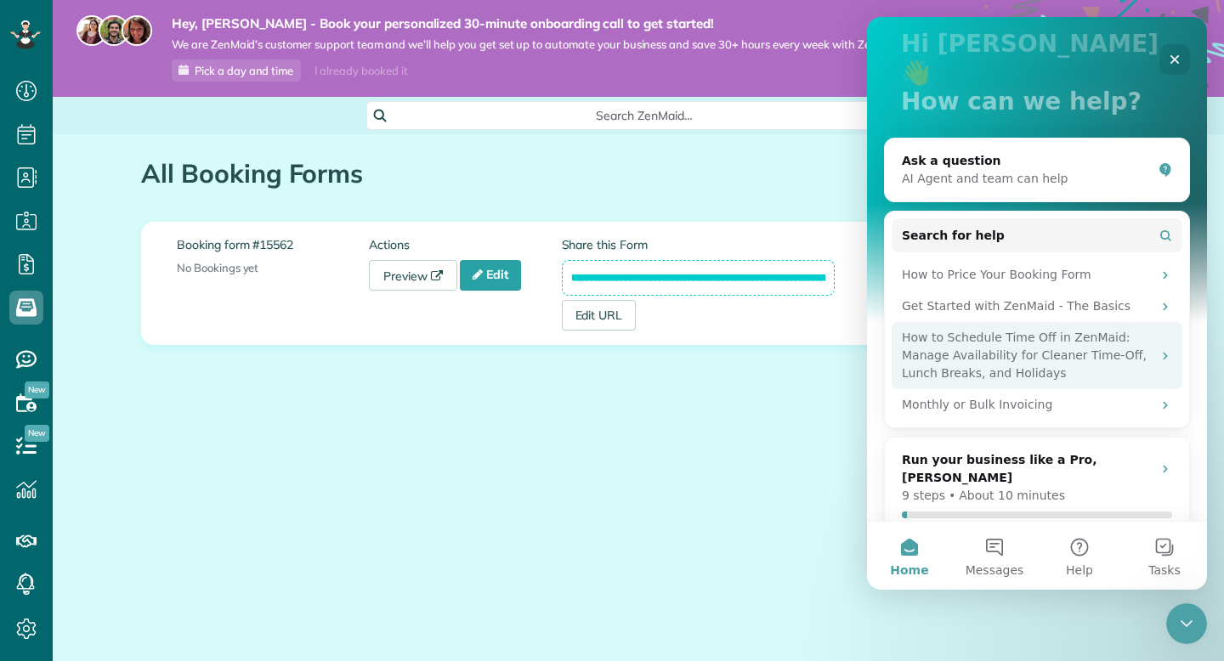
scroll to position [109, 0]
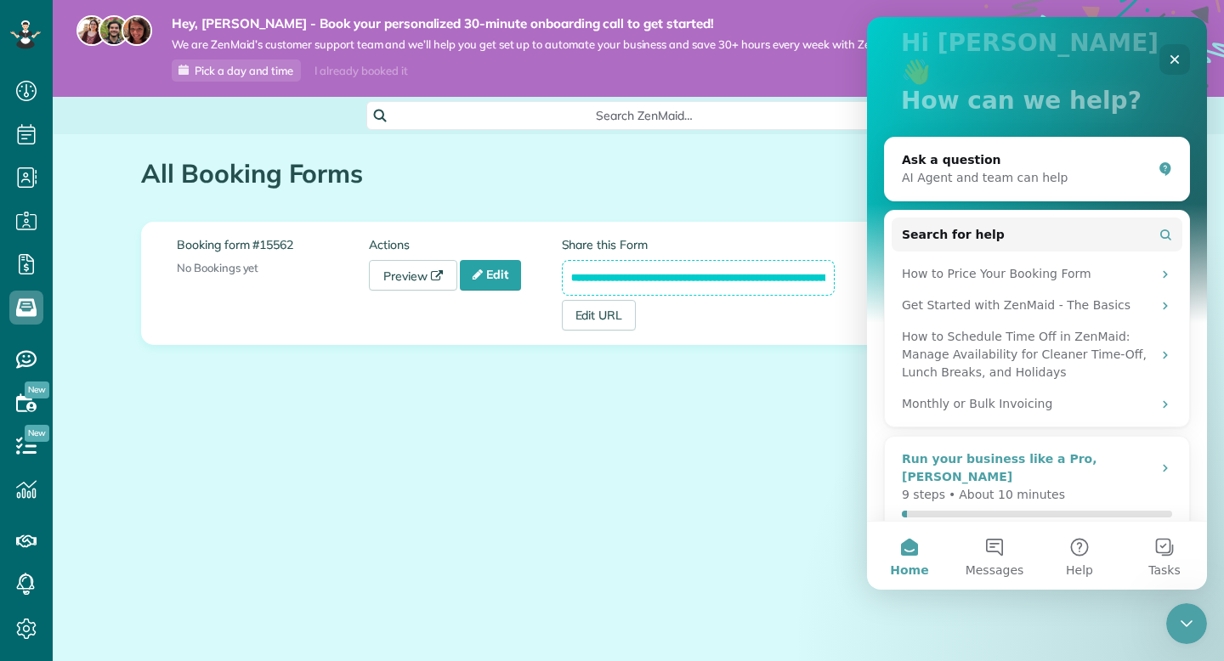
click at [1166, 465] on icon "Intercom messenger" at bounding box center [1165, 469] width 4 height 8
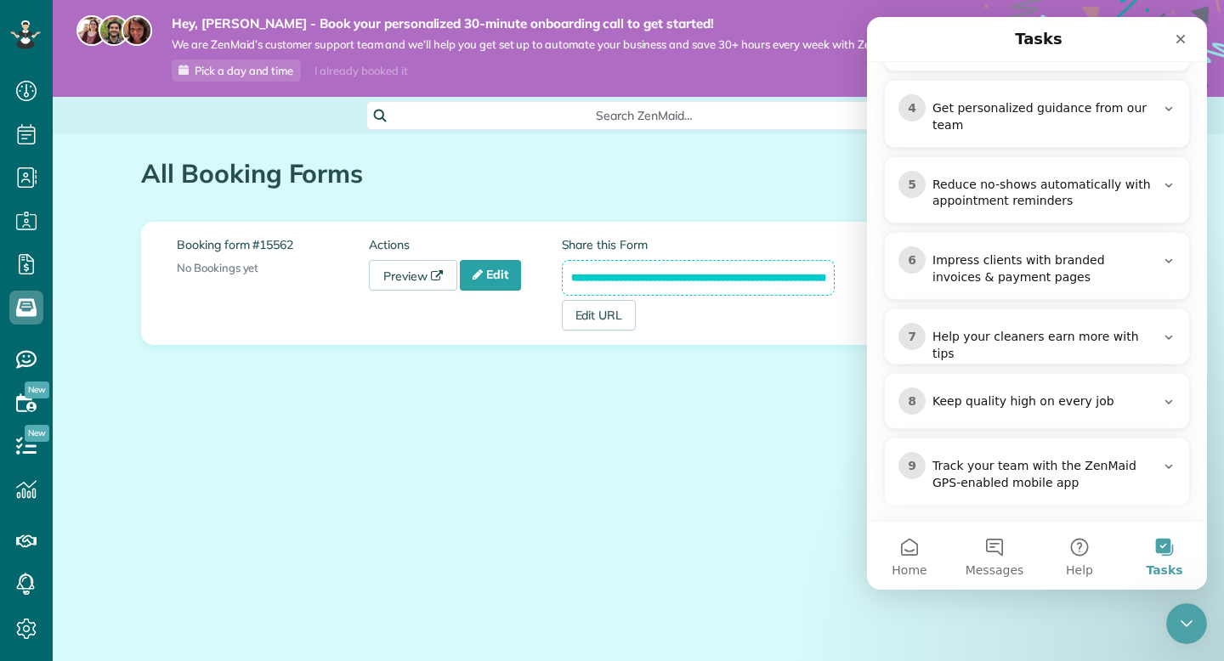
scroll to position [525, 0]
click at [1036, 278] on div "Impress clients with branded invoices & payment pages" at bounding box center [1043, 268] width 223 height 34
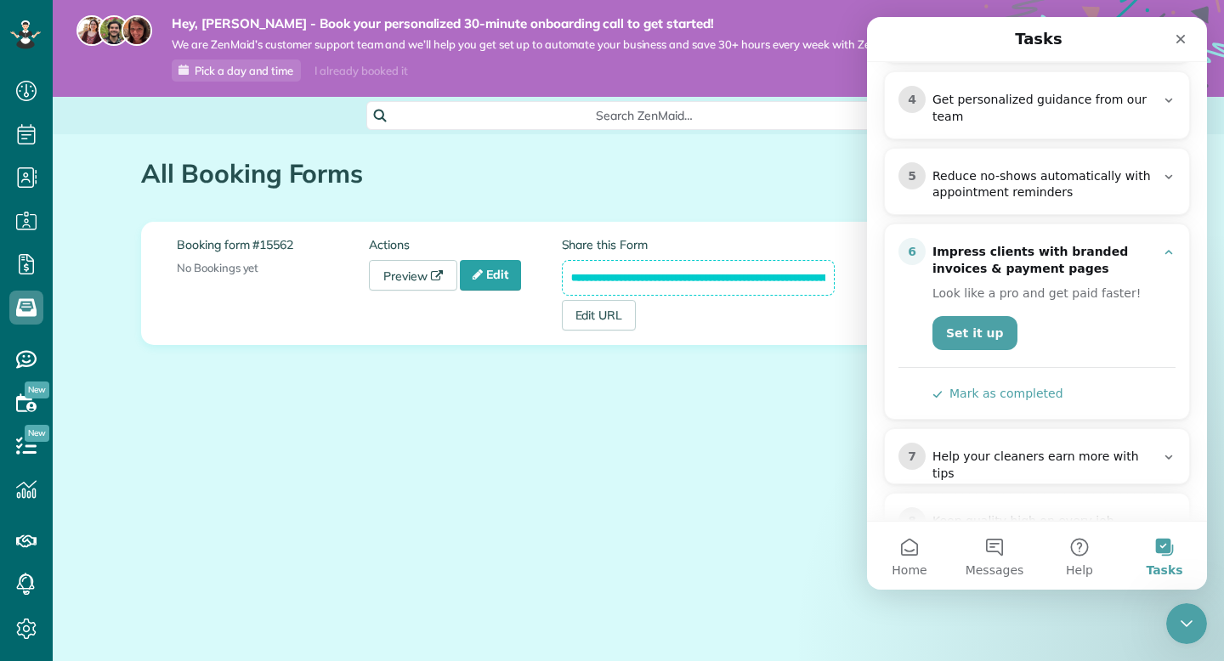
scroll to position [379, 0]
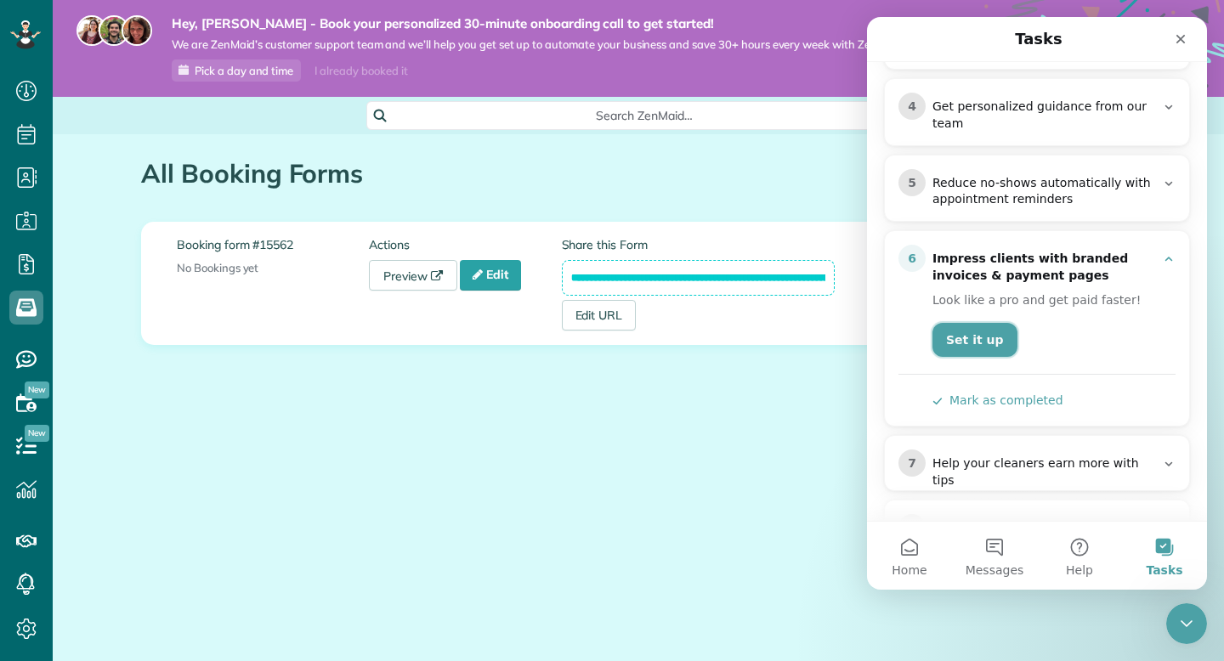
click at [993, 341] on link "Set it up" at bounding box center [974, 340] width 85 height 34
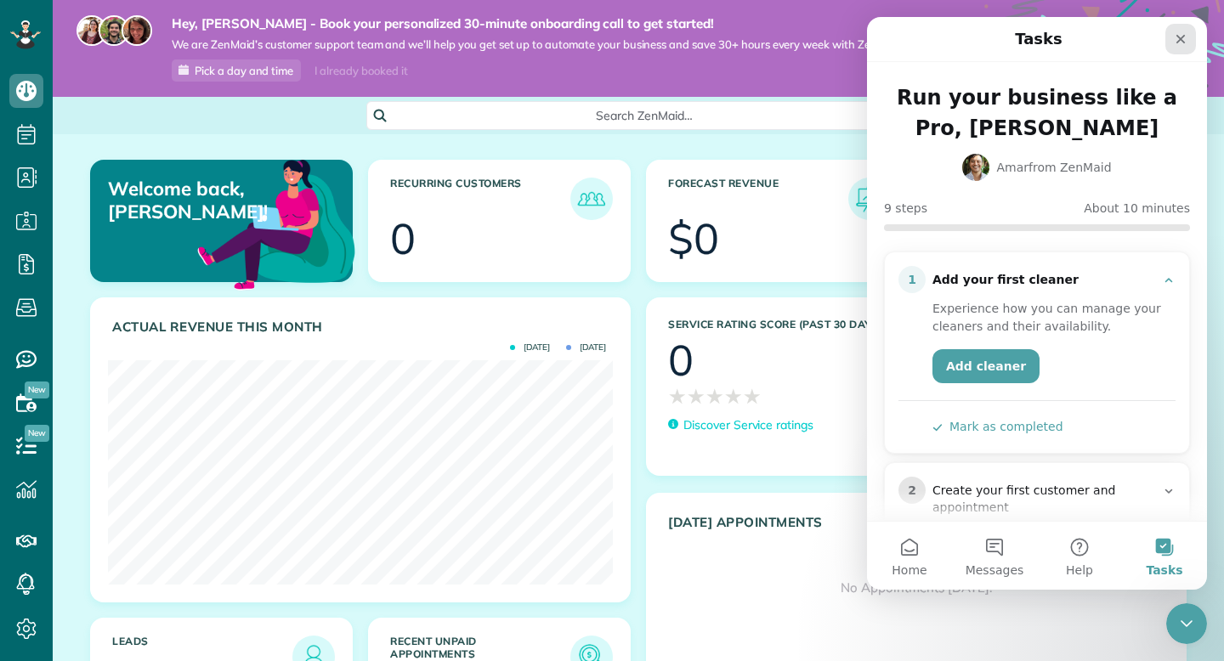
click at [1173, 44] on div "Close" at bounding box center [1180, 39] width 31 height 31
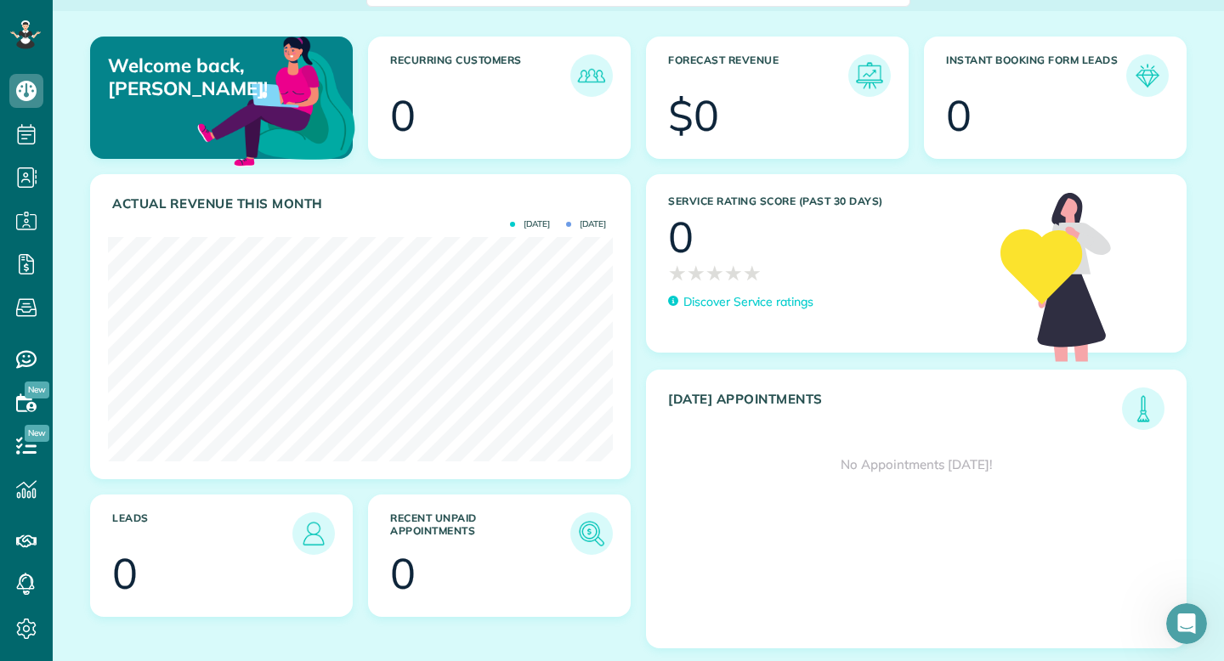
scroll to position [126, 0]
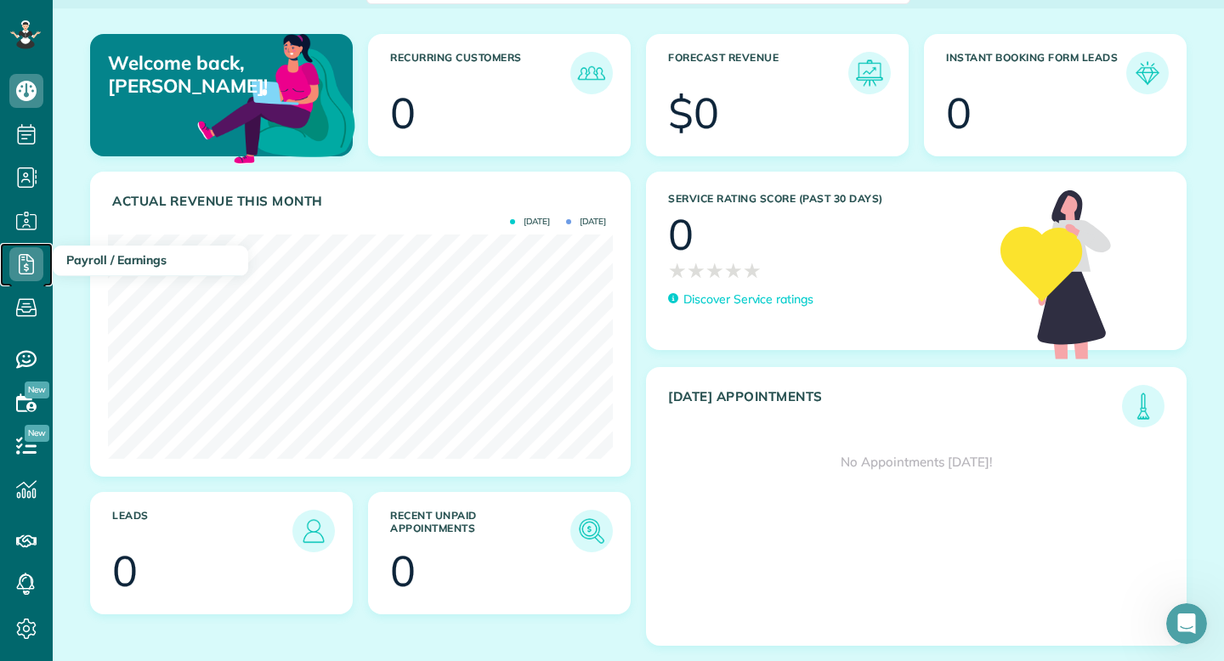
click at [34, 265] on icon at bounding box center [26, 264] width 34 height 34
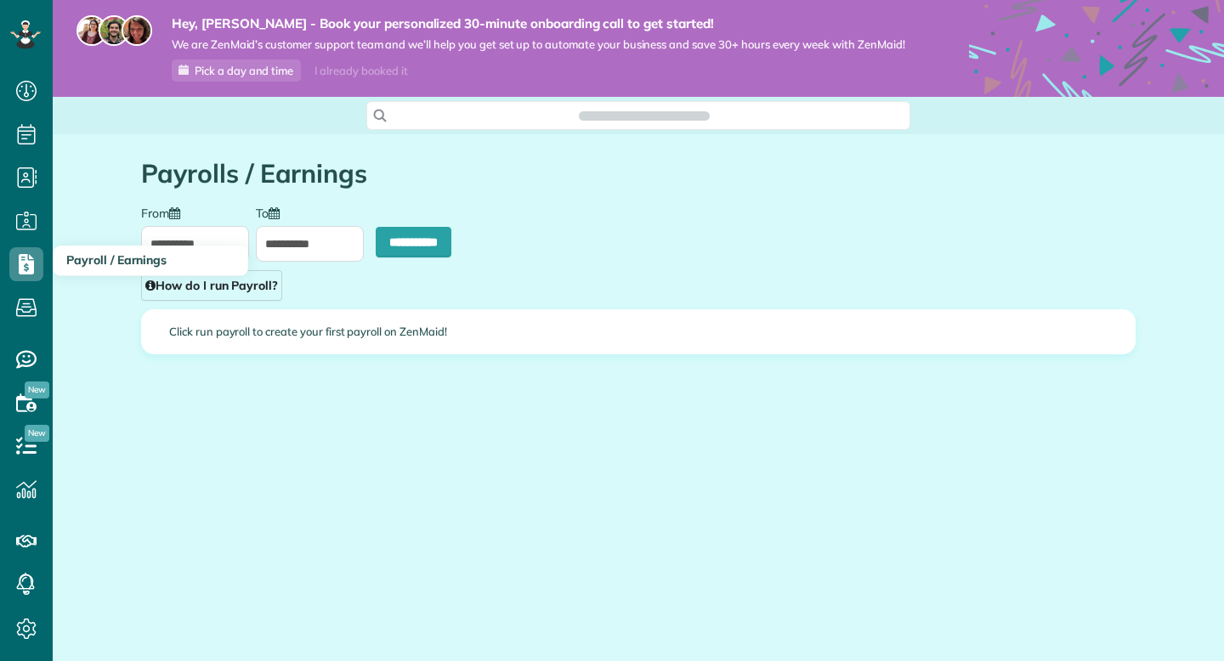
scroll to position [8, 8]
type input "**********"
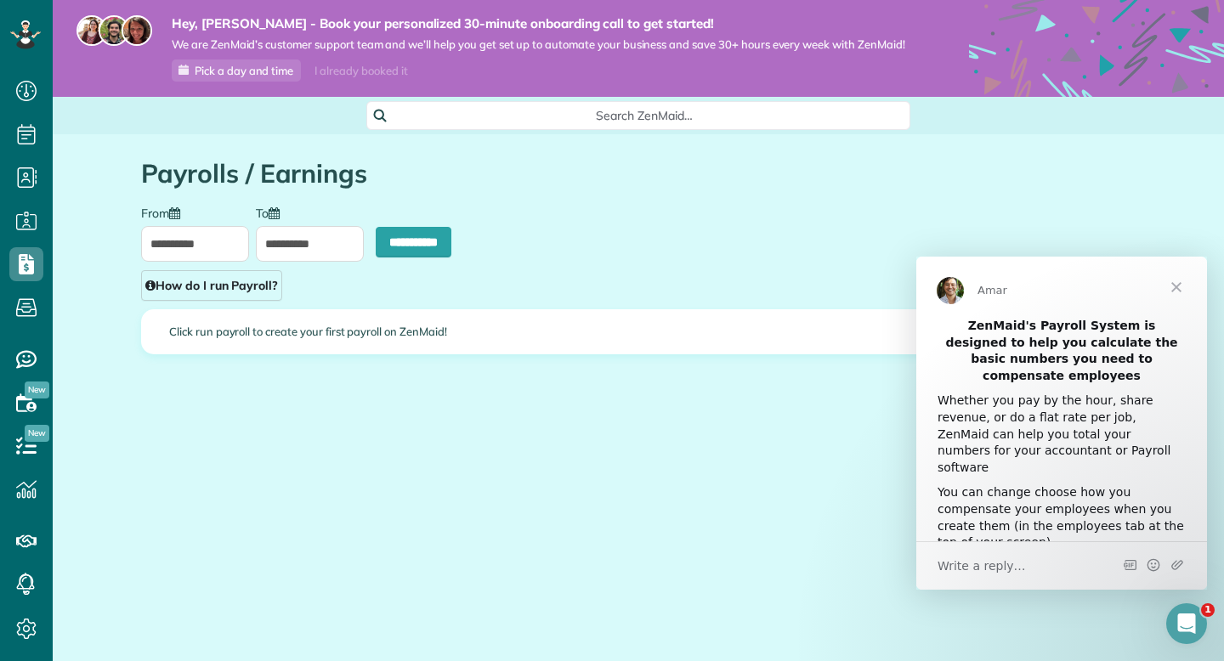
scroll to position [0, 0]
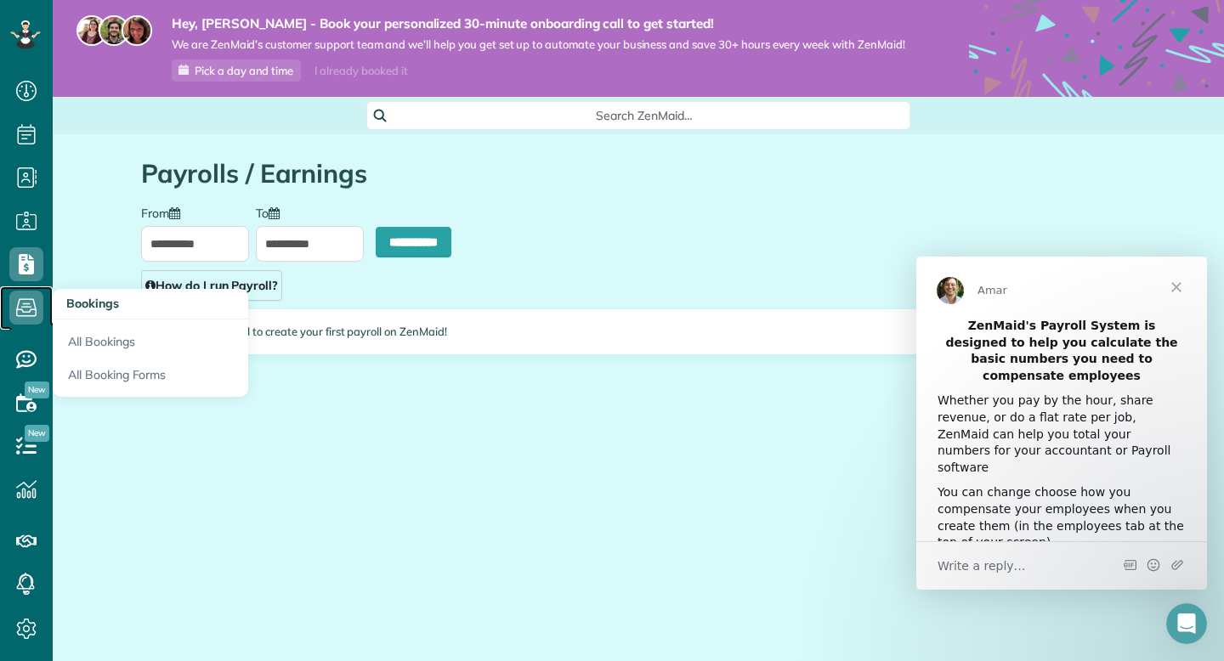
click at [24, 304] on icon at bounding box center [26, 308] width 34 height 34
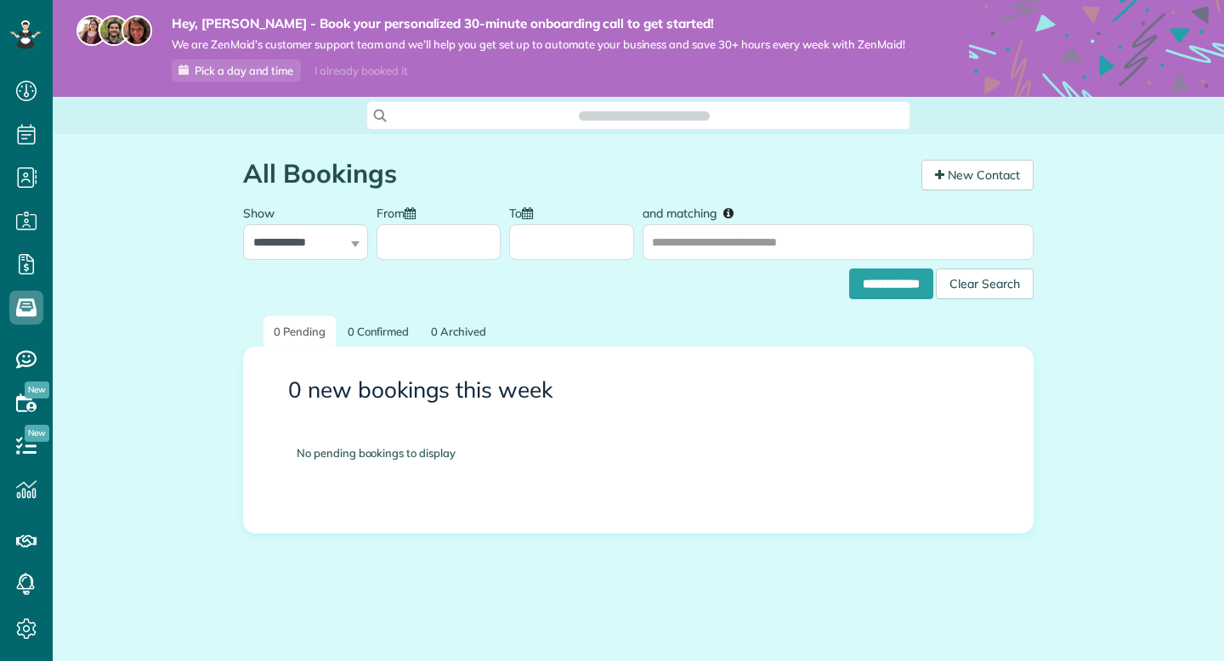
scroll to position [8, 8]
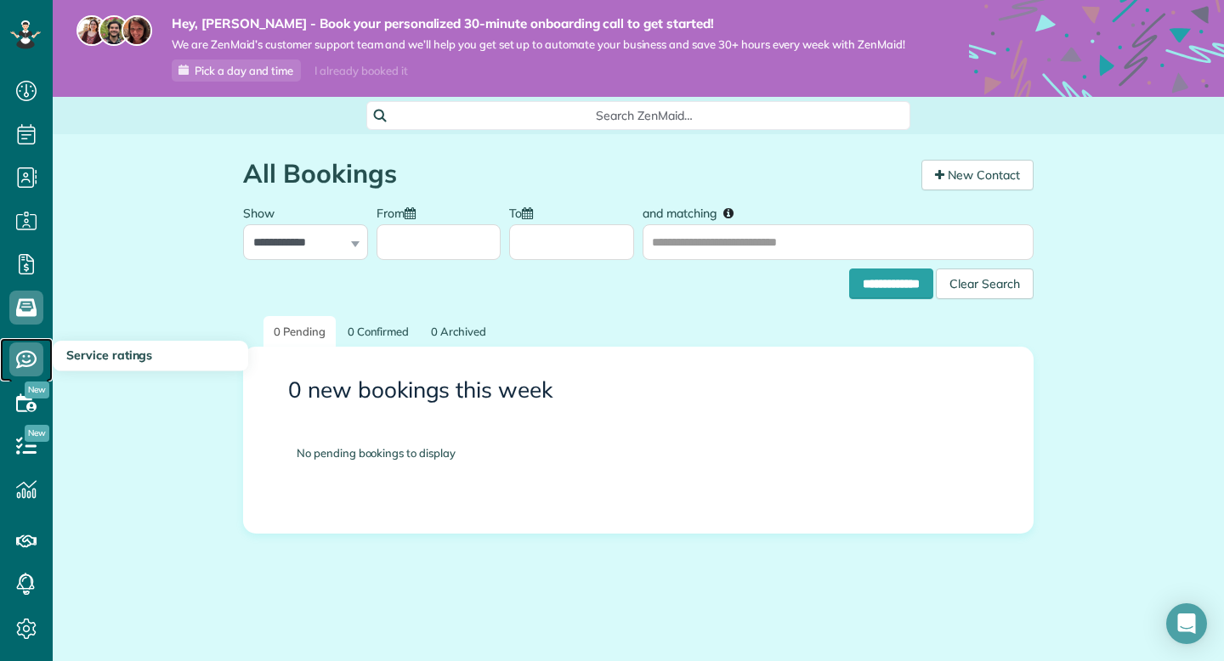
click at [26, 357] on icon at bounding box center [26, 360] width 34 height 34
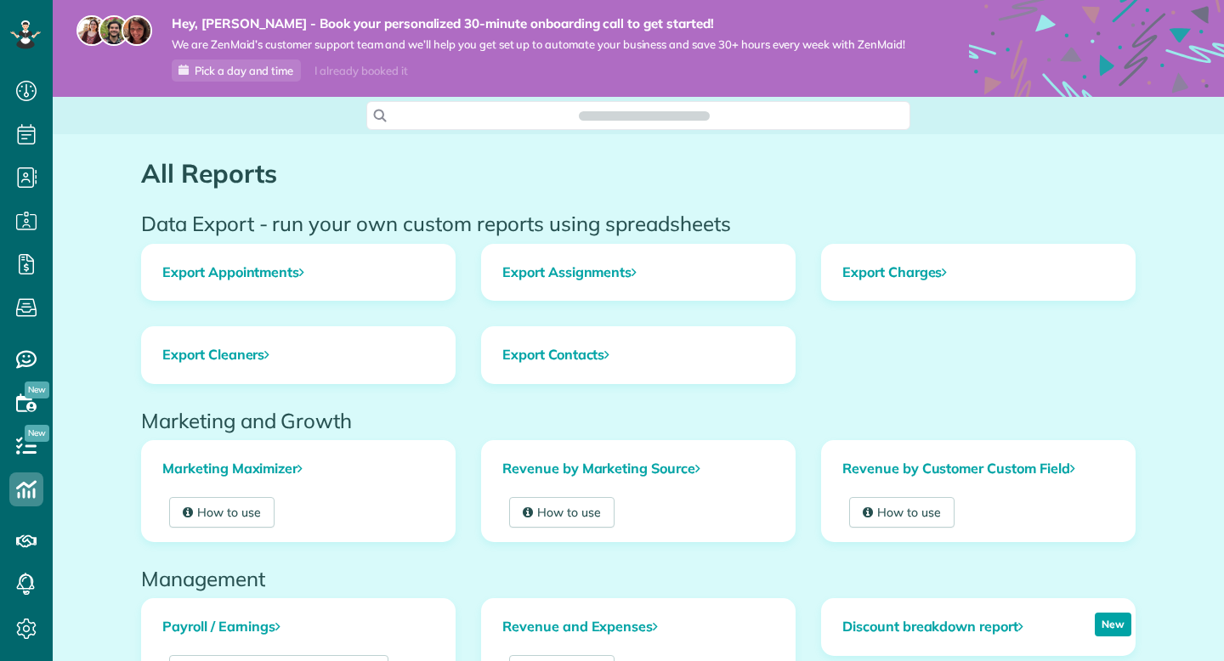
scroll to position [8, 8]
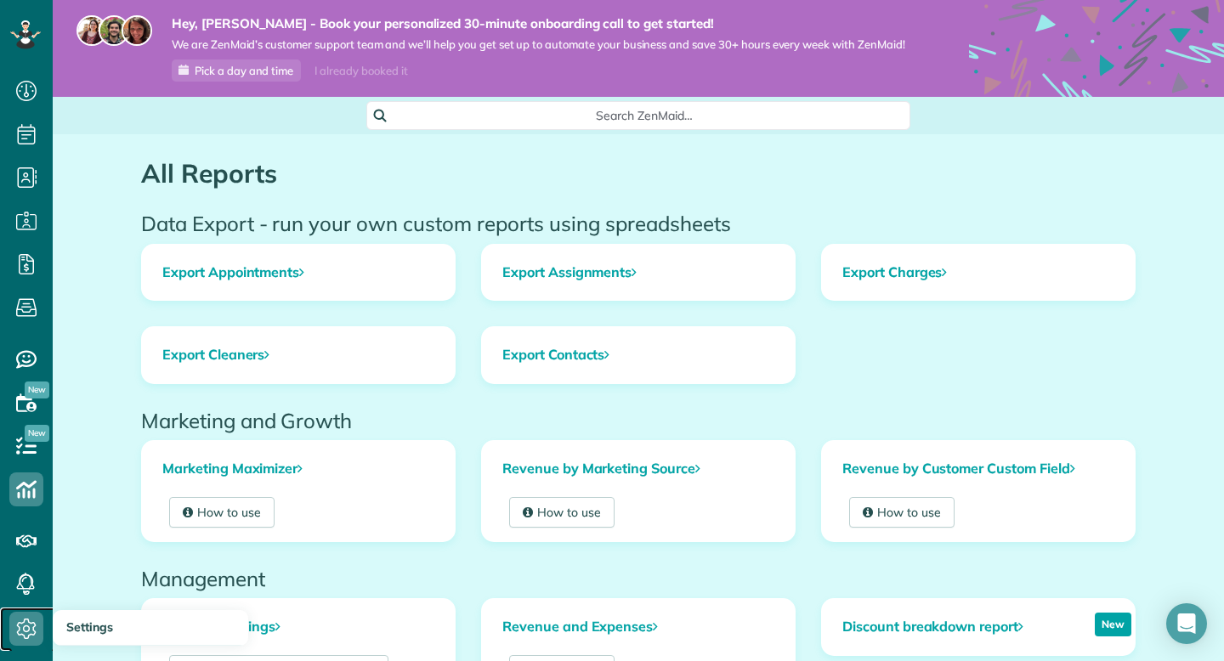
click at [18, 632] on use at bounding box center [27, 629] width 20 height 20
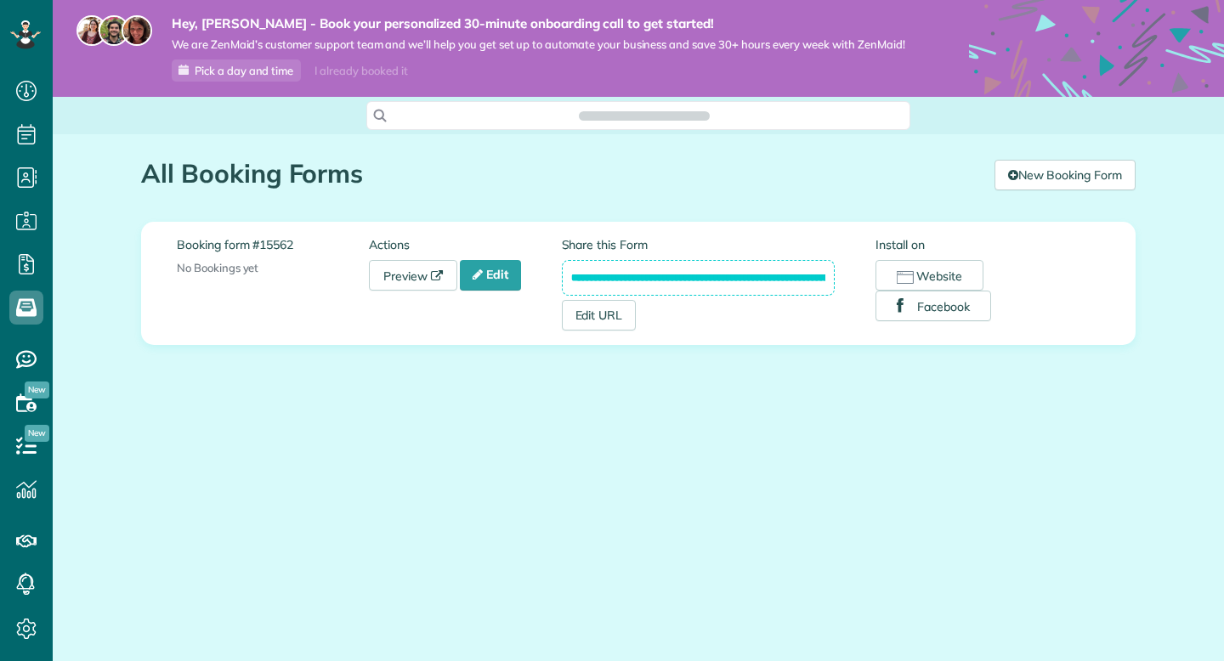
scroll to position [8, 8]
click at [917, 281] on button "Website" at bounding box center [930, 275] width 108 height 31
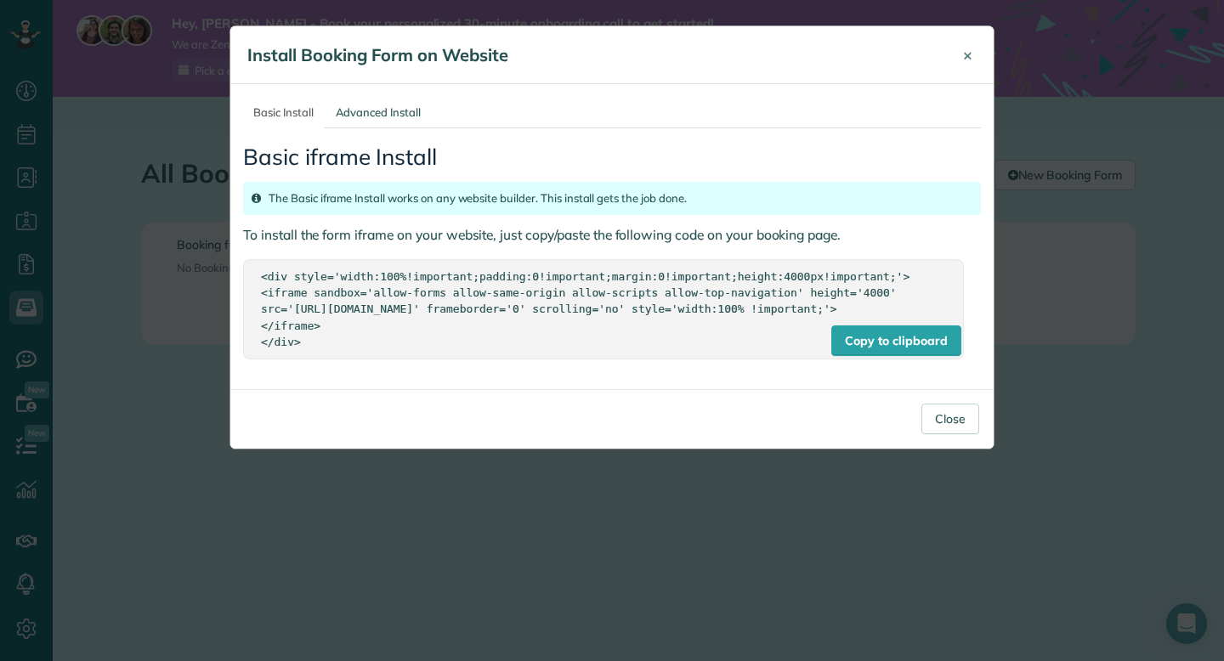
click at [967, 57] on span "×" at bounding box center [967, 55] width 9 height 20
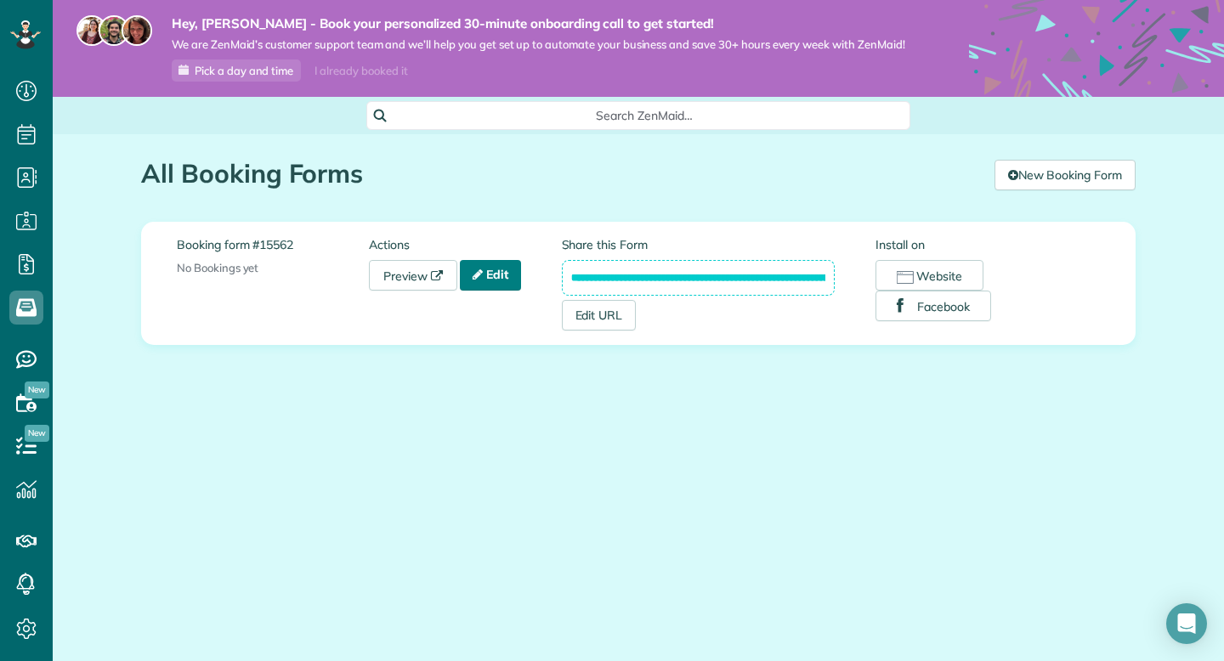
click at [499, 286] on link "Edit" at bounding box center [490, 275] width 61 height 31
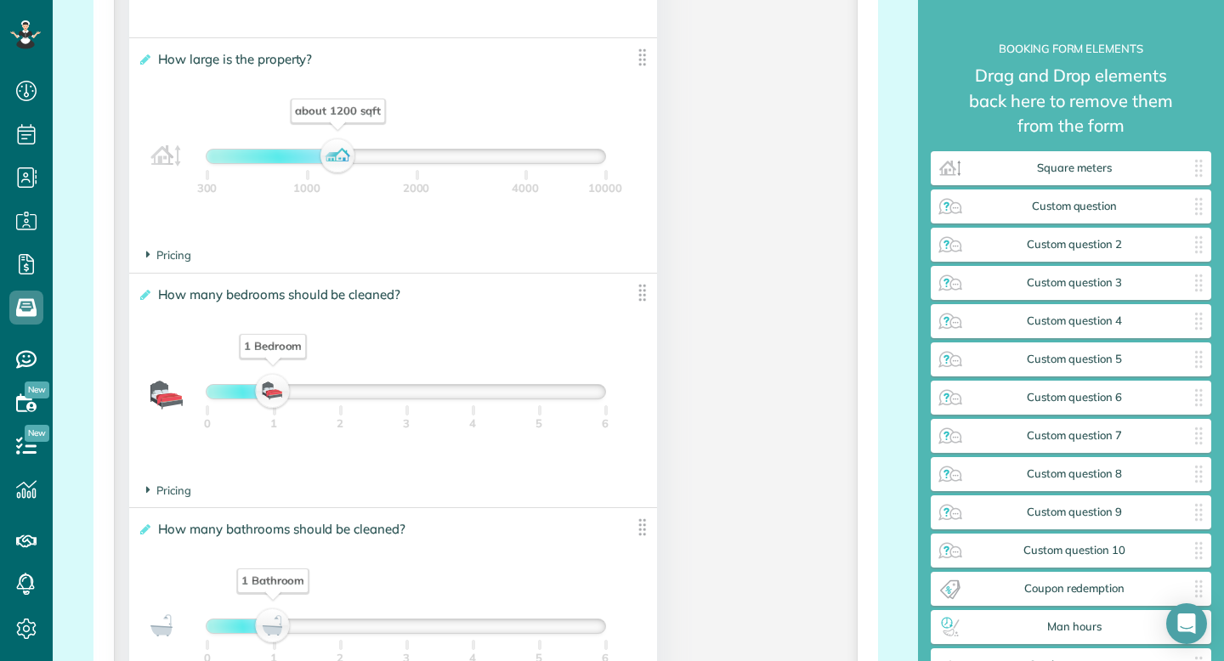
scroll to position [1188, 0]
